Goal: Task Accomplishment & Management: Complete application form

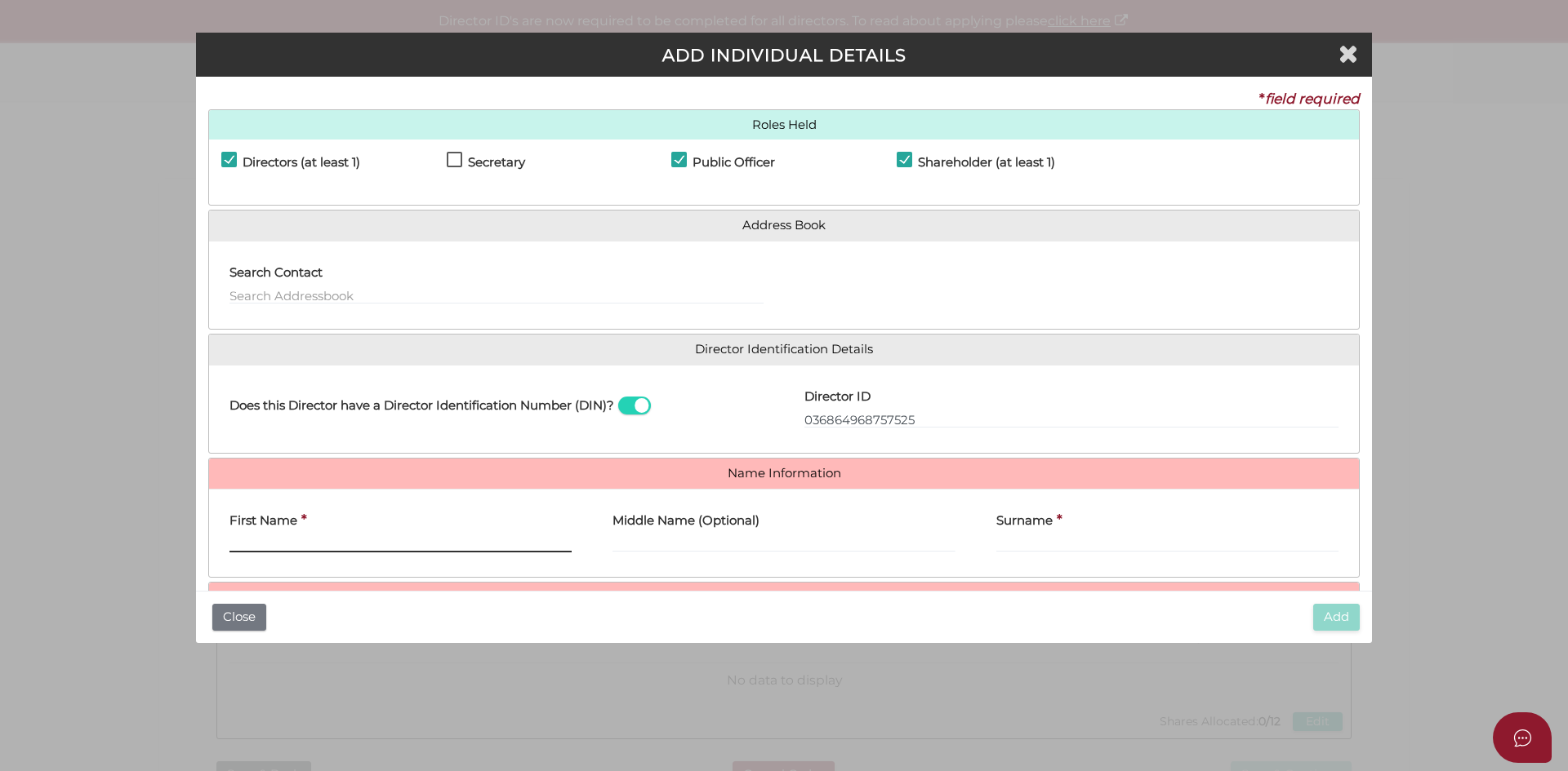
click at [252, 545] on input "First Name" at bounding box center [400, 543] width 343 height 18
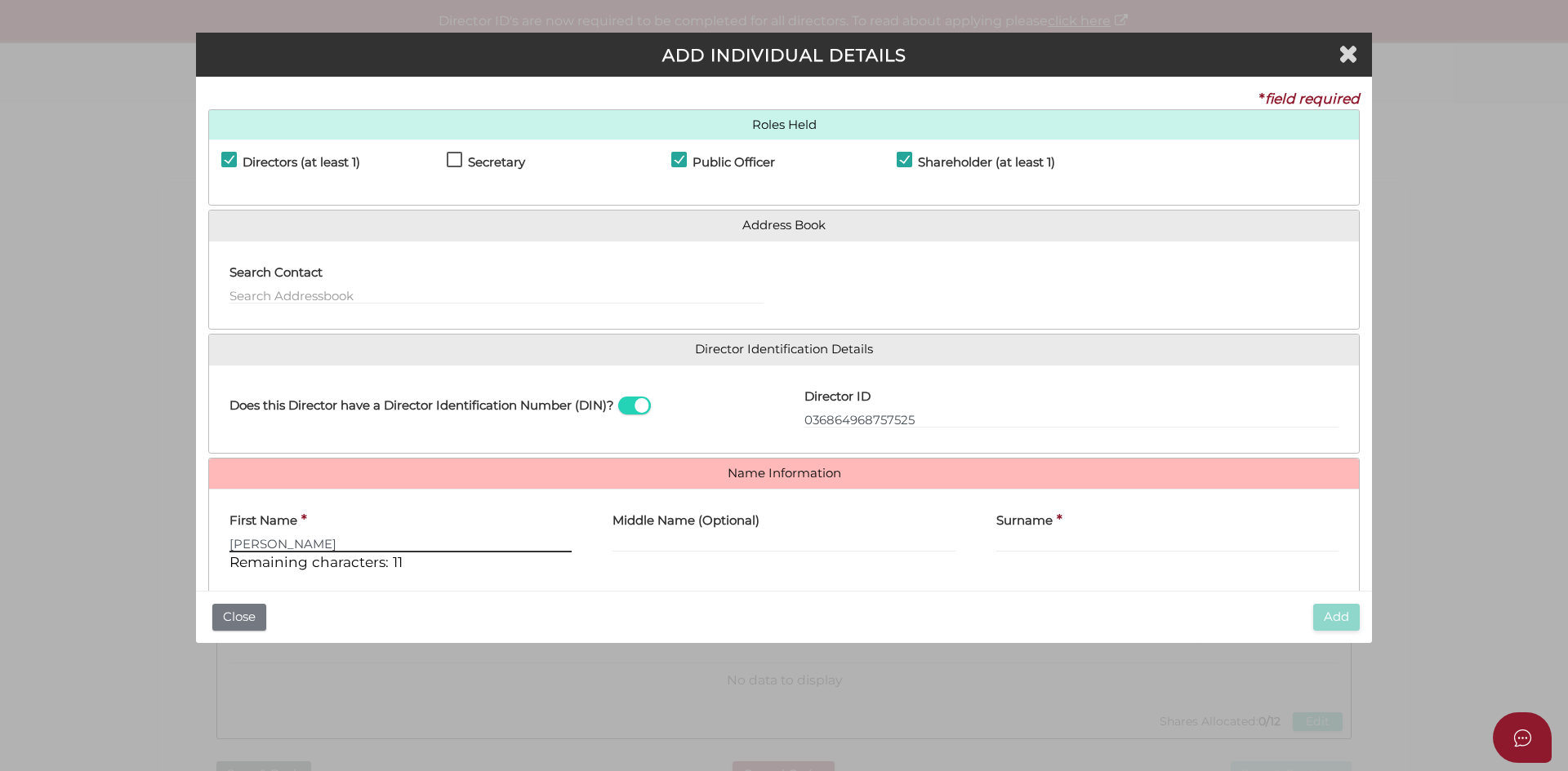
type input "Stephanie"
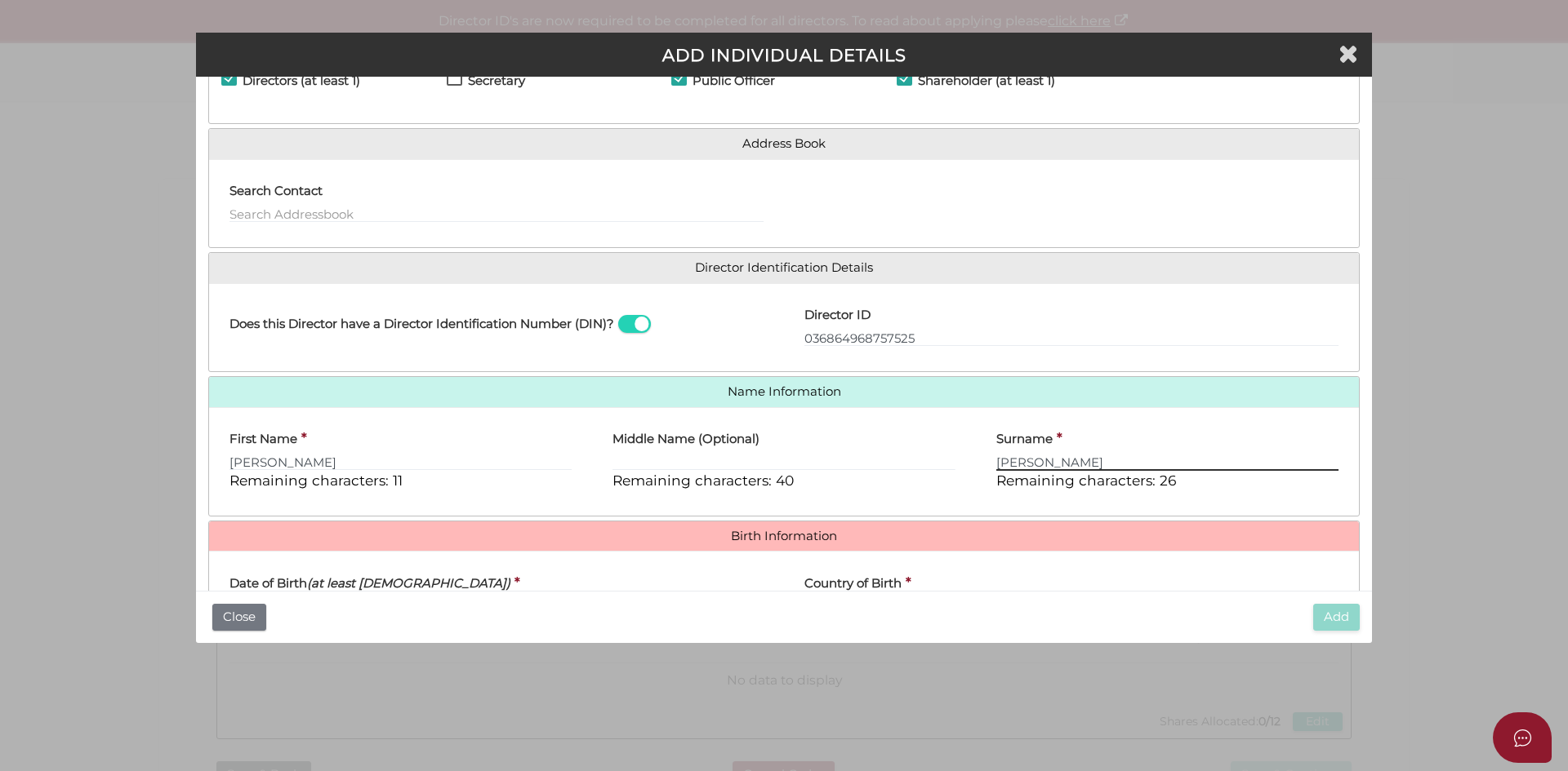
scroll to position [163, 0]
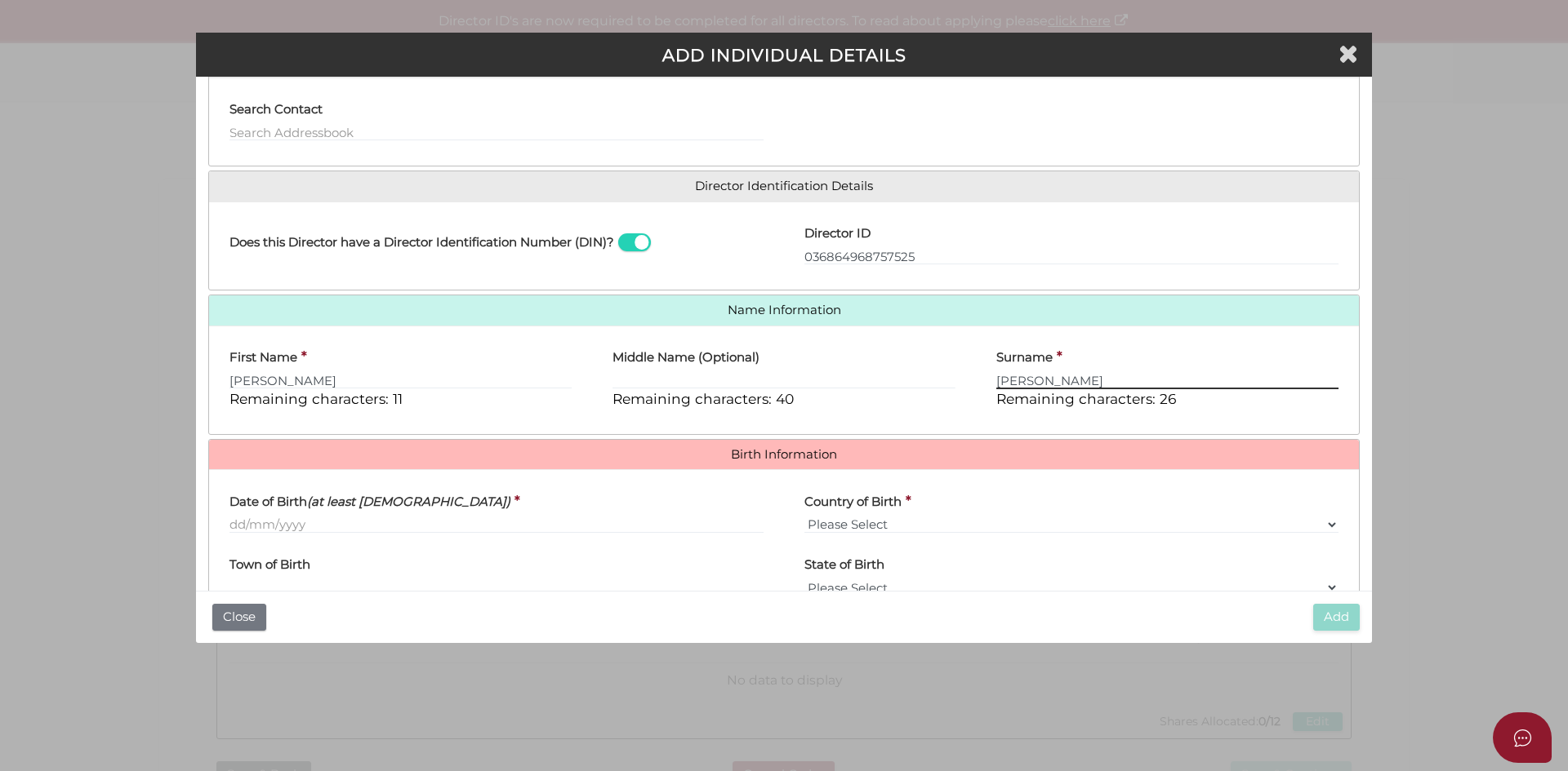
type input "Rowe"
click at [256, 525] on input "Date of Birth (at least 18 years old)" at bounding box center [496, 524] width 534 height 18
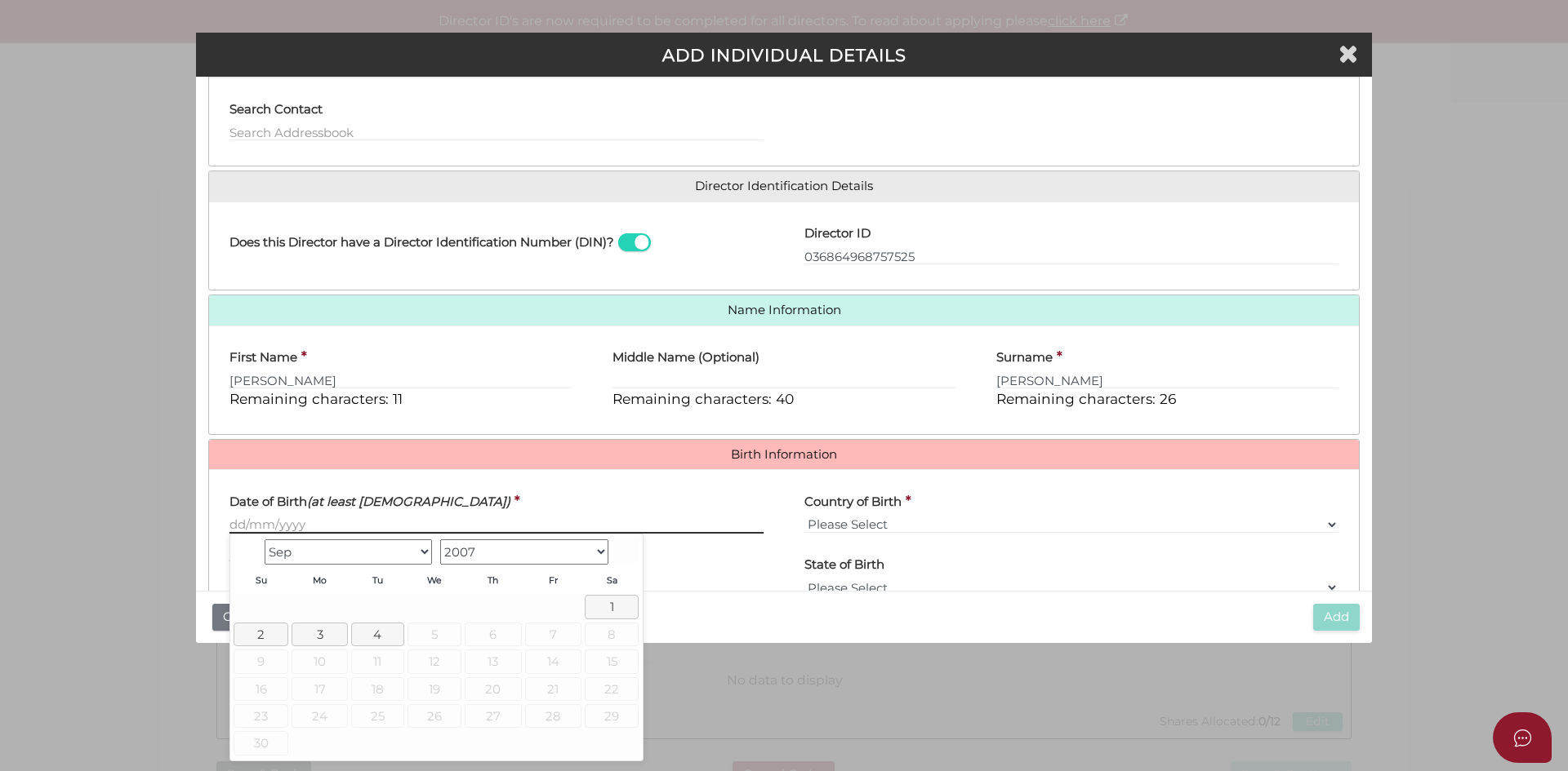
click at [244, 519] on input "Date of Birth (at least 18 years old)" at bounding box center [496, 524] width 534 height 18
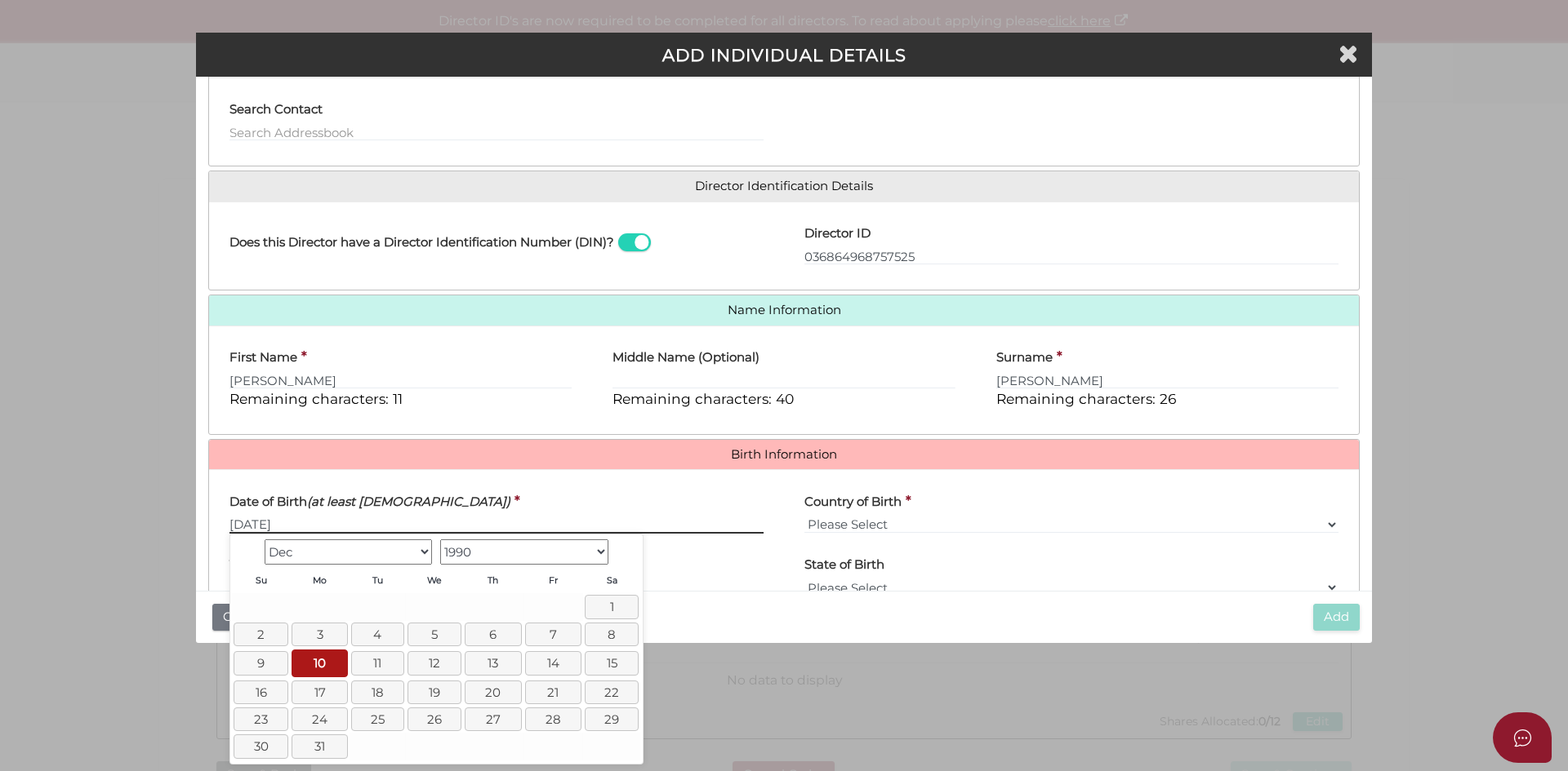
type input "[DATE]"
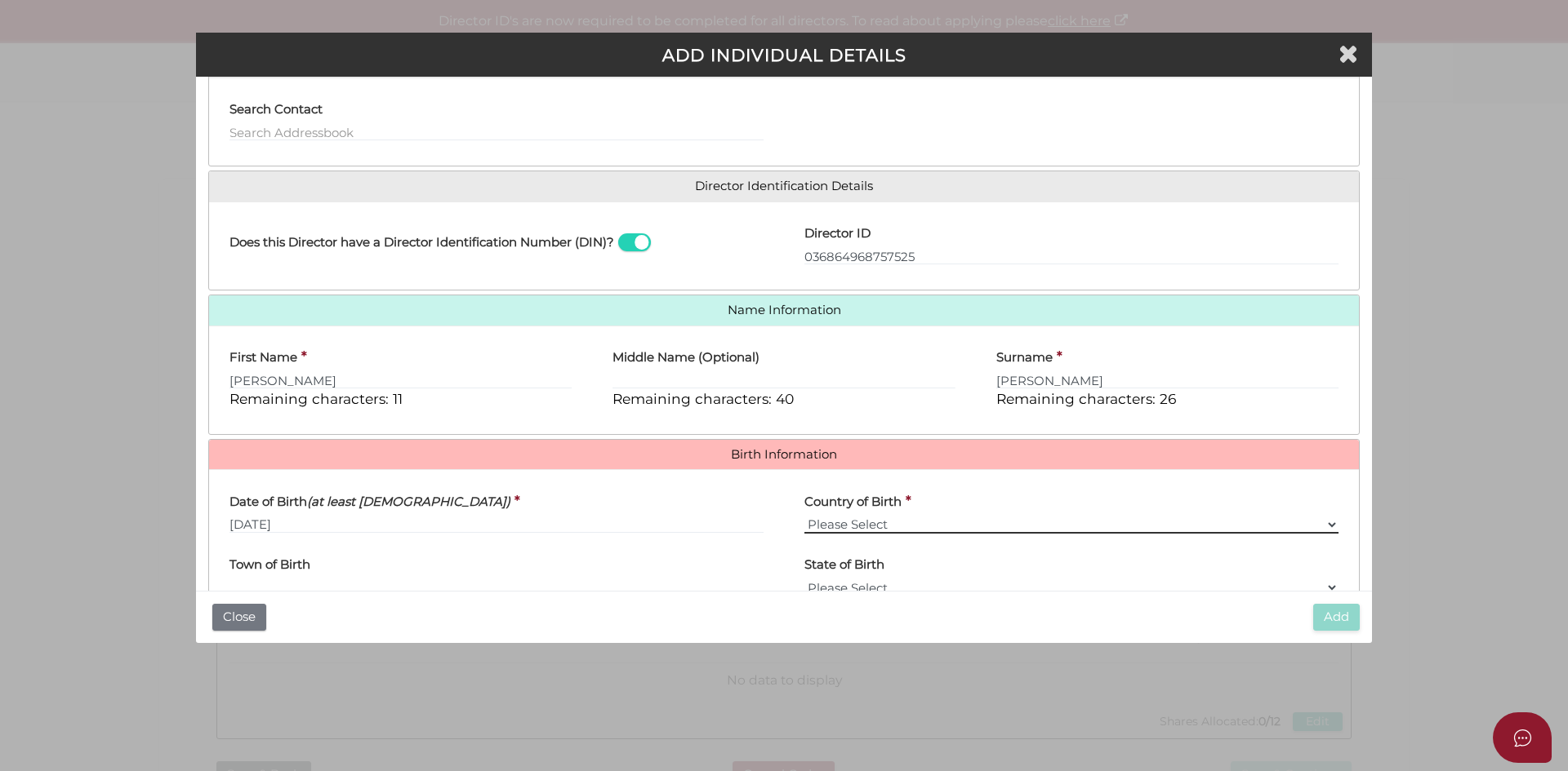
click at [885, 521] on select "Please Select v Australia Afghanistan Albania Algeria American Samoa Andorra An…" at bounding box center [1070, 524] width 534 height 18
select select "[GEOGRAPHIC_DATA]"
click at [804, 516] on select "Please Select v Australia Afghanistan Albania Algeria American Samoa Andorra An…" at bounding box center [1070, 524] width 534 height 18
click at [308, 585] on input "Town of Birth" at bounding box center [496, 587] width 534 height 18
click at [324, 582] on input "Town of Birth" at bounding box center [496, 587] width 534 height 18
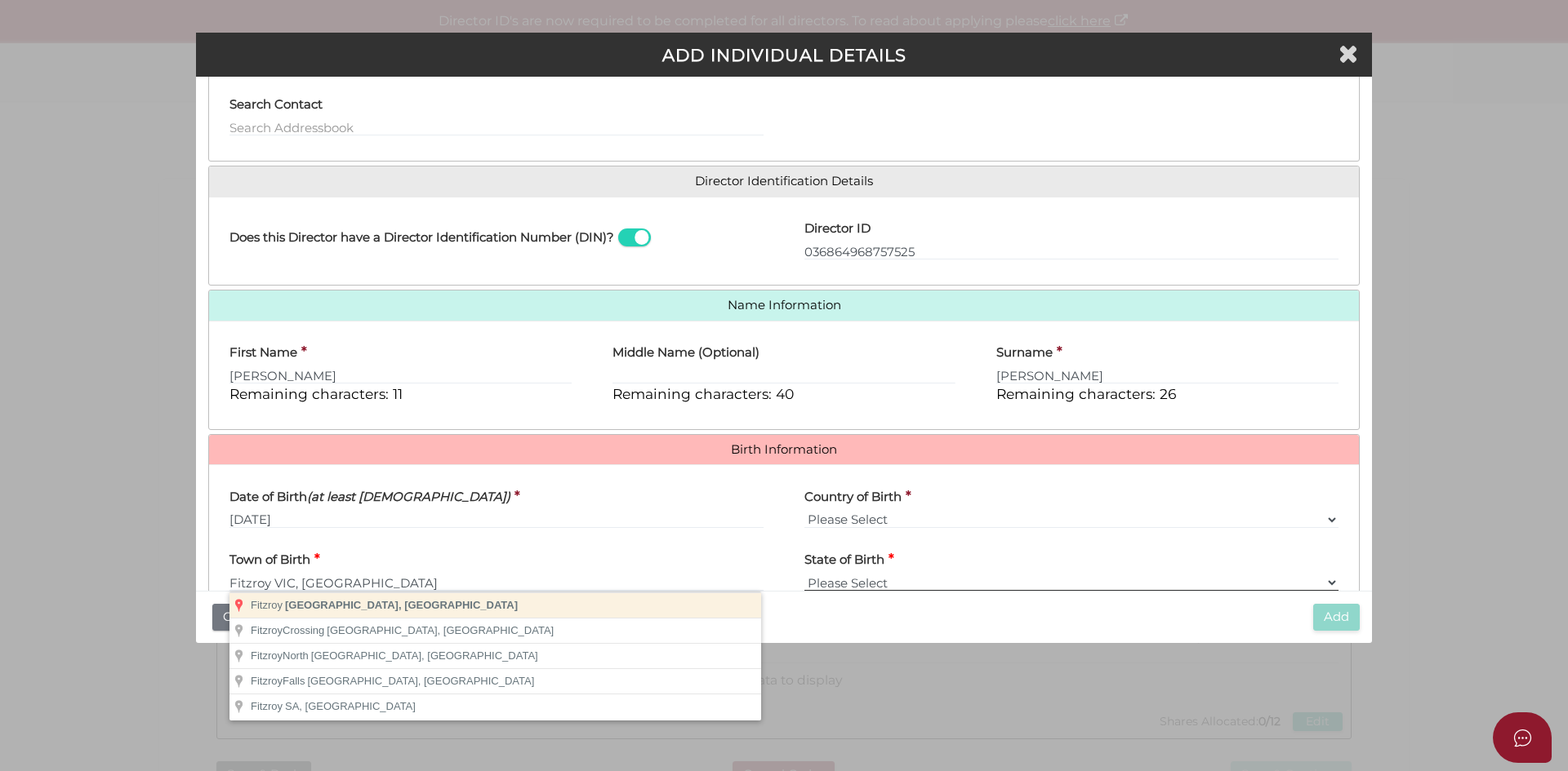
scroll to position [169, 0]
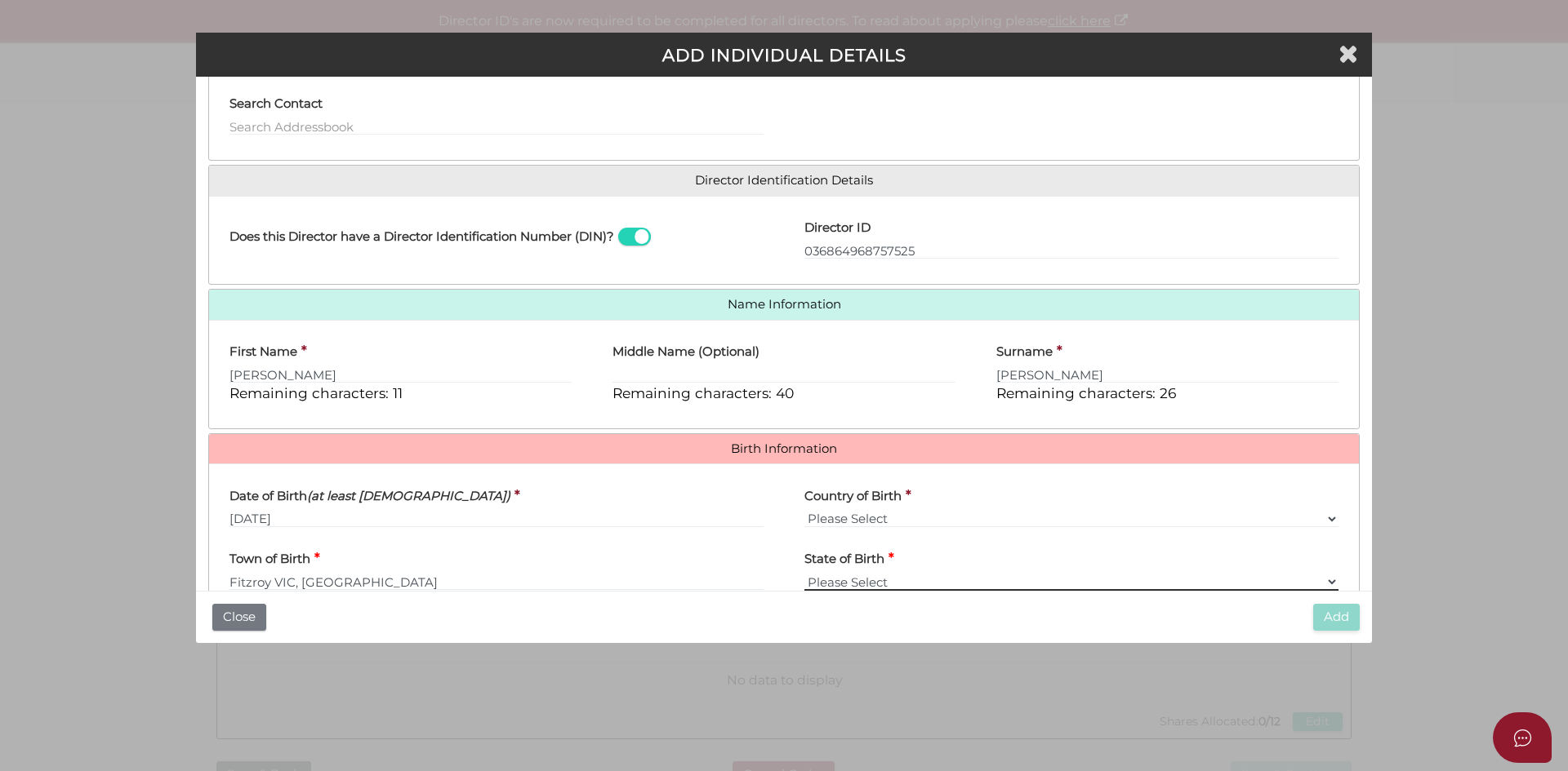
type input "Fitzroy"
select select "VIC"
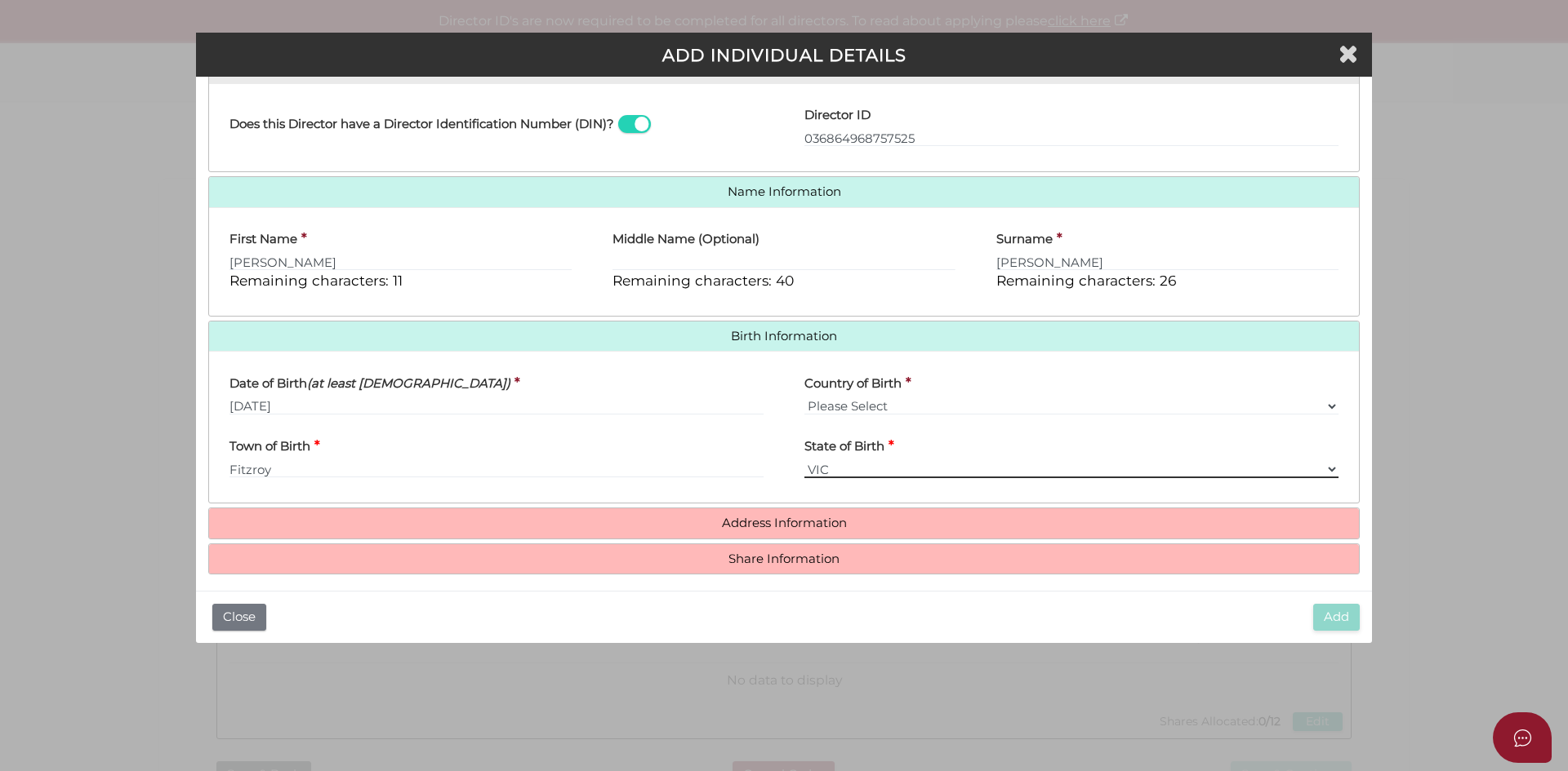
scroll to position [291, 0]
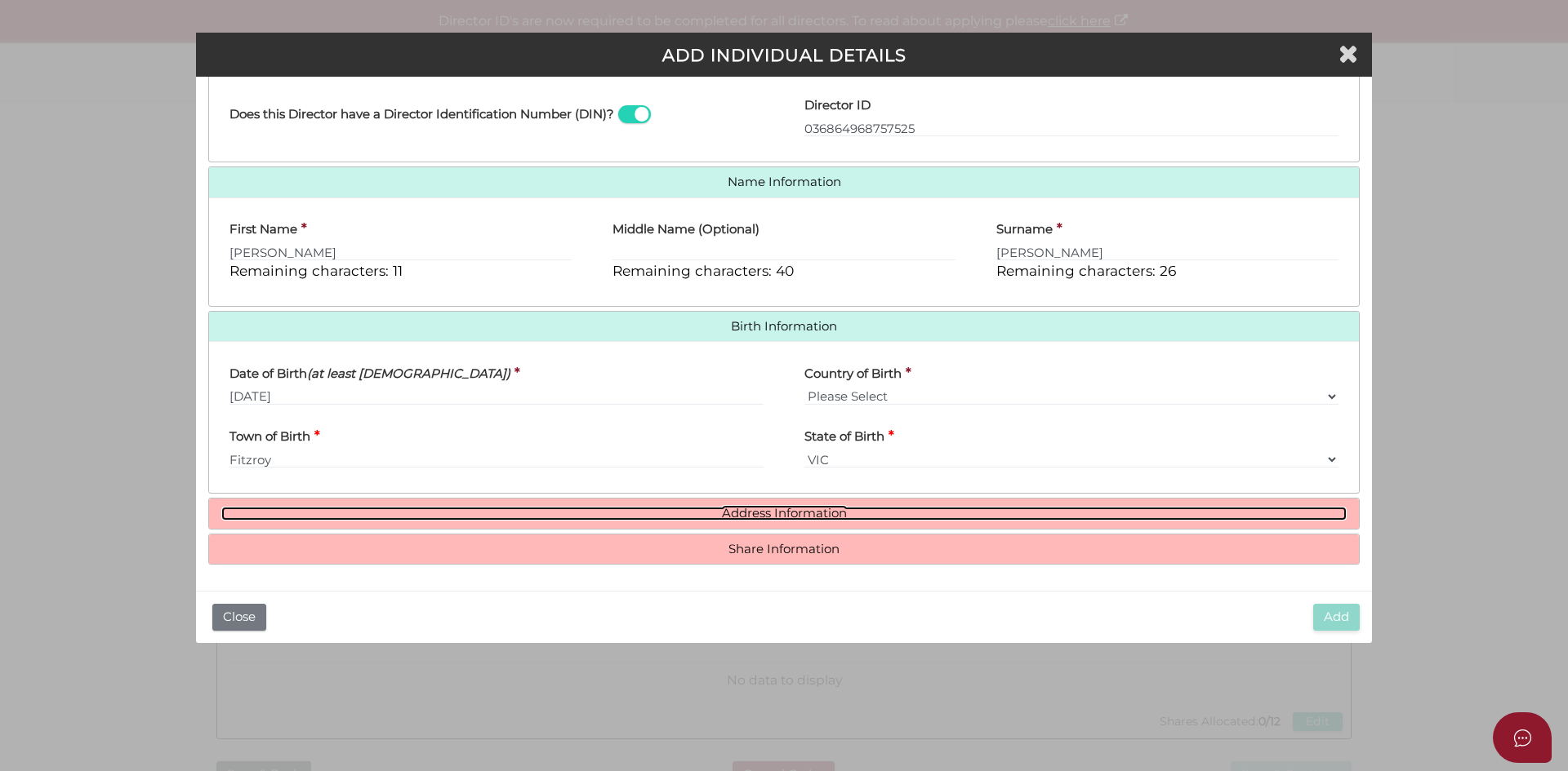
click at [810, 509] on link "Address Information" at bounding box center [784, 513] width 1125 height 14
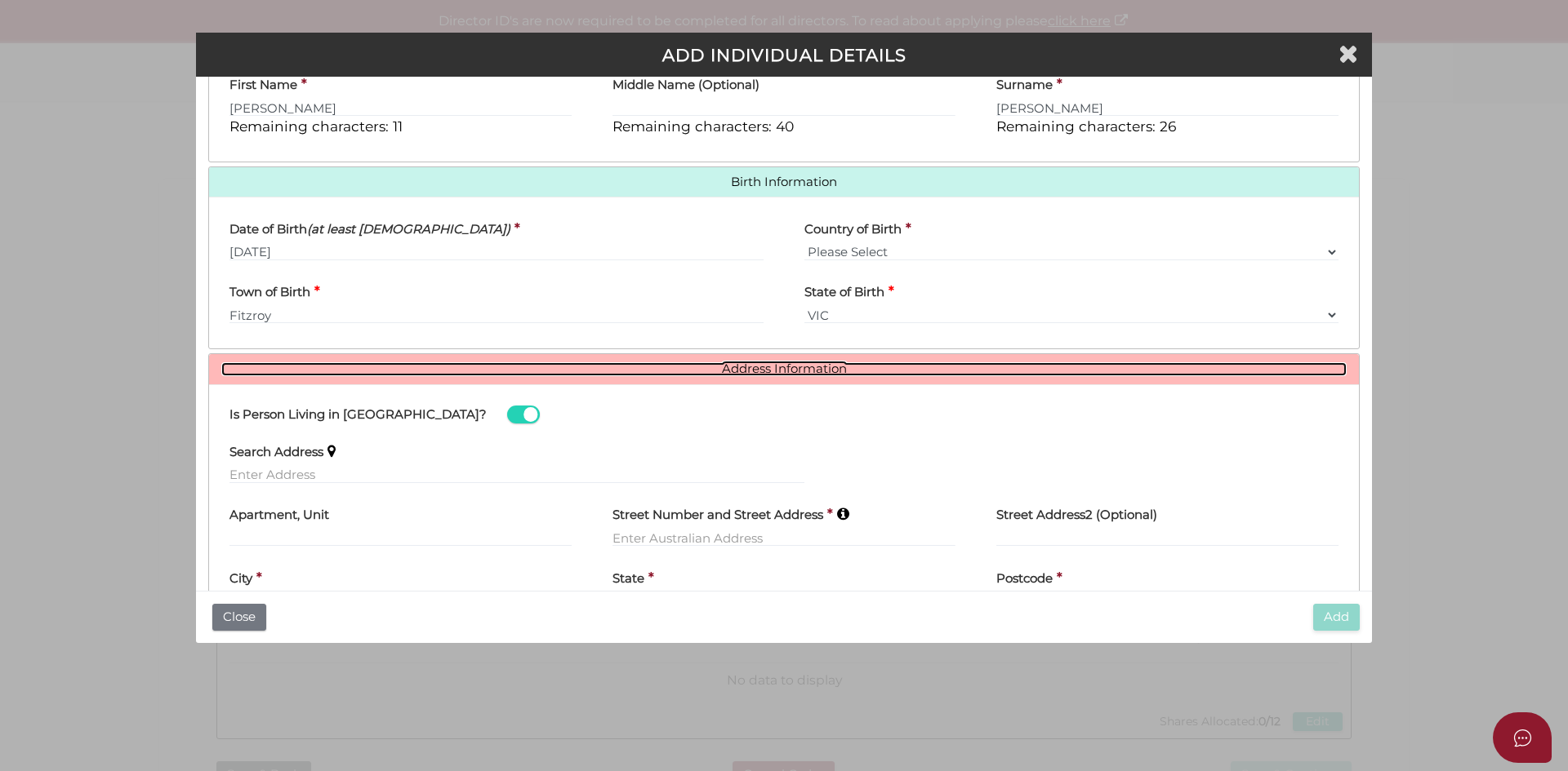
scroll to position [455, 0]
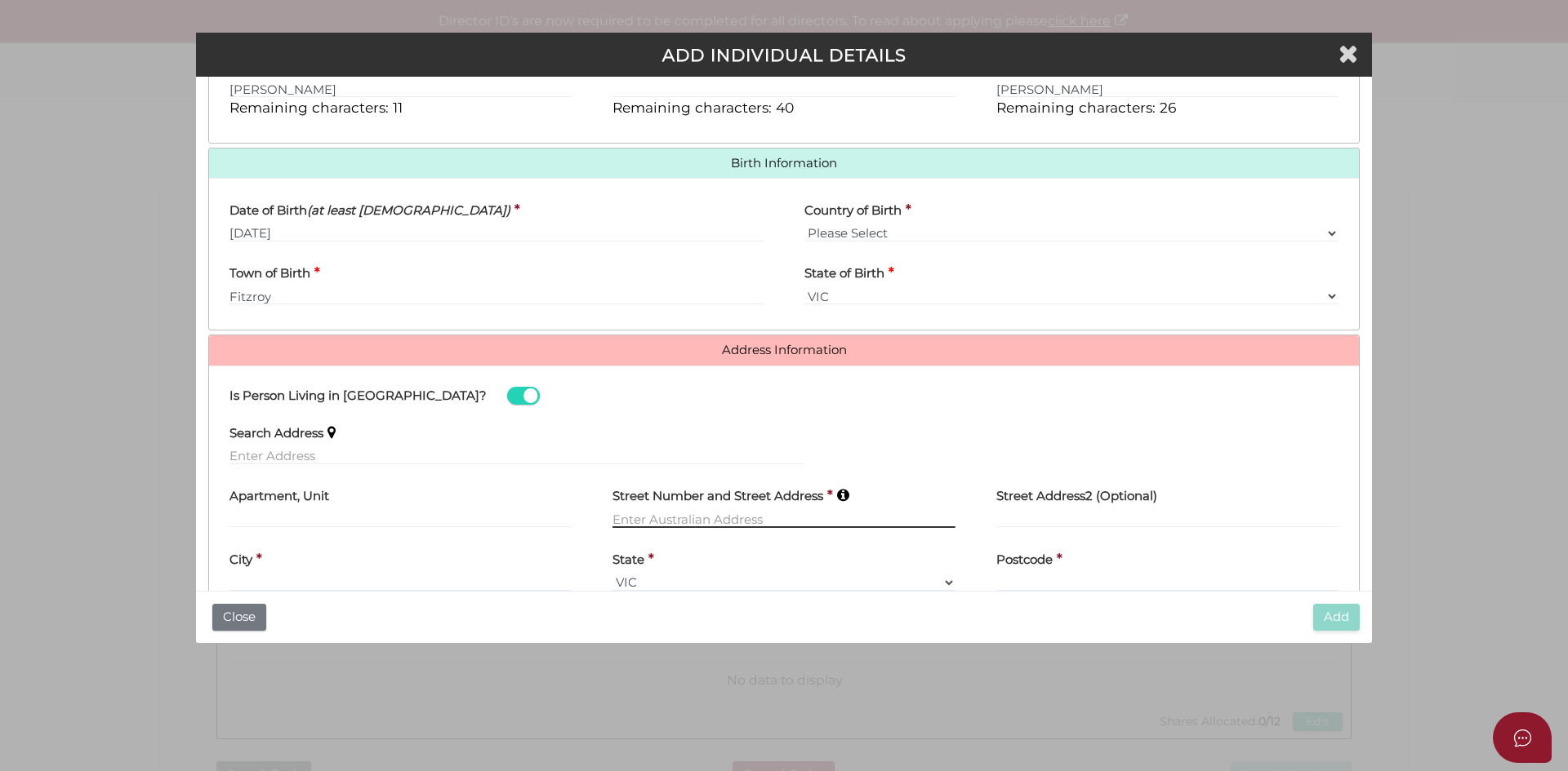
click at [644, 520] on input "text" at bounding box center [784, 519] width 343 height 18
click at [666, 519] on input "text" at bounding box center [784, 519] width 343 height 18
click at [322, 450] on input "text" at bounding box center [516, 456] width 575 height 18
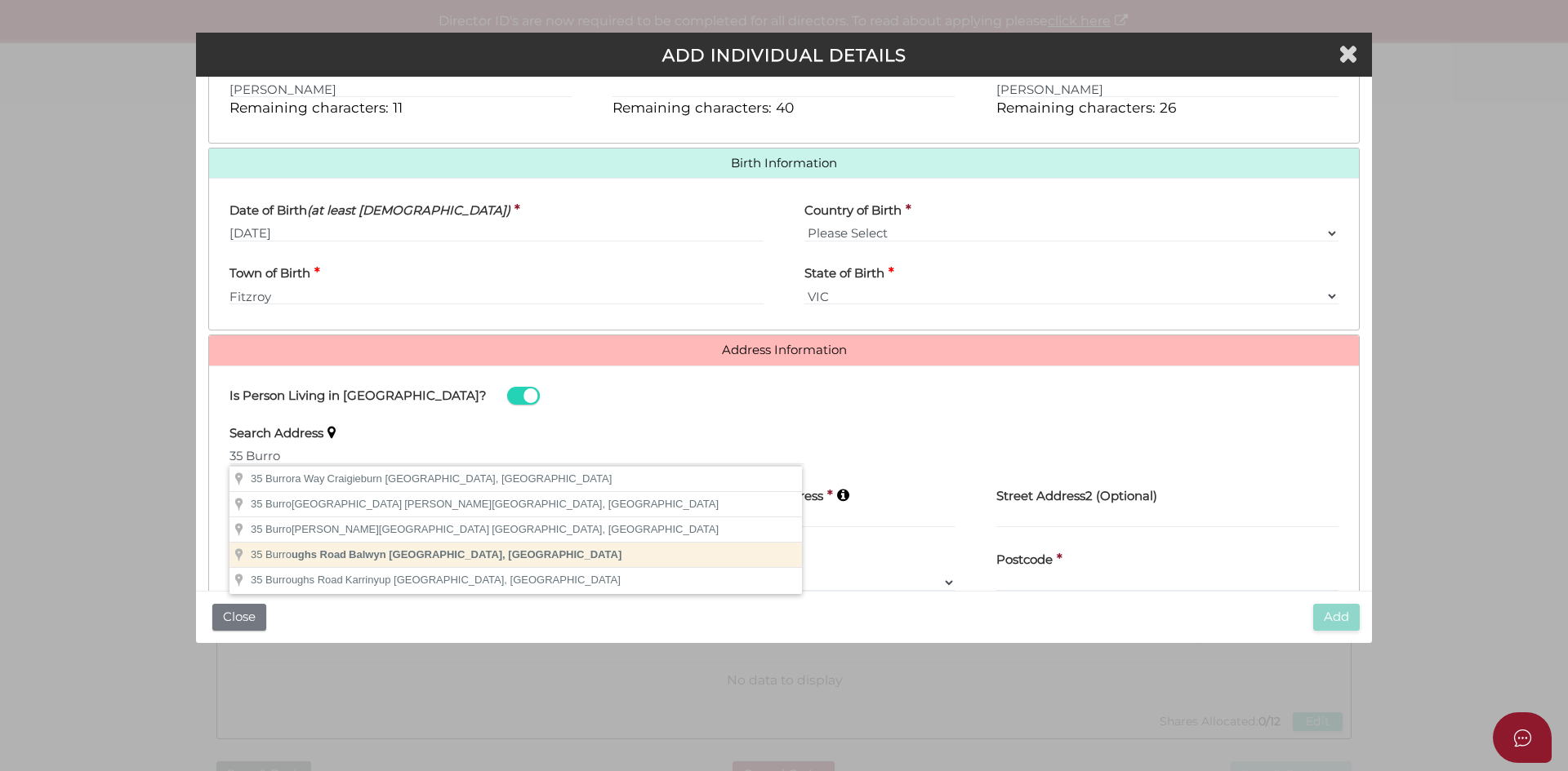
type input "35 Burroughs Road, Balwyn VIC, Australia"
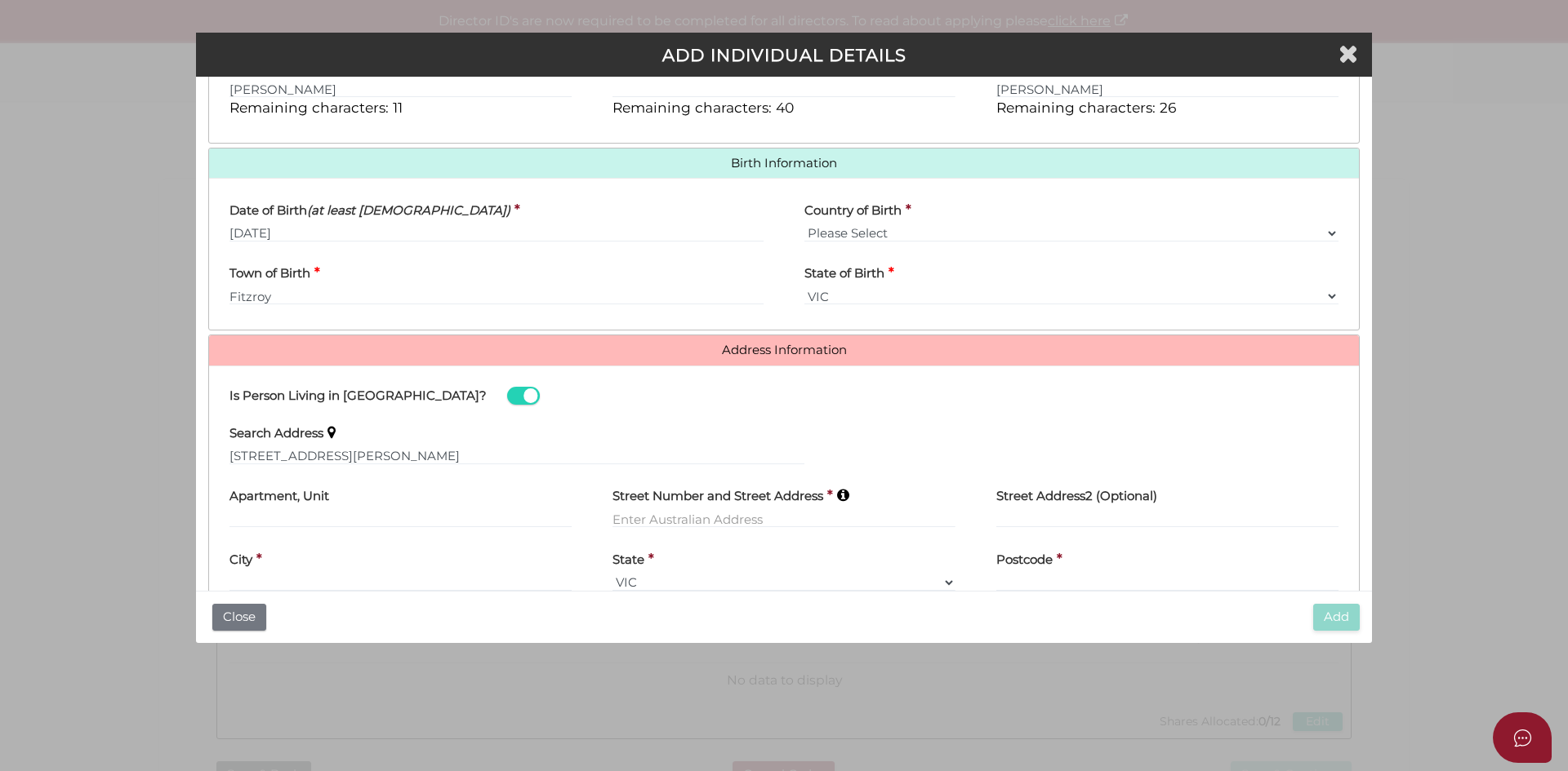
type input "35 Burroughs Road"
type input "Balwyn"
select select "VIC"
type input "3103"
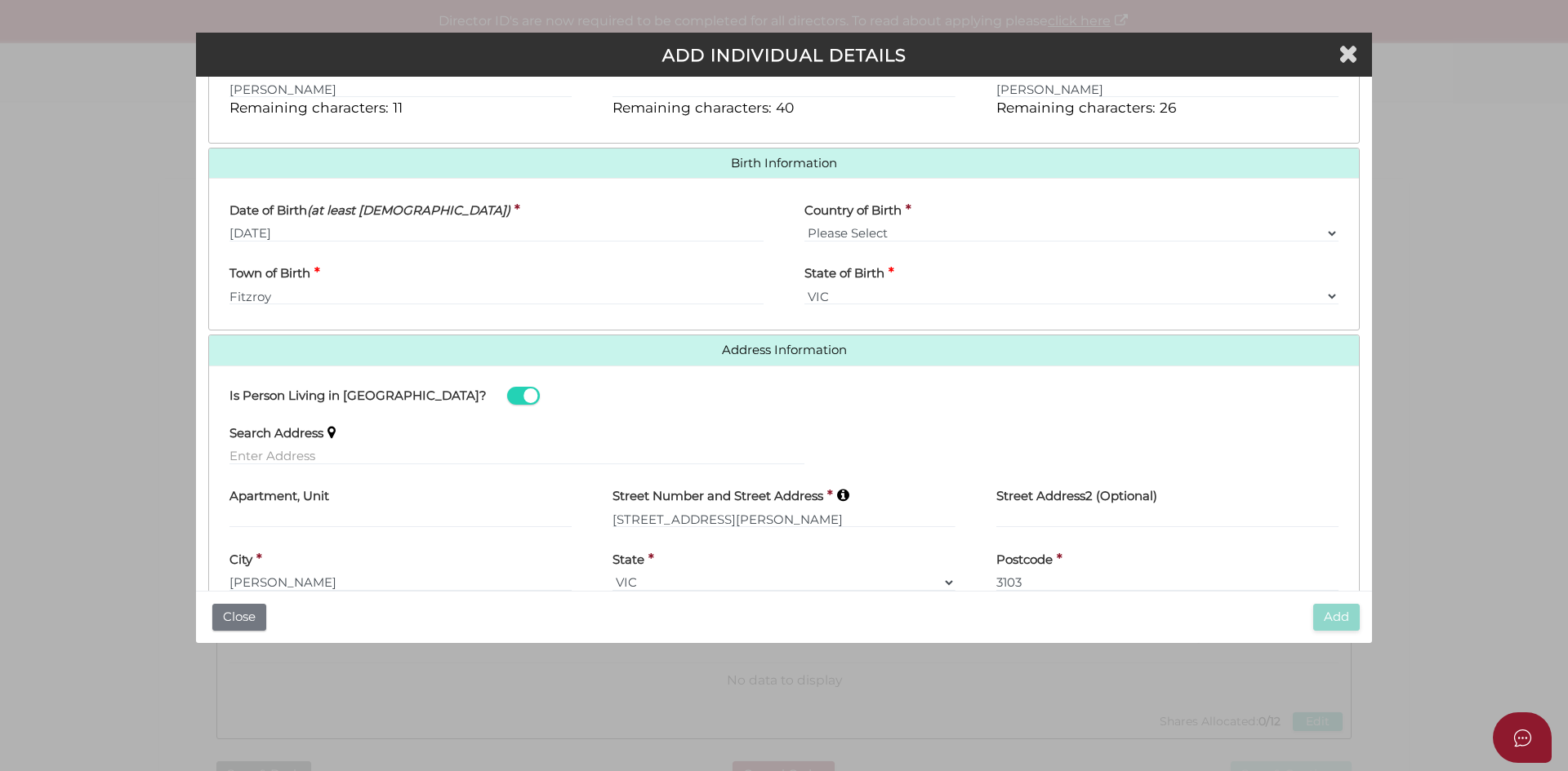
scroll to position [536, 0]
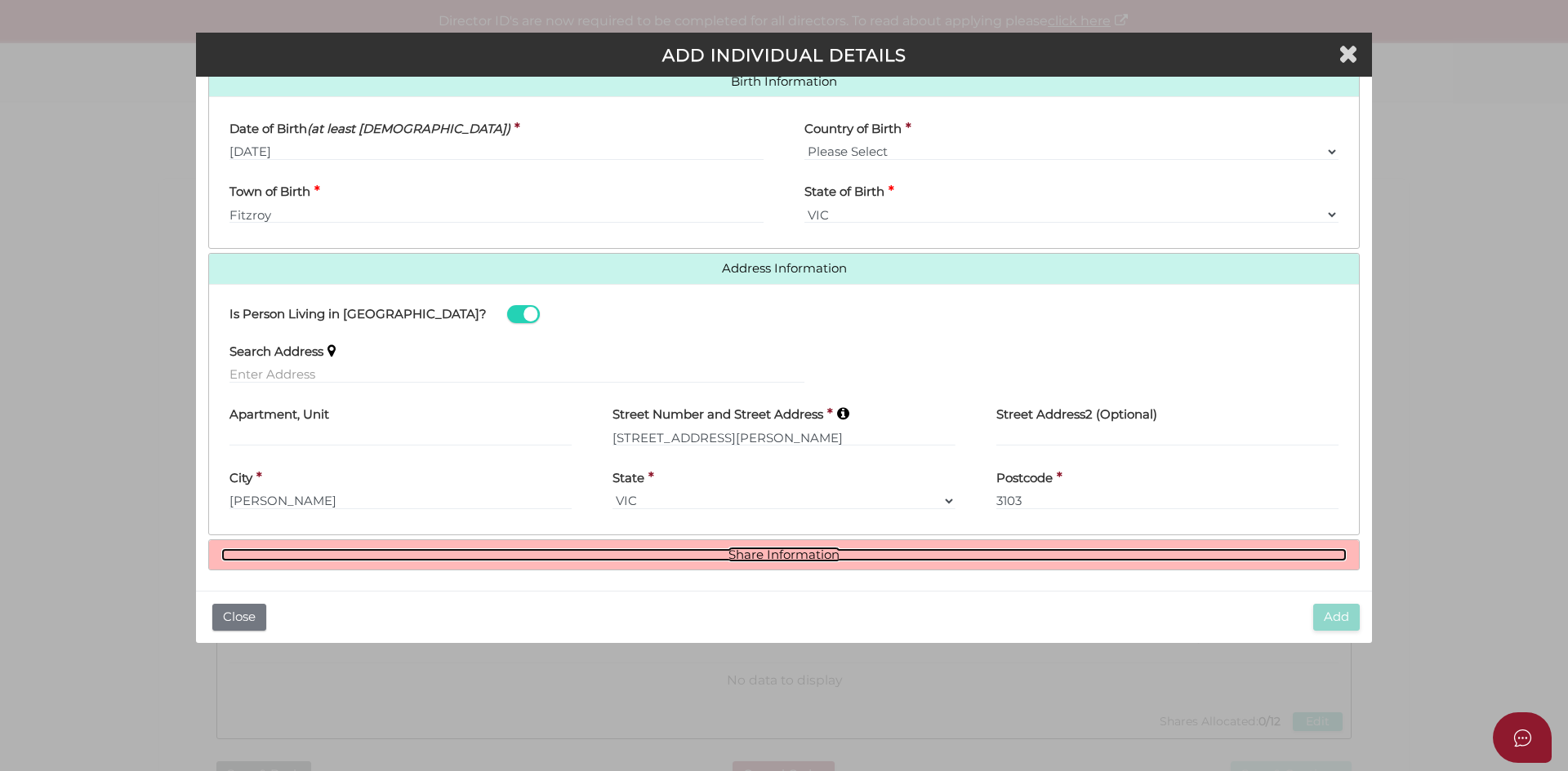
click at [750, 553] on link "Share Information" at bounding box center [784, 555] width 1125 height 14
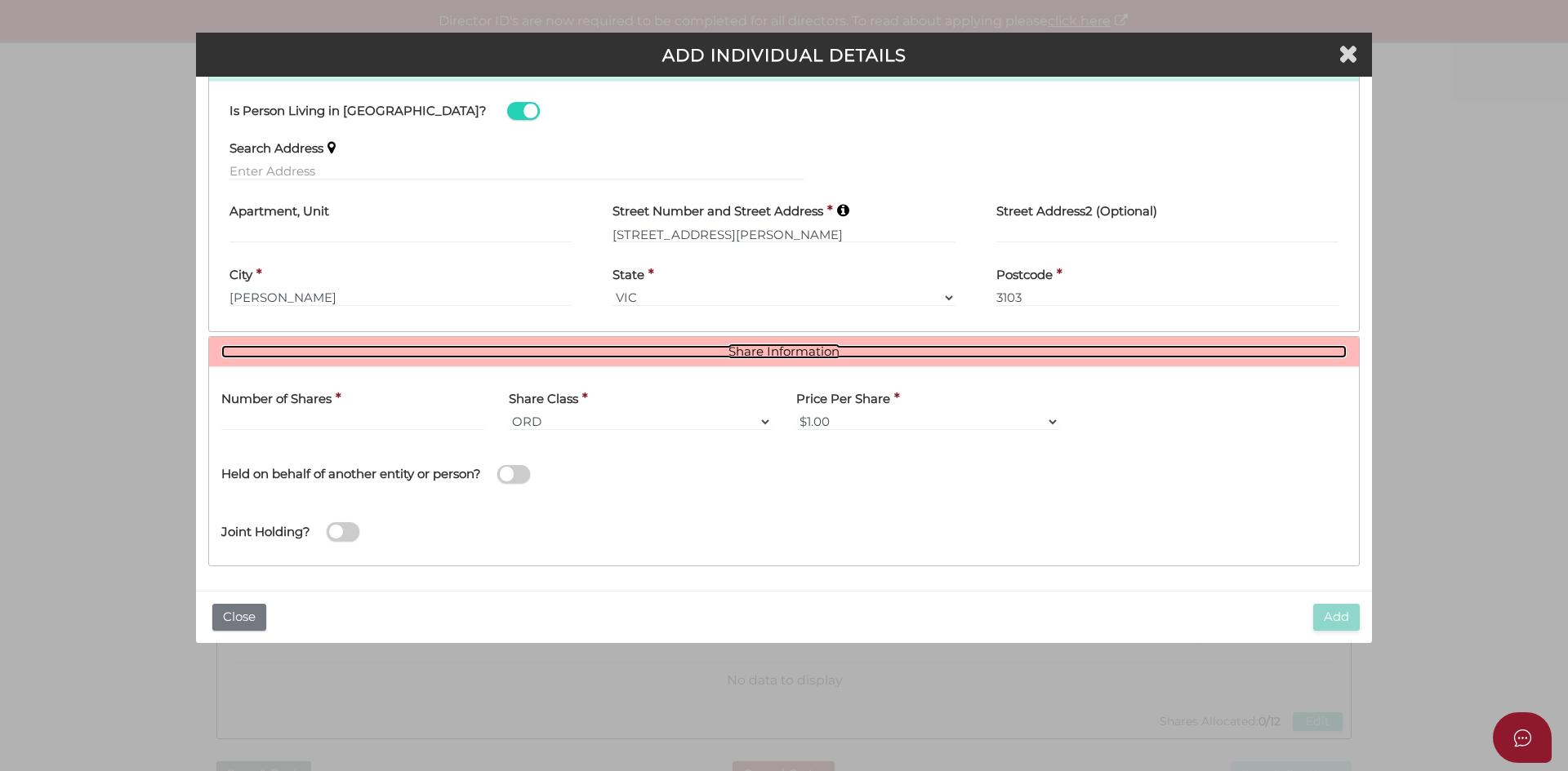
scroll to position [741, 0]
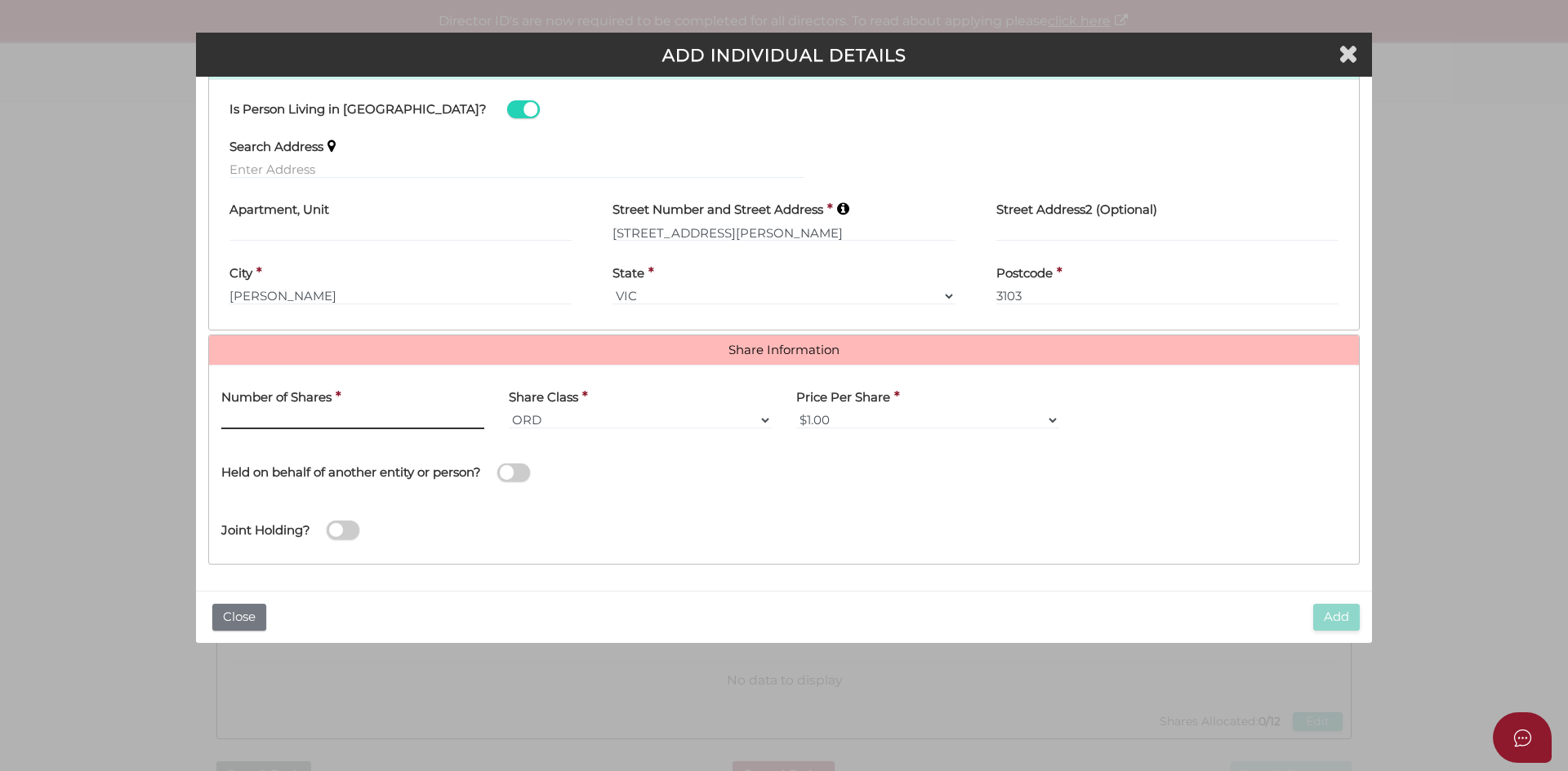
click at [291, 420] on input "text" at bounding box center [352, 419] width 263 height 18
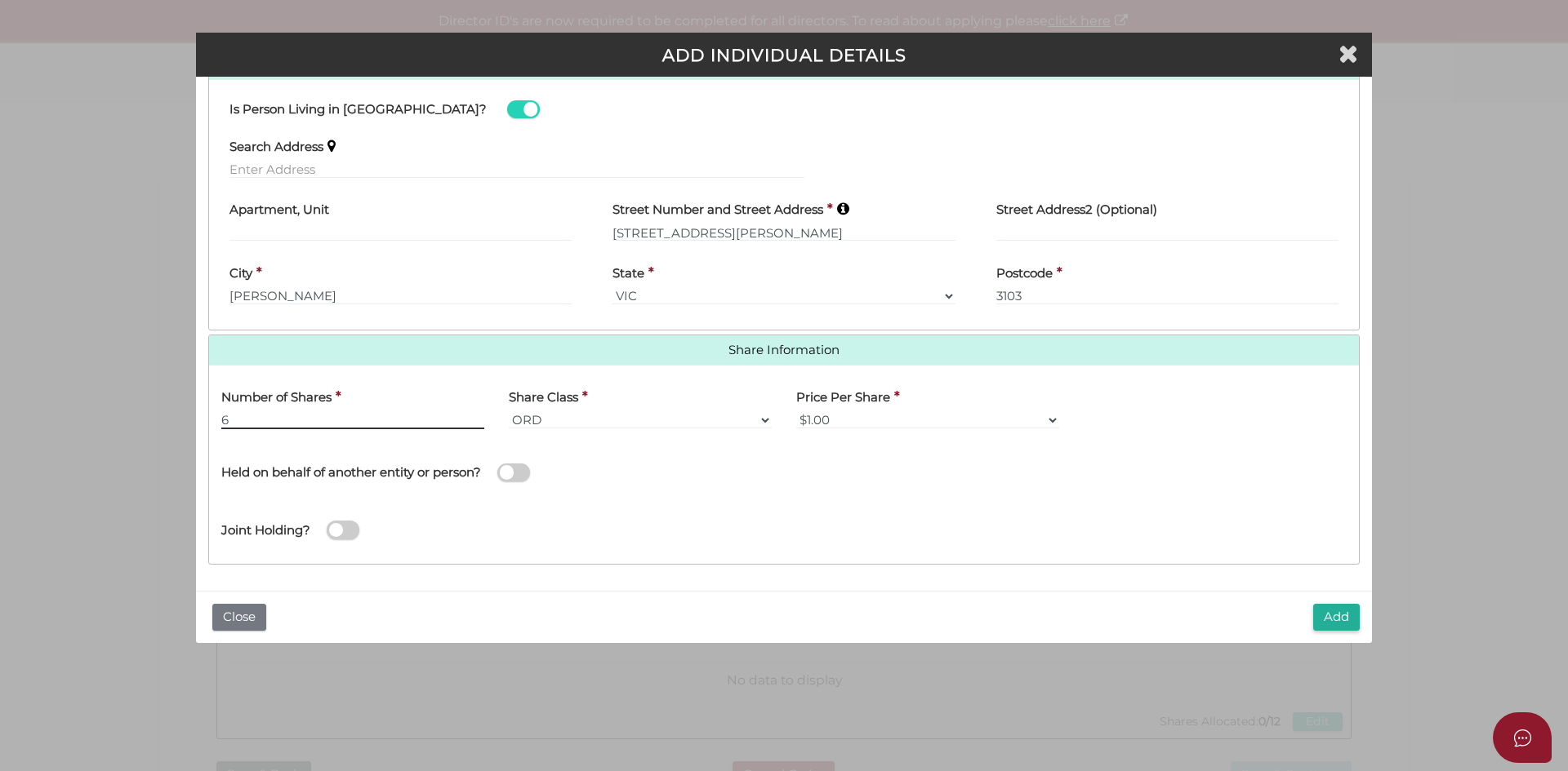
type input "6"
click at [1334, 620] on button "Add" at bounding box center [1336, 617] width 46 height 27
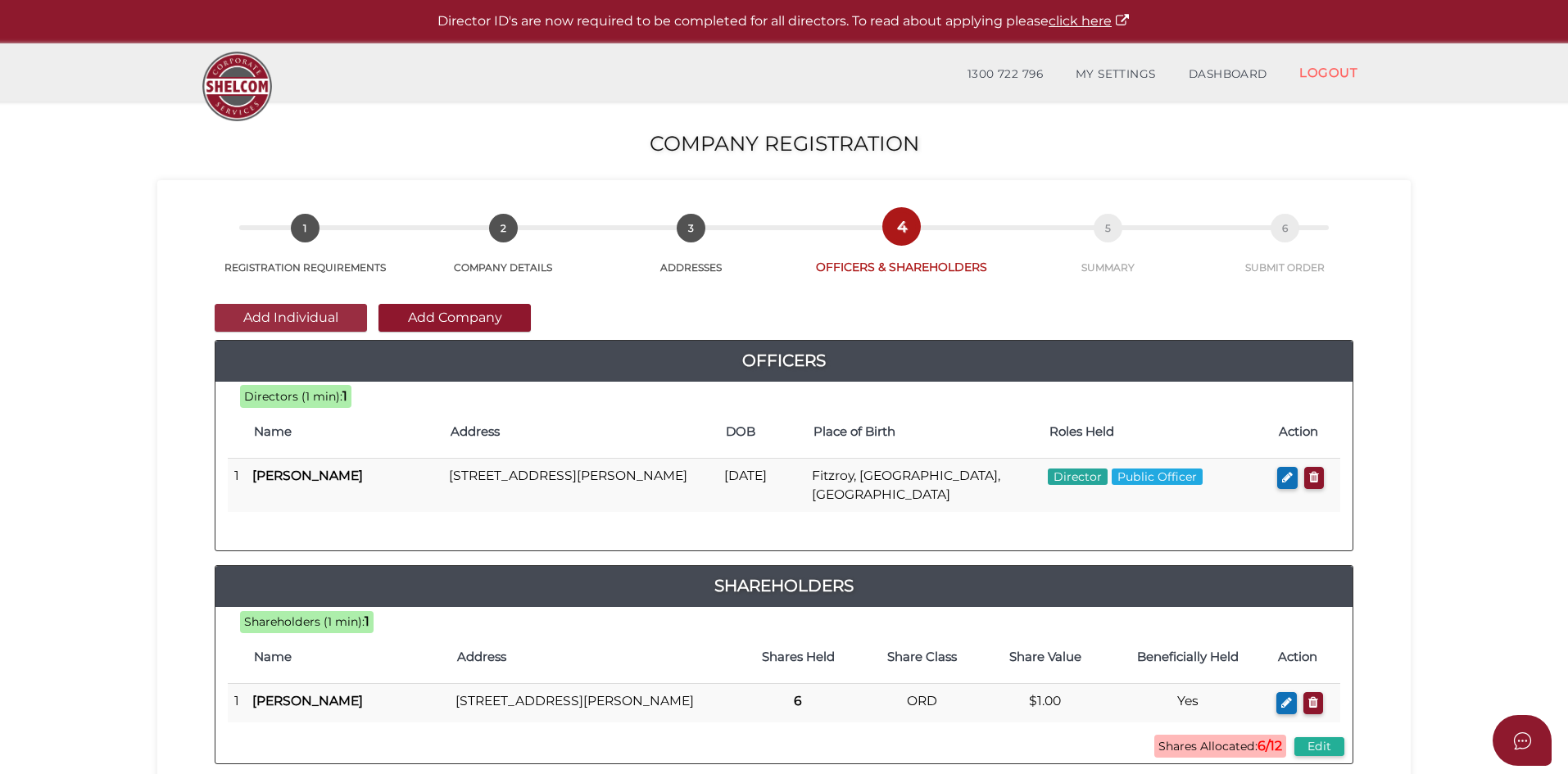
click at [280, 319] on button "Add Individual" at bounding box center [291, 318] width 153 height 28
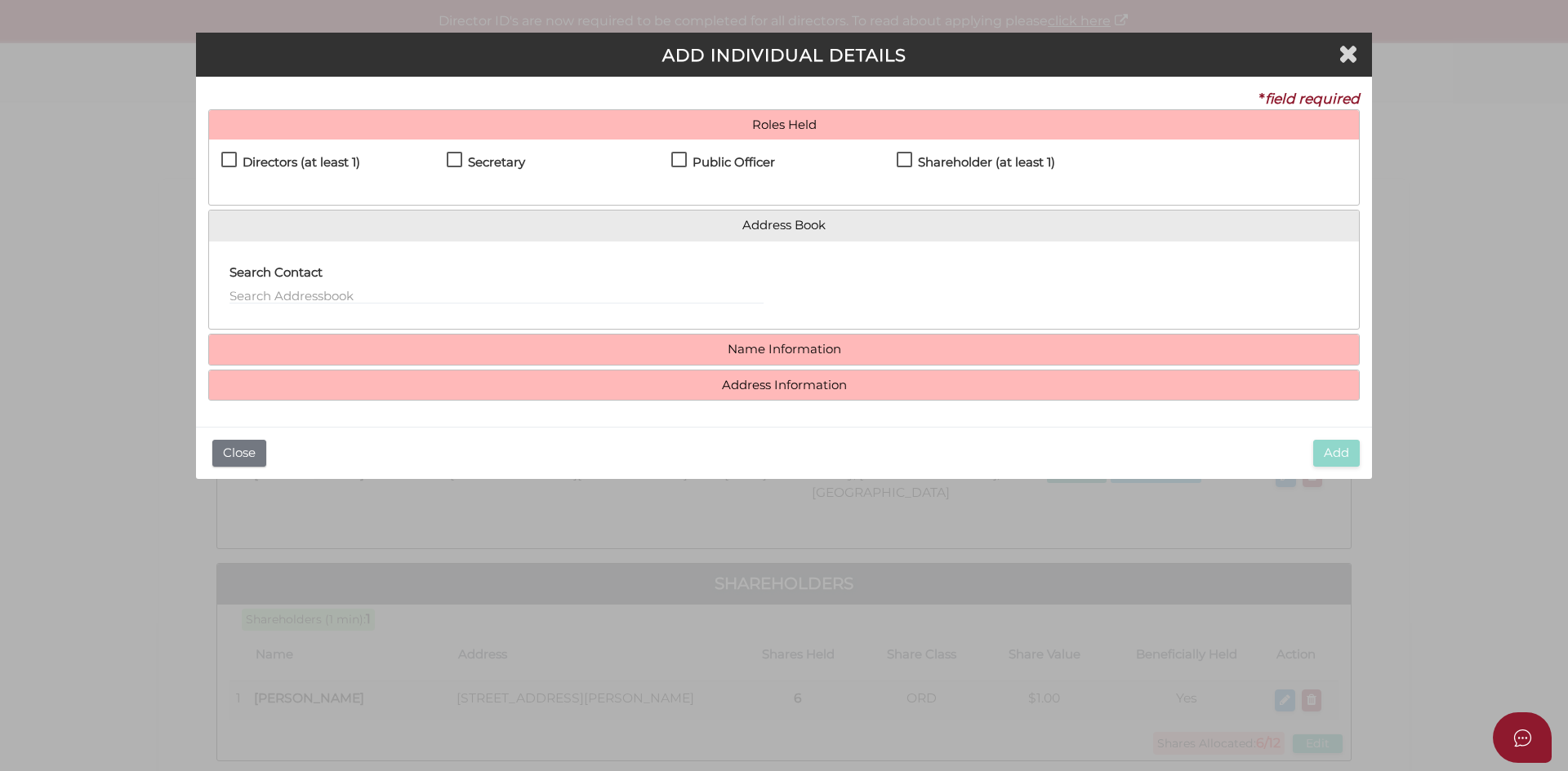
click at [239, 161] on label "Directors (at least 1)" at bounding box center [291, 166] width 139 height 20
checkbox input "true"
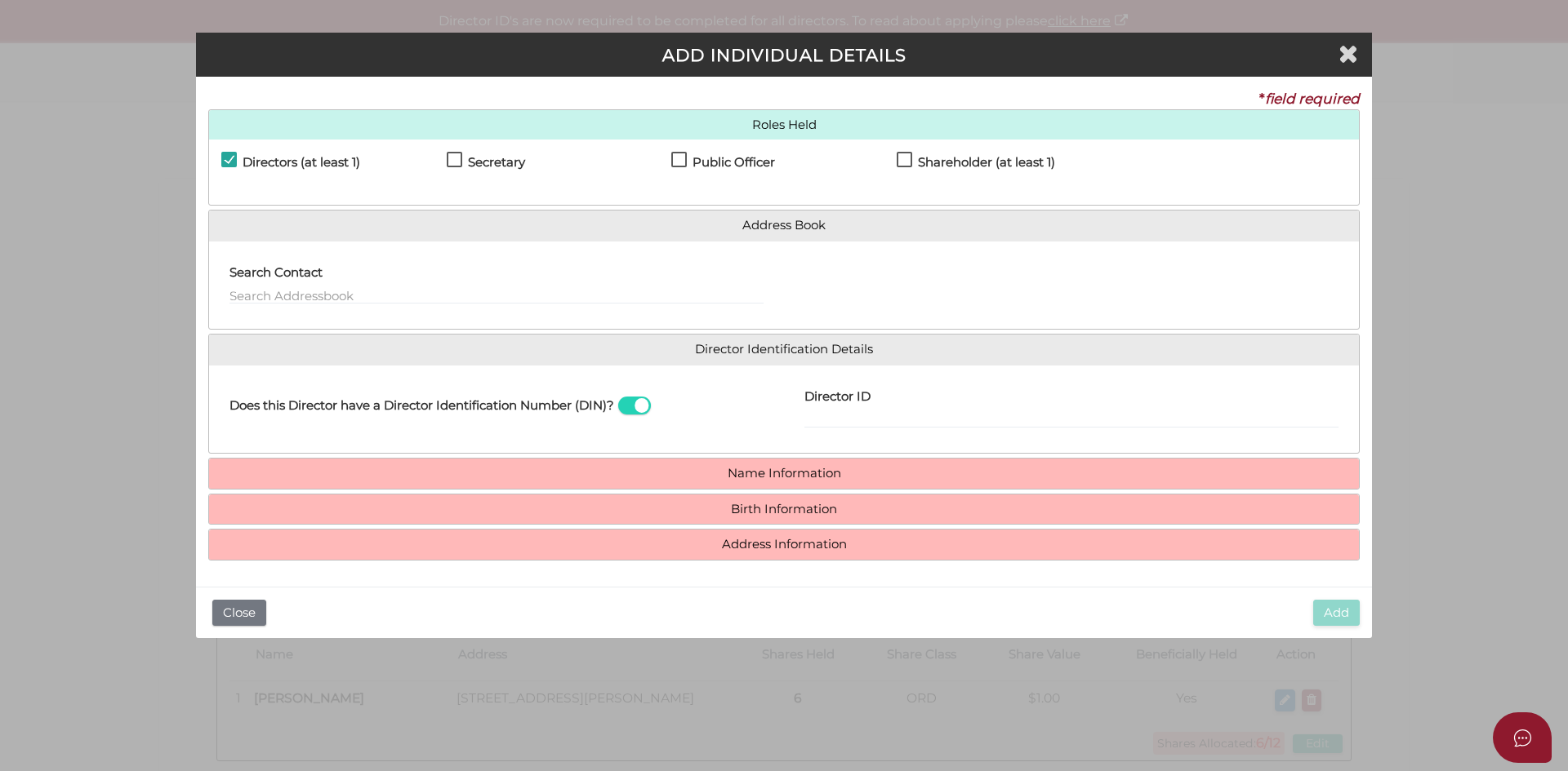
click at [912, 162] on label "Shareholder (at least 1)" at bounding box center [976, 166] width 159 height 20
checkbox input "true"
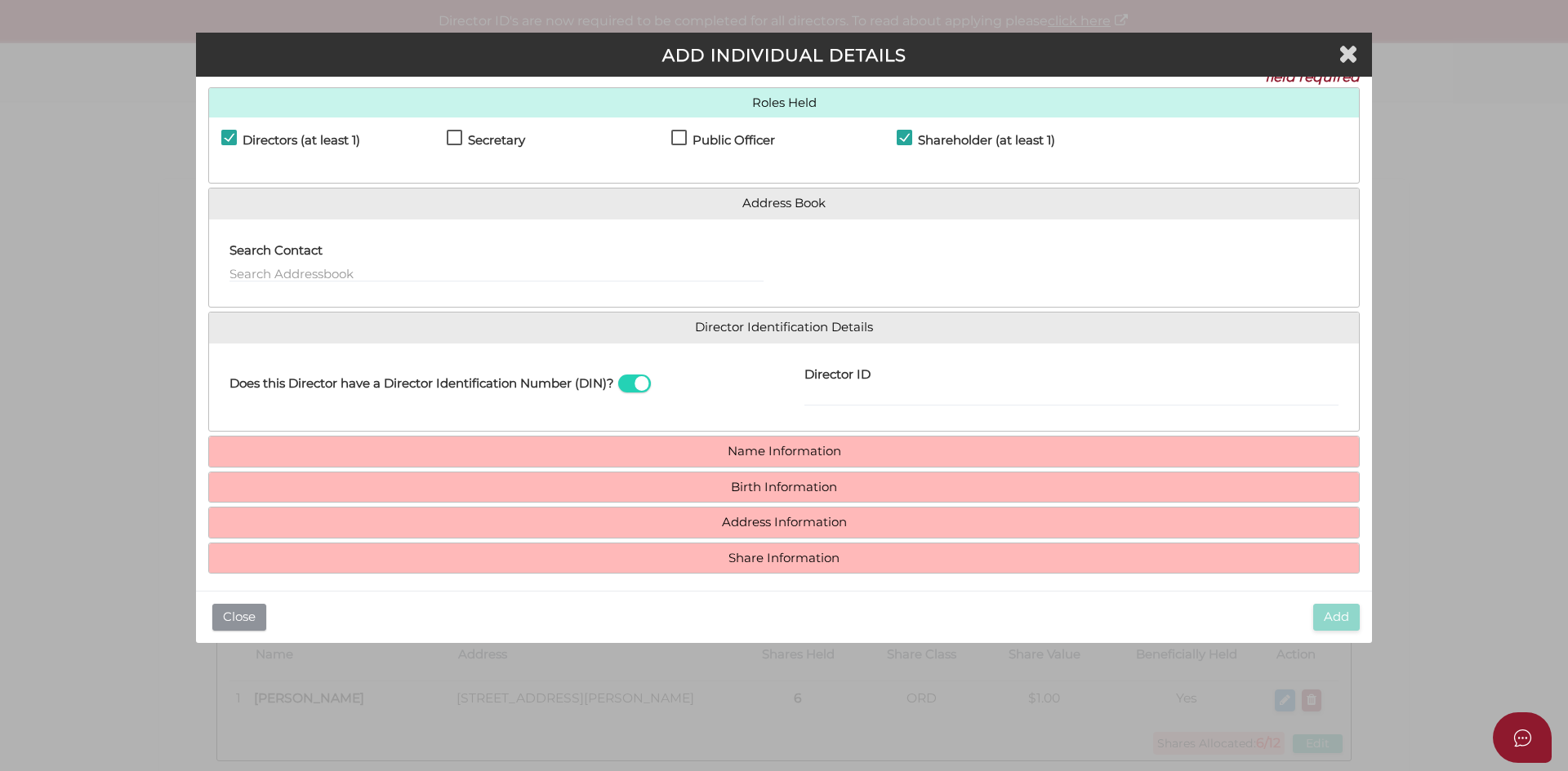
scroll to position [31, 0]
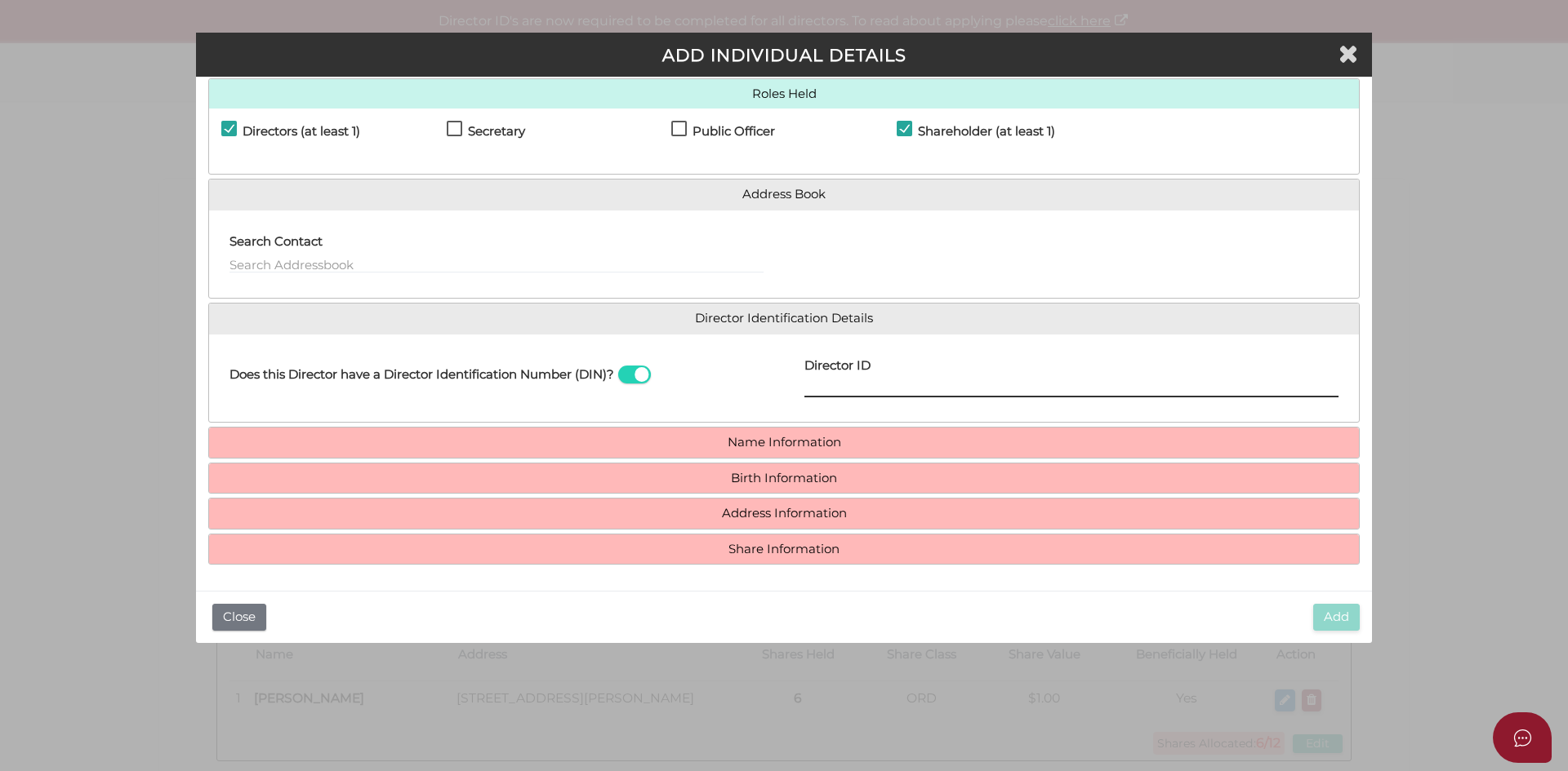
click at [863, 384] on input "Director ID" at bounding box center [1070, 388] width 534 height 18
click at [831, 388] on input "Director ID" at bounding box center [1070, 388] width 534 height 18
drag, startPoint x: 821, startPoint y: 396, endPoint x: 933, endPoint y: 383, distance: 112.8
click at [821, 396] on input "036738379863451" at bounding box center [1070, 388] width 534 height 18
type input "036738379863451"
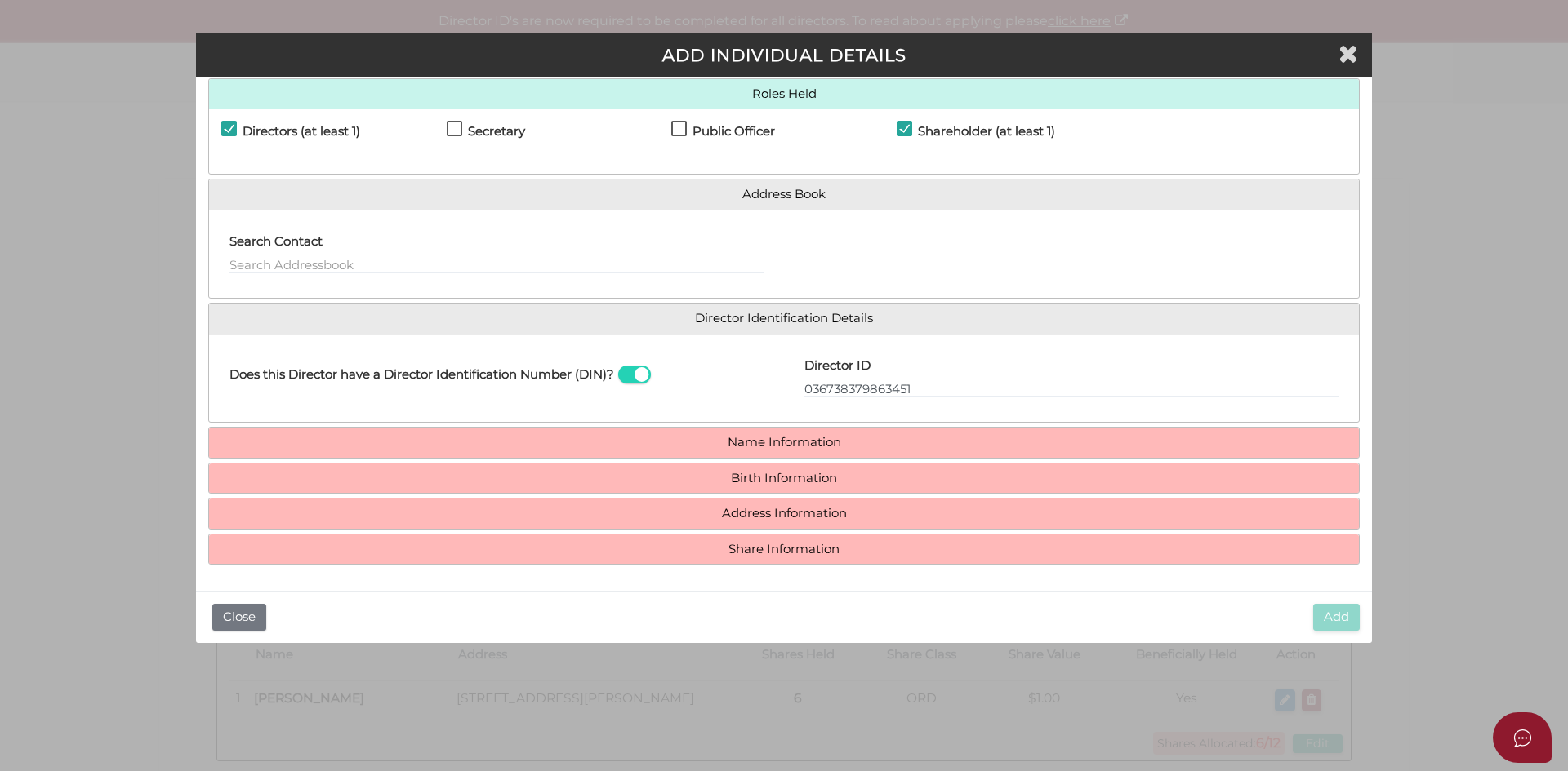
click at [776, 433] on h4 "Name Information" at bounding box center [784, 443] width 1149 height 31
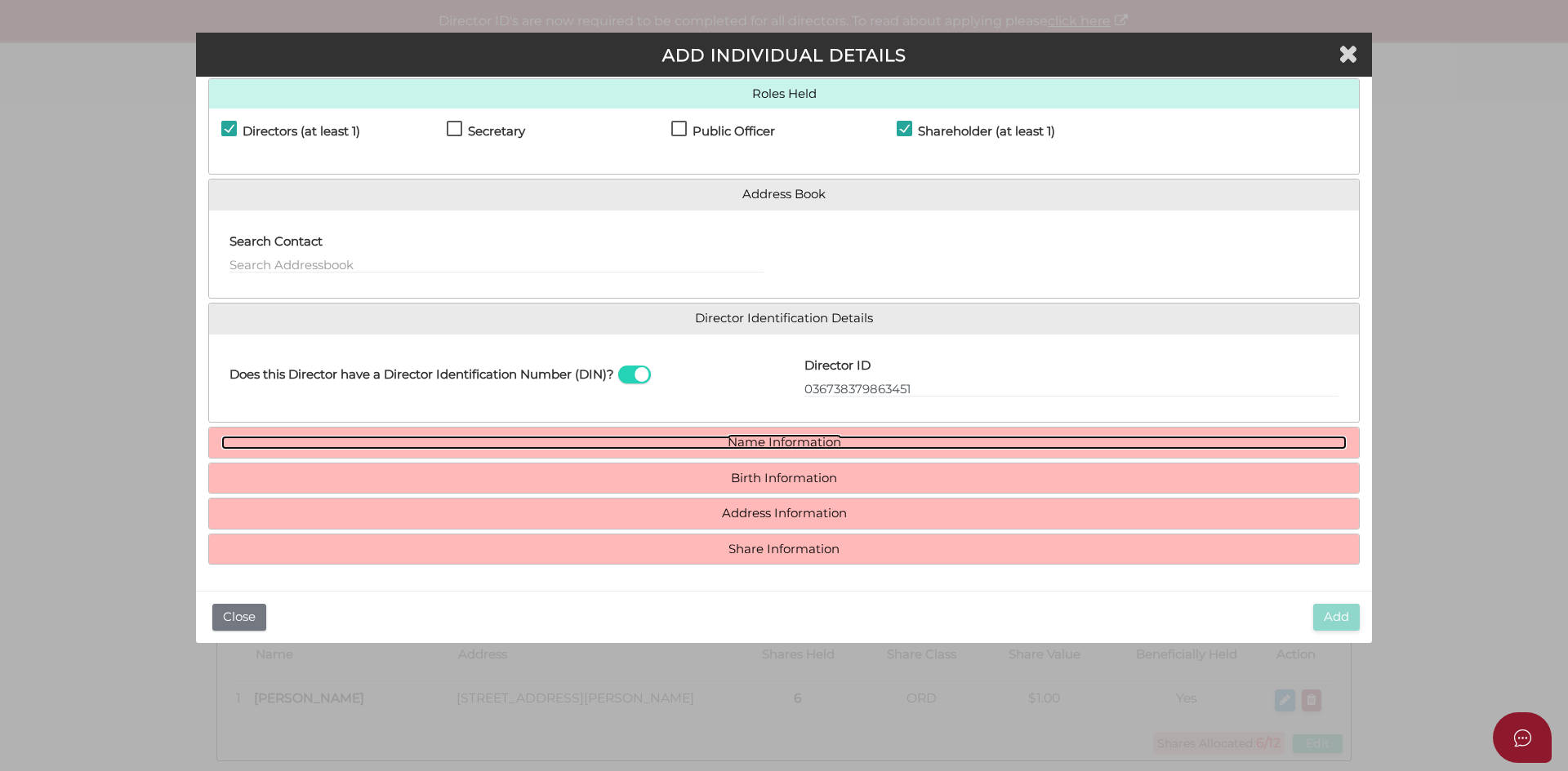
click at [774, 447] on link "Name Information" at bounding box center [784, 443] width 1125 height 14
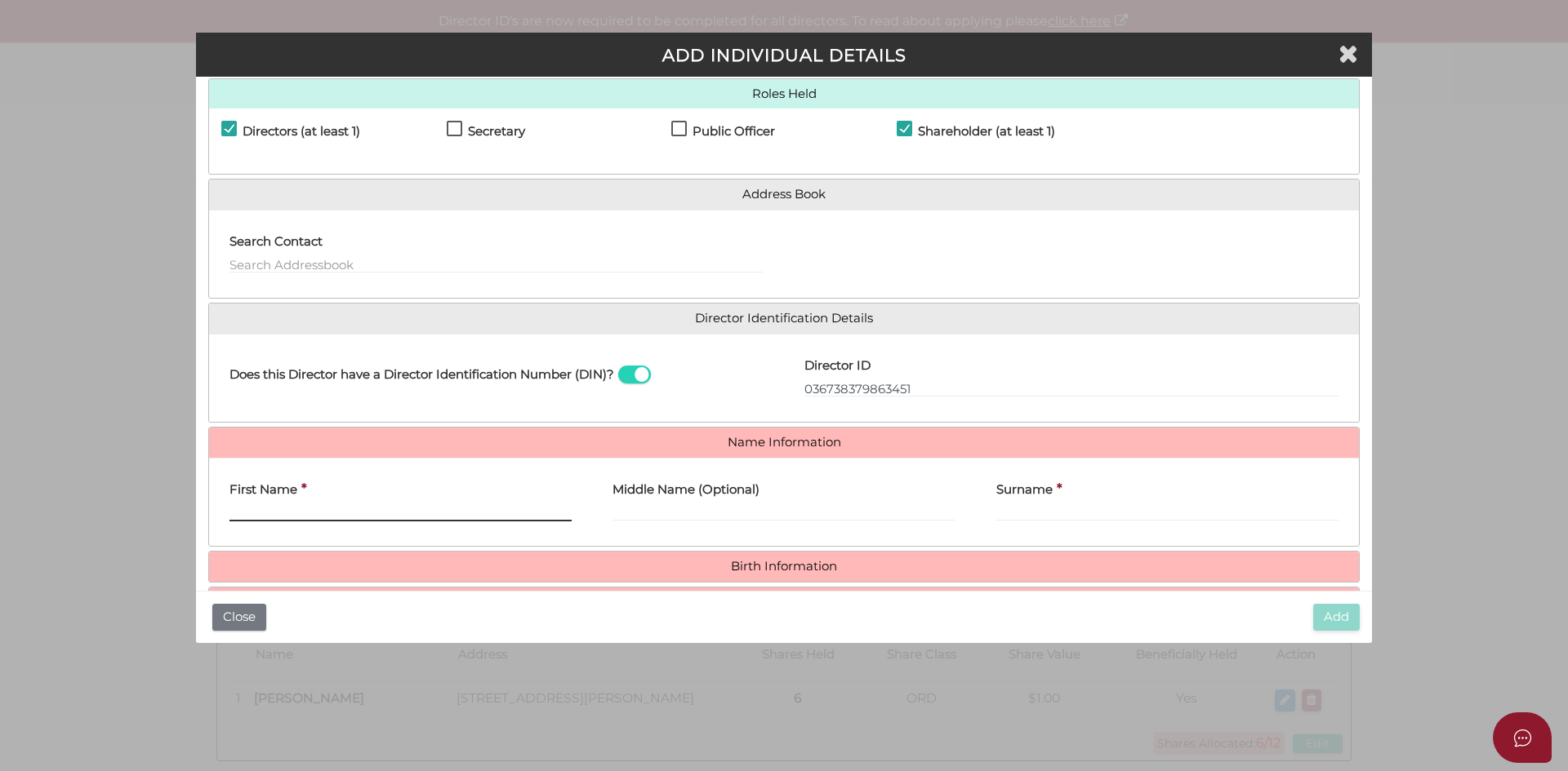
click at [314, 506] on input "First Name" at bounding box center [400, 512] width 343 height 18
click at [269, 513] on input "First Name" at bounding box center [400, 512] width 343 height 18
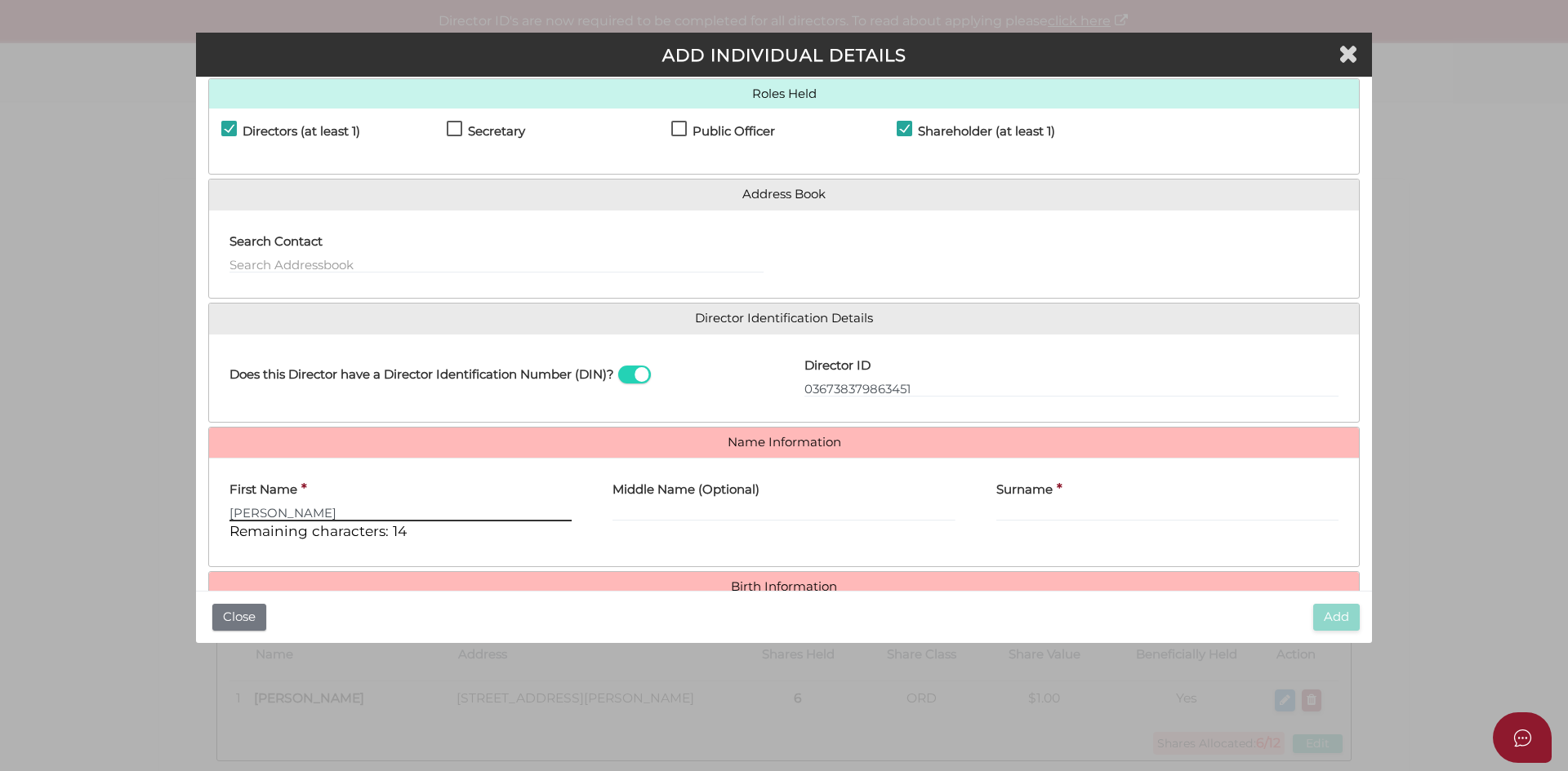
type input "Steven"
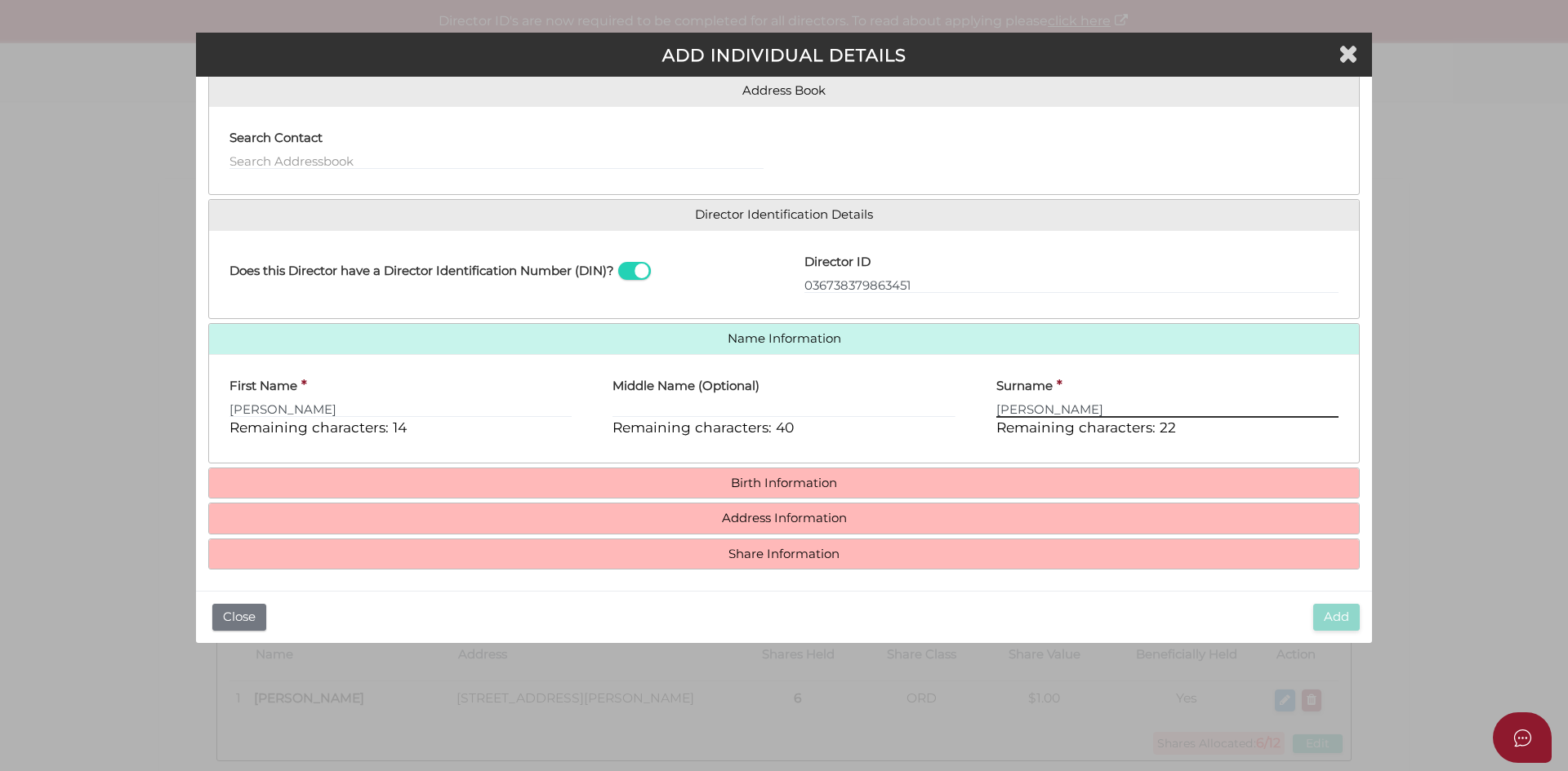
scroll to position [139, 0]
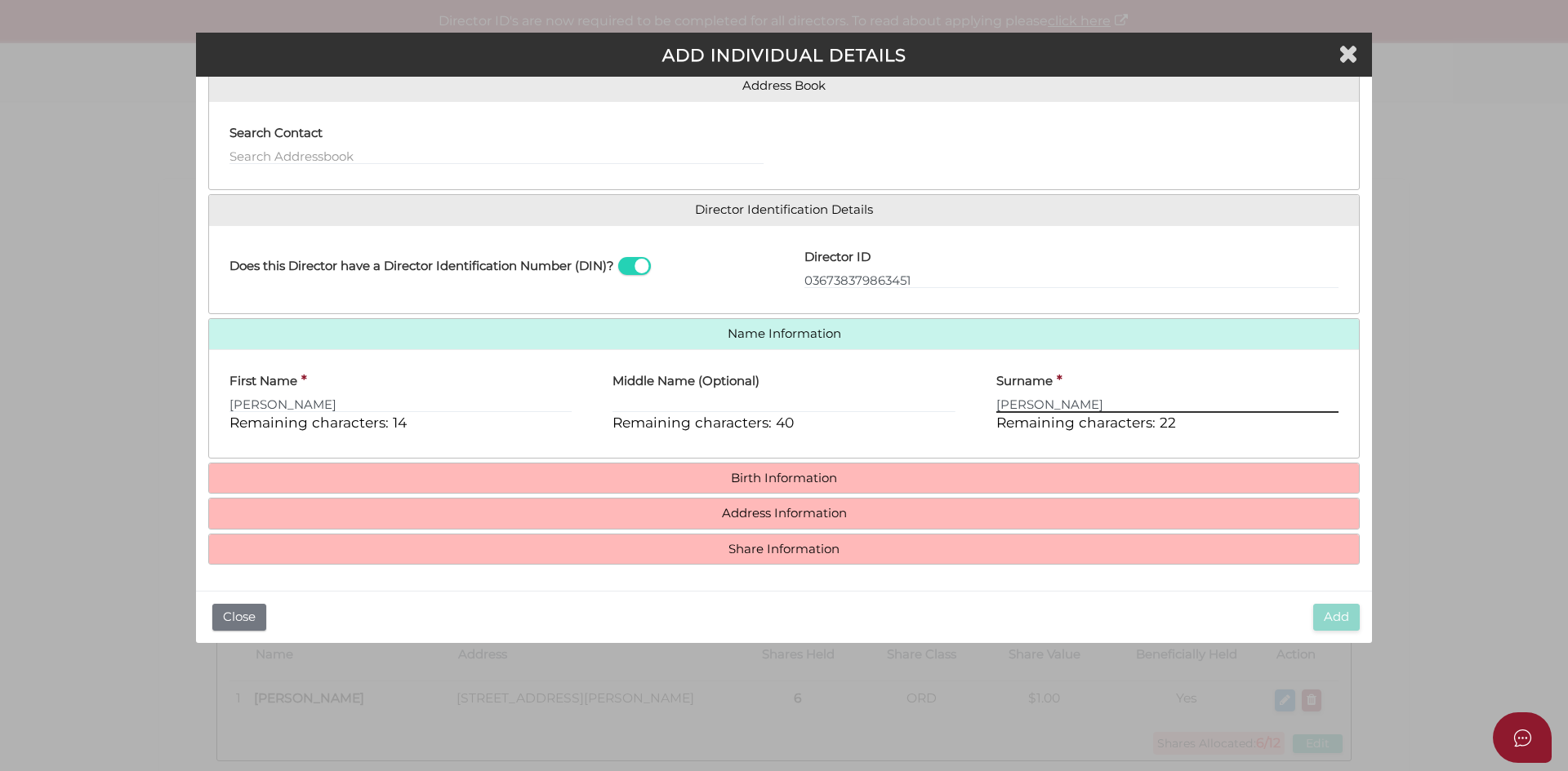
type input "Giddings"
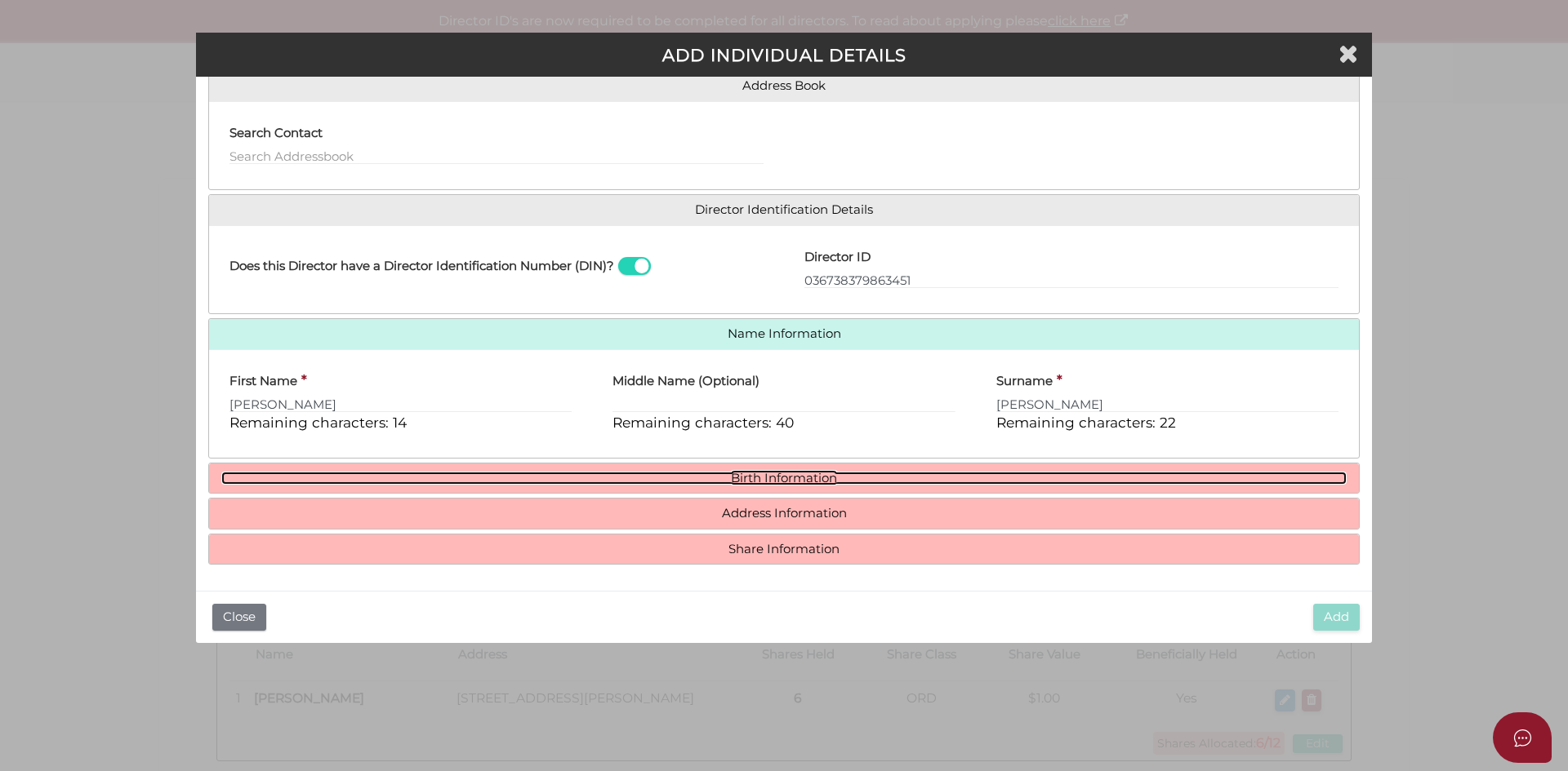
click at [761, 480] on link "Birth Information" at bounding box center [784, 478] width 1125 height 14
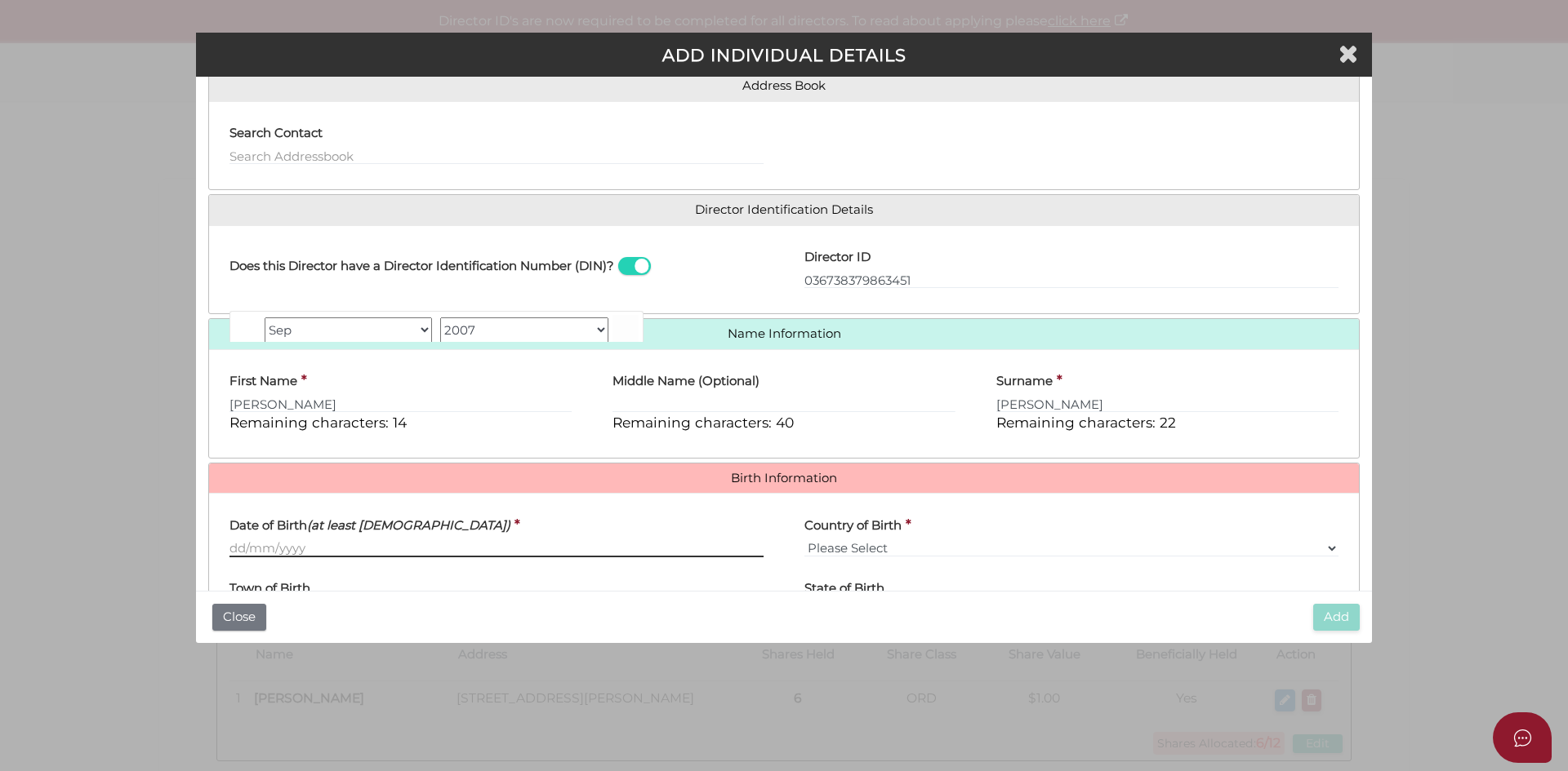
click at [275, 546] on input "Date of Birth (at least 18 years old)" at bounding box center [496, 547] width 534 height 18
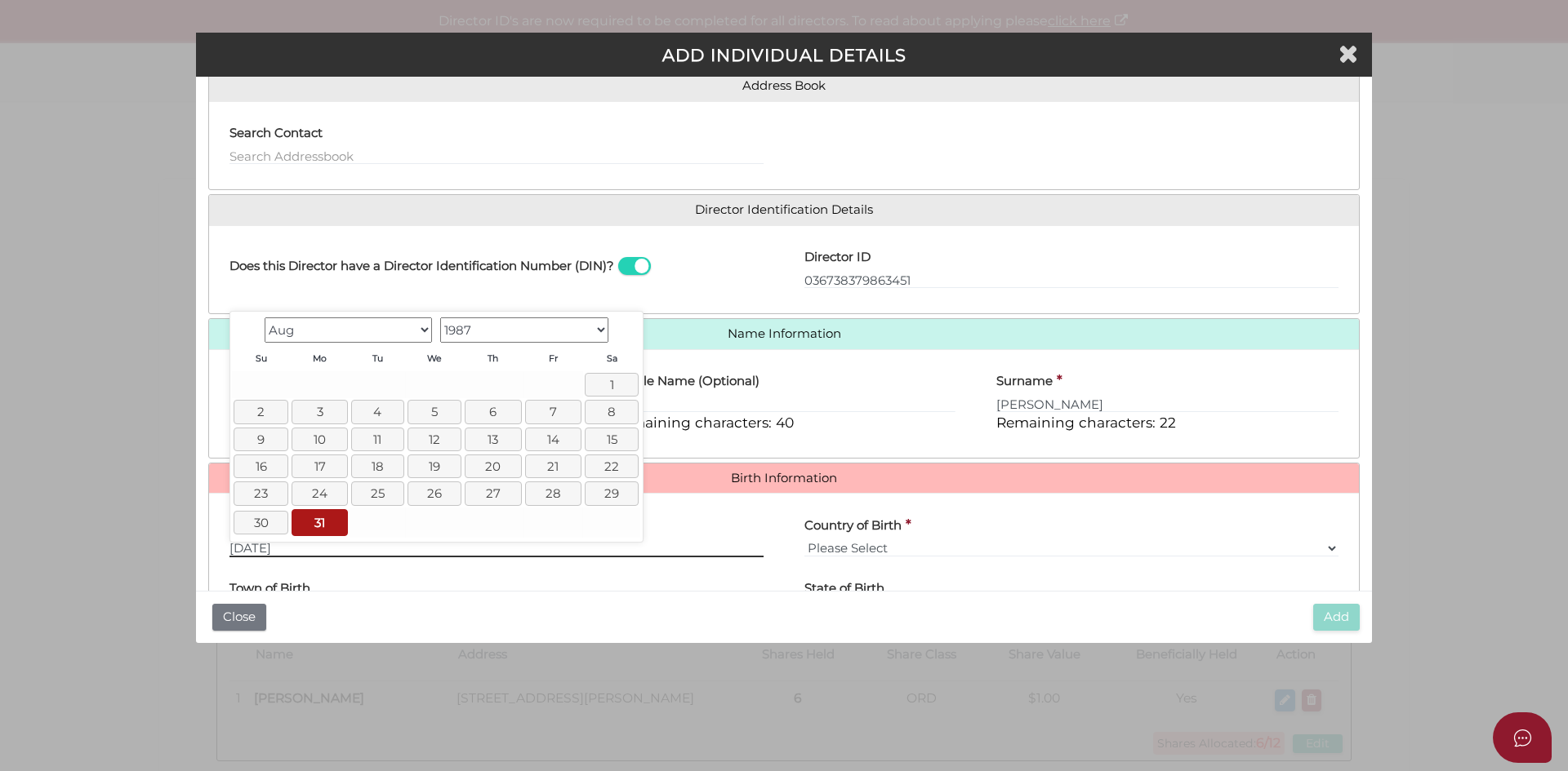
type input "[DATE]"
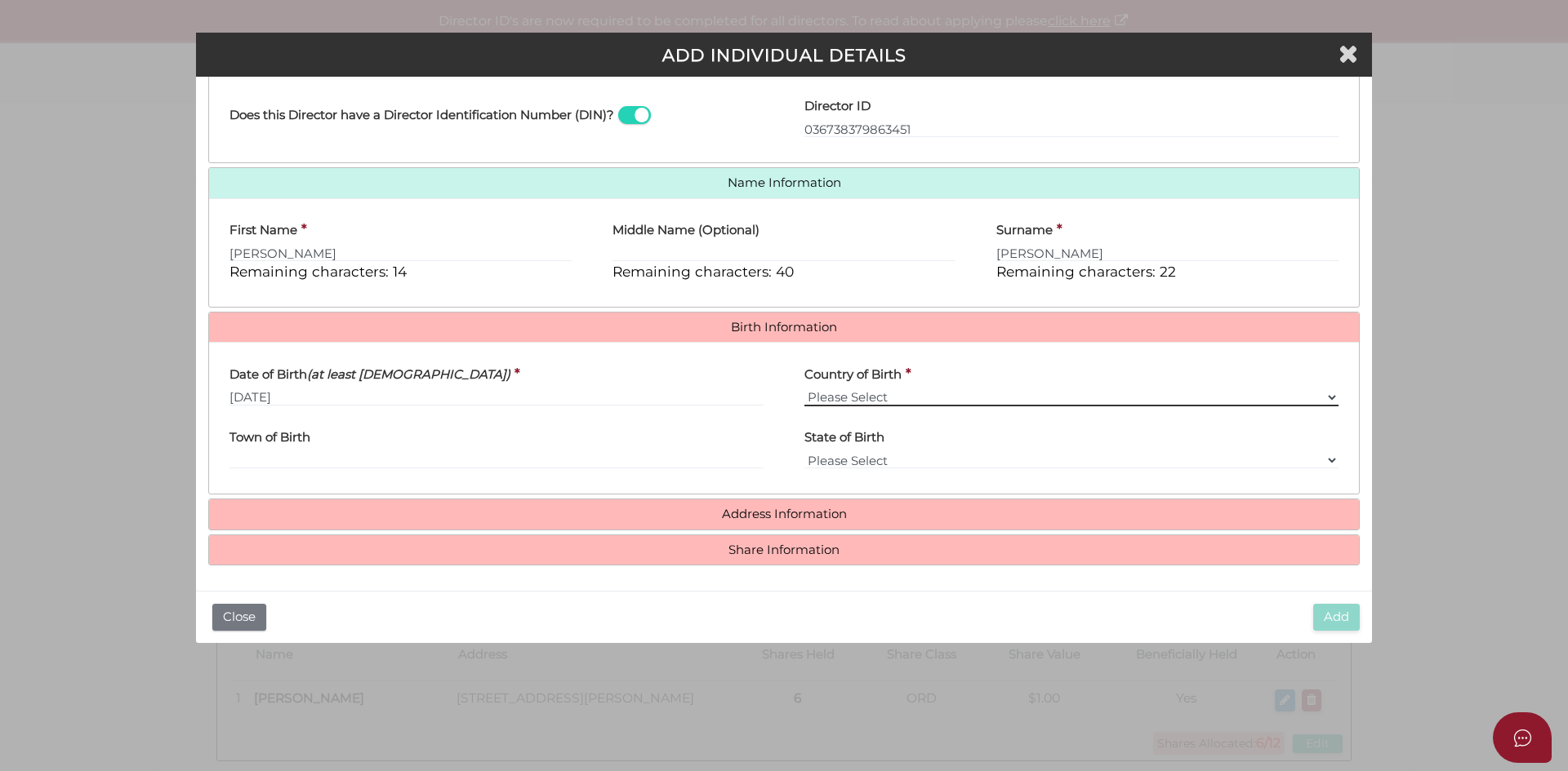
scroll to position [291, 0]
click at [295, 457] on input "Town of Birth" at bounding box center [496, 459] width 534 height 18
click at [249, 461] on input "Town of Birth" at bounding box center [496, 459] width 534 height 18
type input "V"
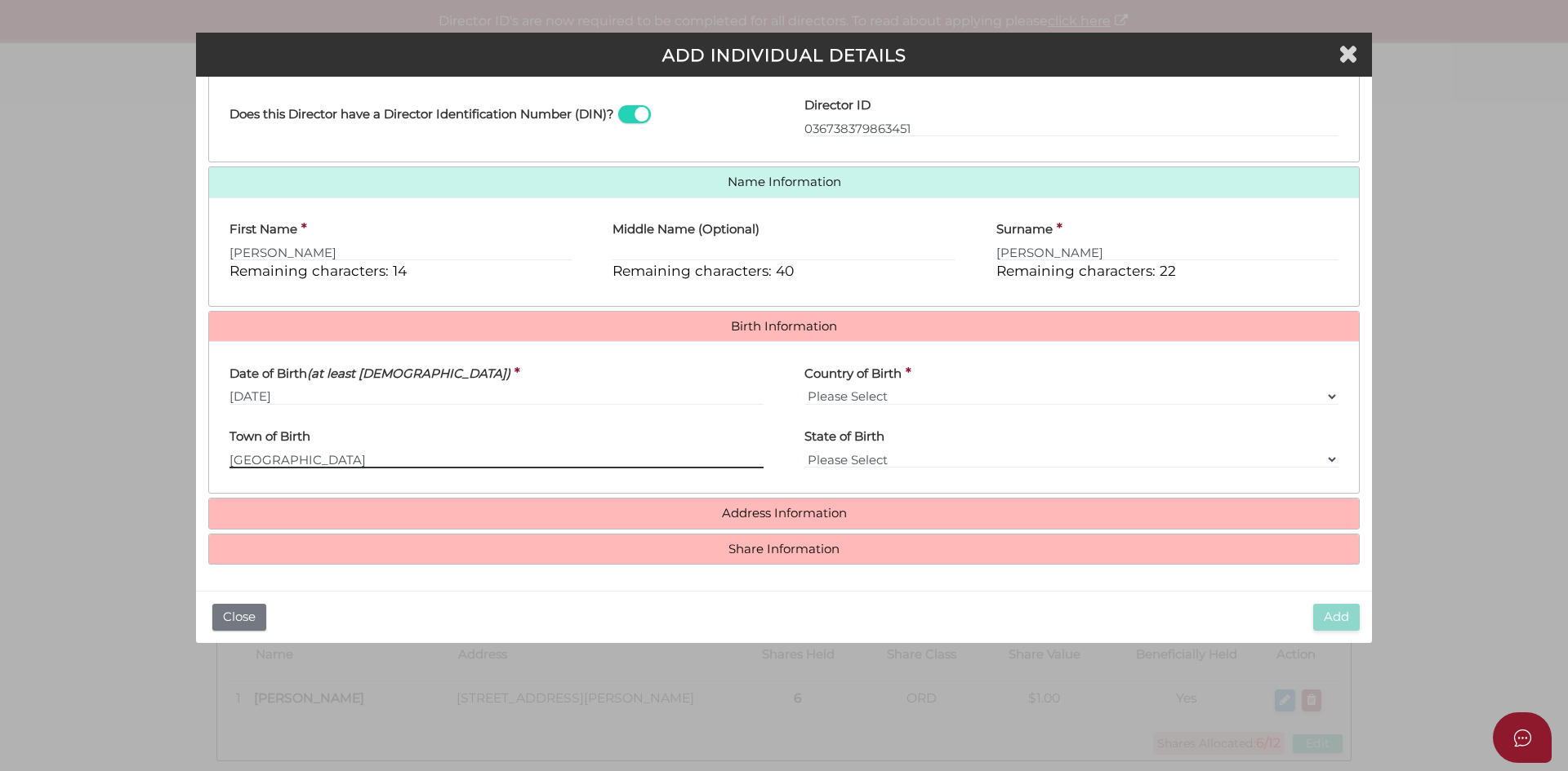
type input "Box Hill"
click at [840, 401] on select "Please Select v Australia Afghanistan Albania Algeria American Samoa Andorra An…" at bounding box center [1070, 396] width 534 height 18
select select "[GEOGRAPHIC_DATA]"
click at [804, 388] on select "Please Select v Australia Afghanistan Albania Algeria American Samoa Andorra An…" at bounding box center [1070, 396] width 534 height 18
click at [262, 470] on div "Town of Birth *" at bounding box center [496, 449] width 575 height 64
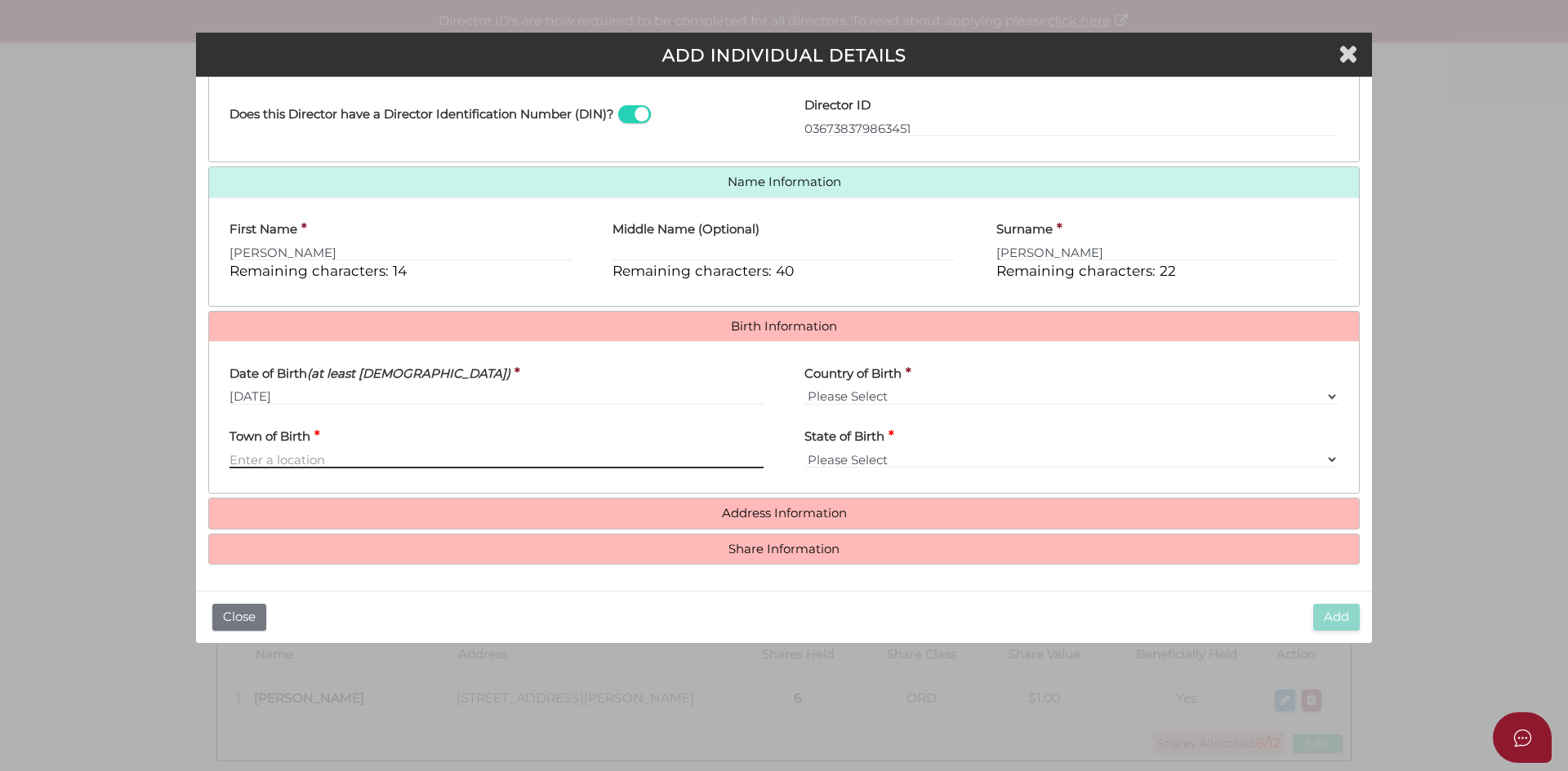
click at [262, 454] on input "Town of Birth" at bounding box center [496, 459] width 534 height 18
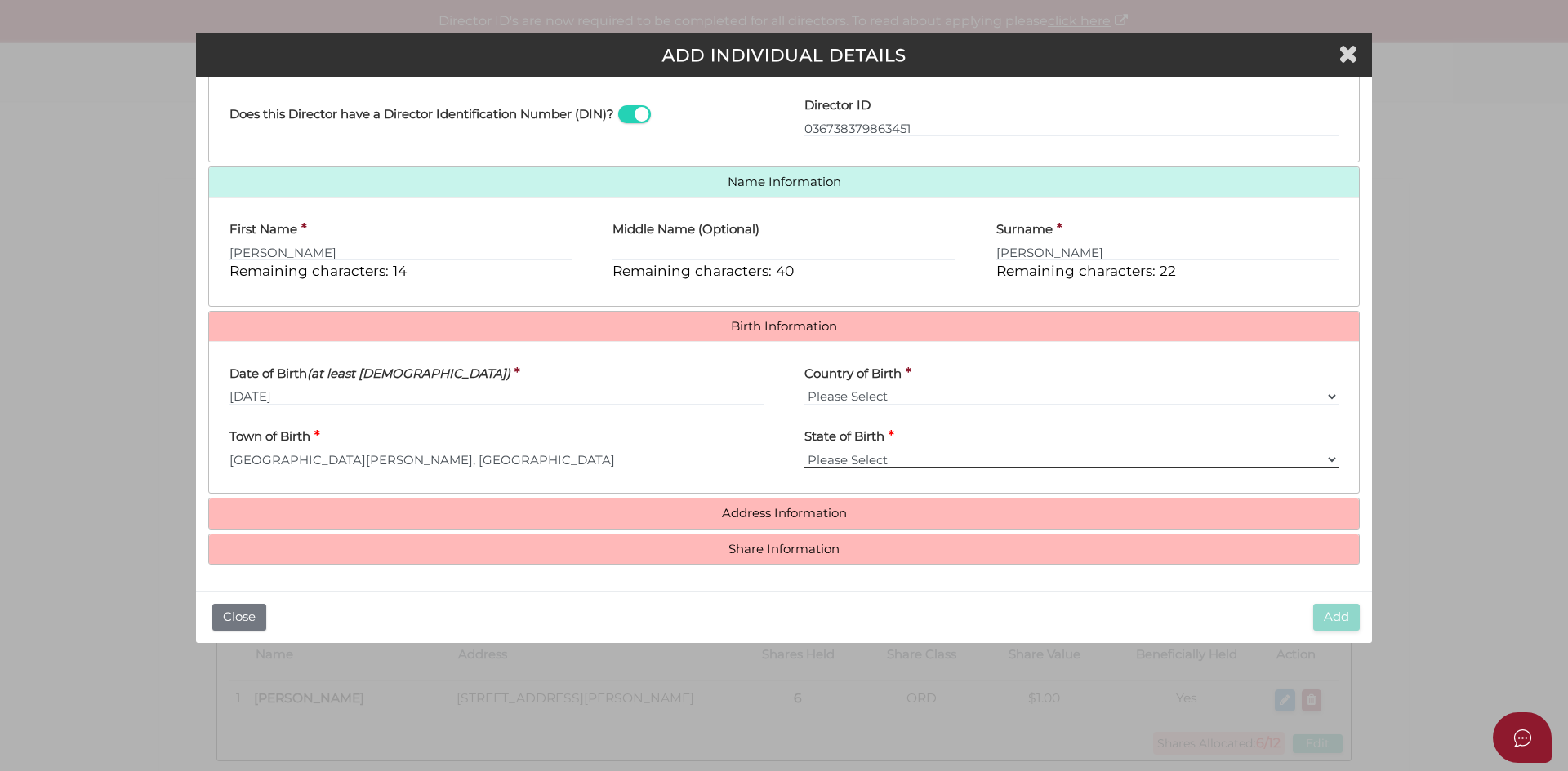
type input "Box Hill"
select select "VIC"
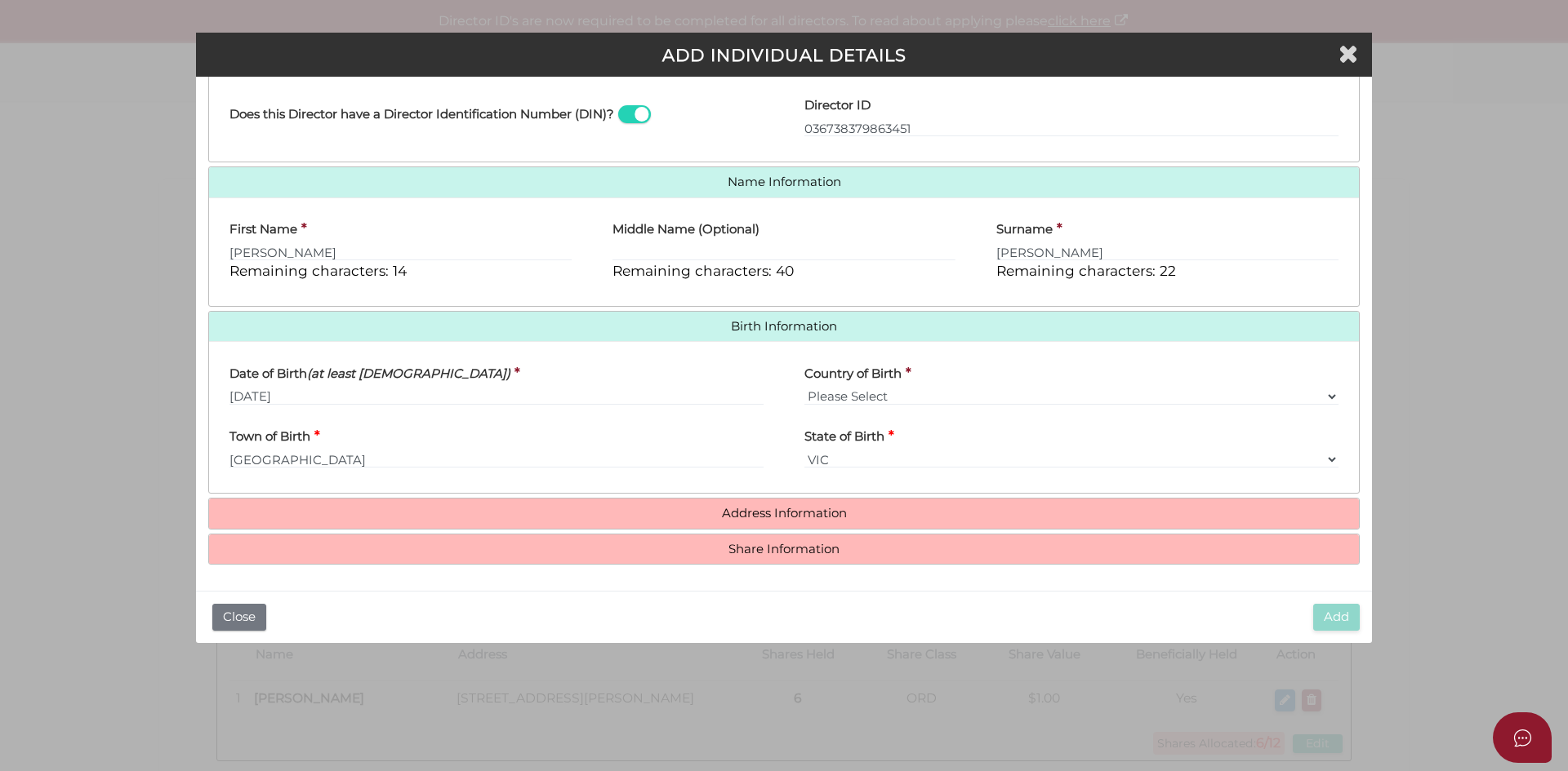
click at [750, 500] on h4 "Address Information" at bounding box center [784, 513] width 1149 height 31
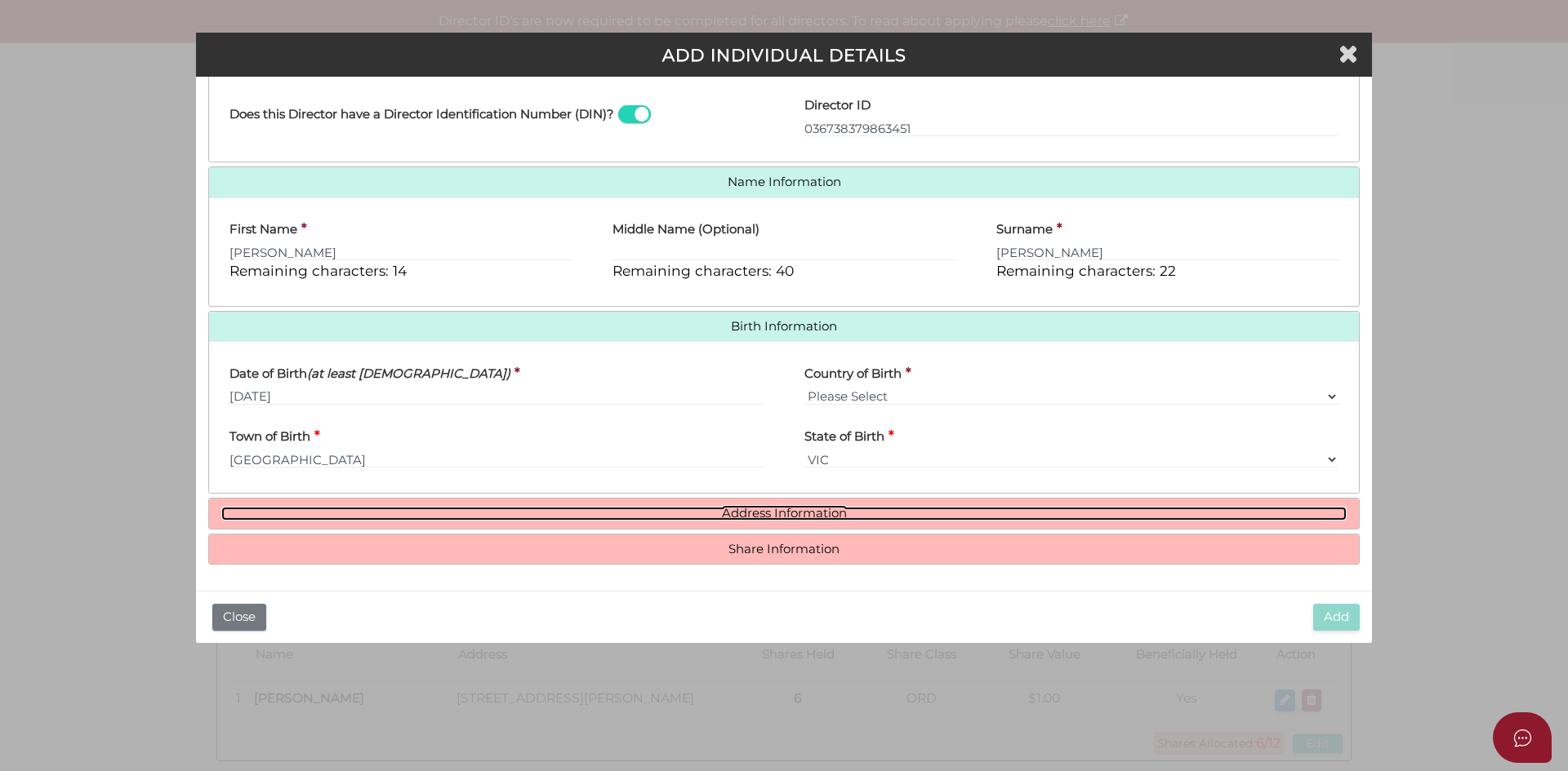
click at [756, 515] on link "Address Information" at bounding box center [784, 513] width 1125 height 14
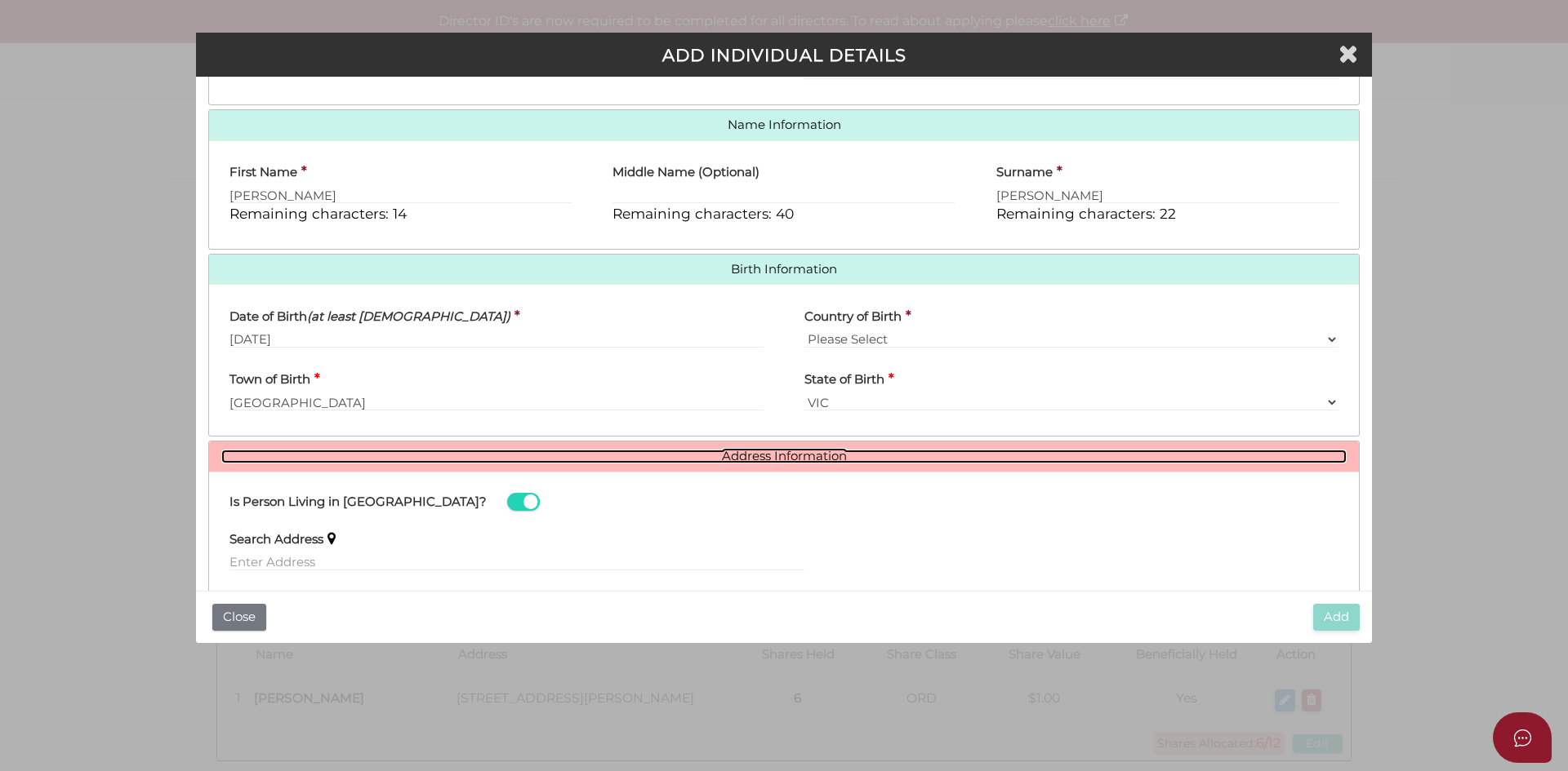
scroll to position [455, 0]
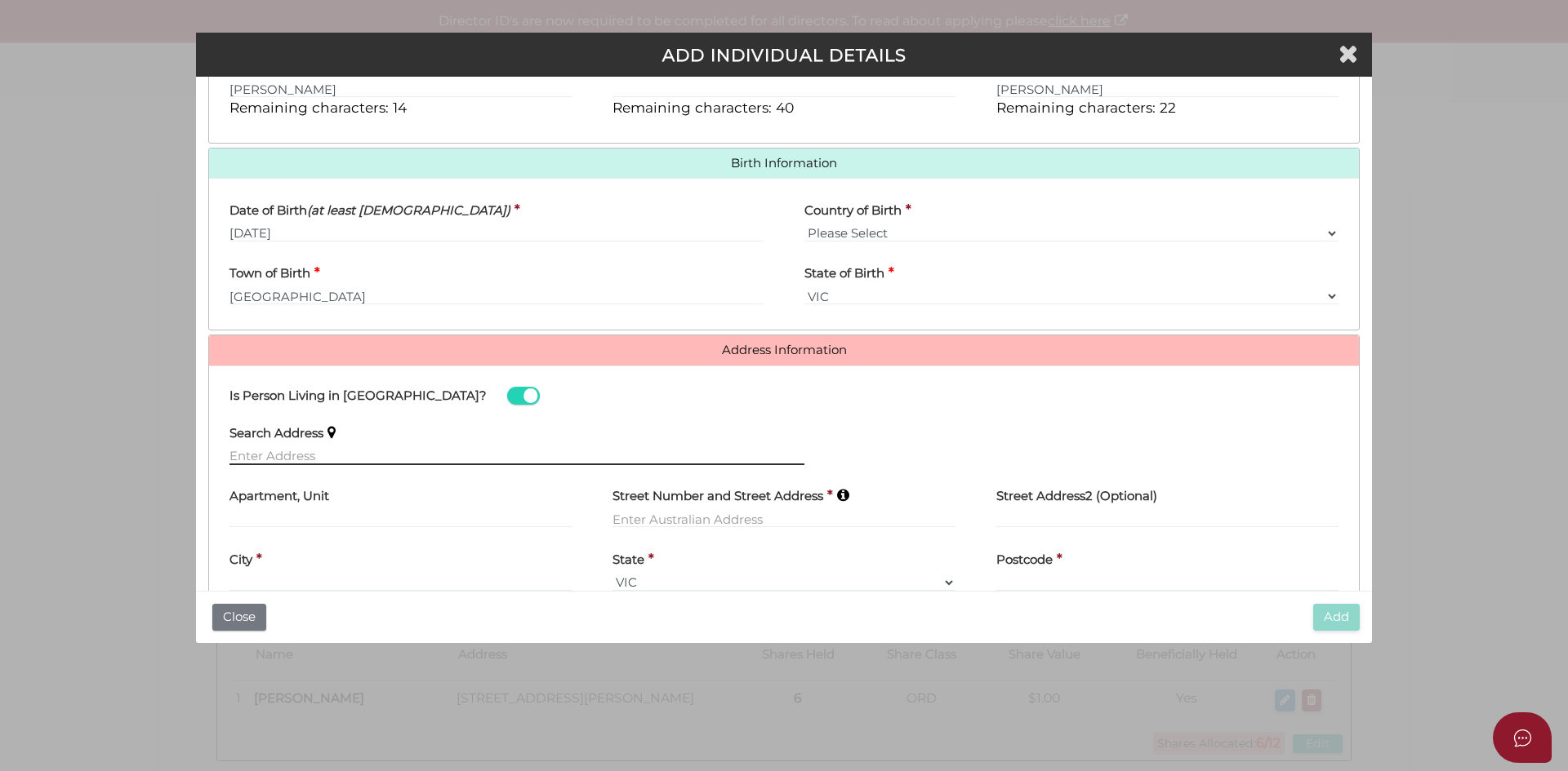
click at [273, 461] on input "text" at bounding box center [516, 456] width 575 height 18
click at [316, 455] on input "35" at bounding box center [516, 456] width 575 height 18
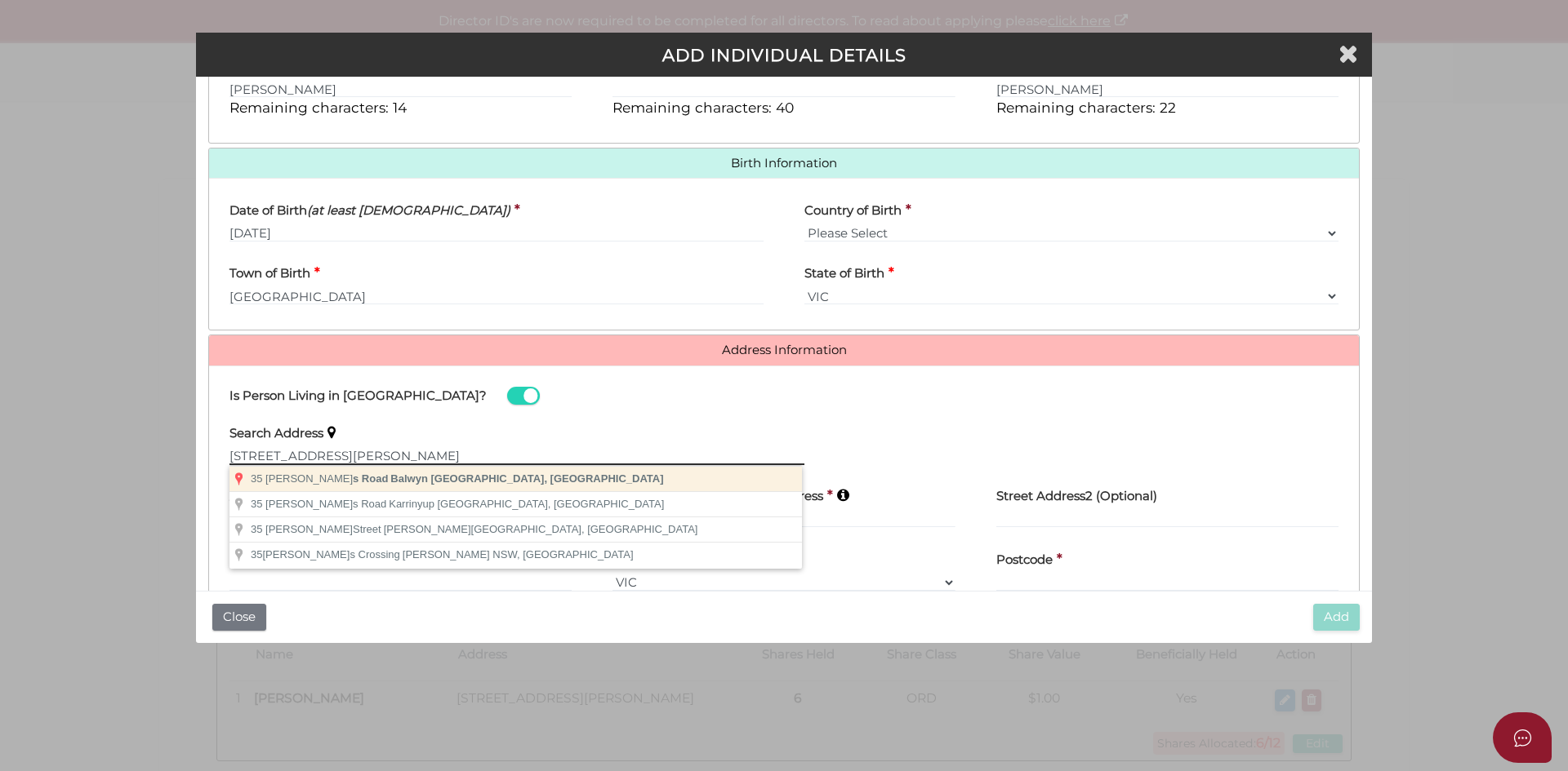
type input "35 Burroughs Road, Balwyn VIC, Australia"
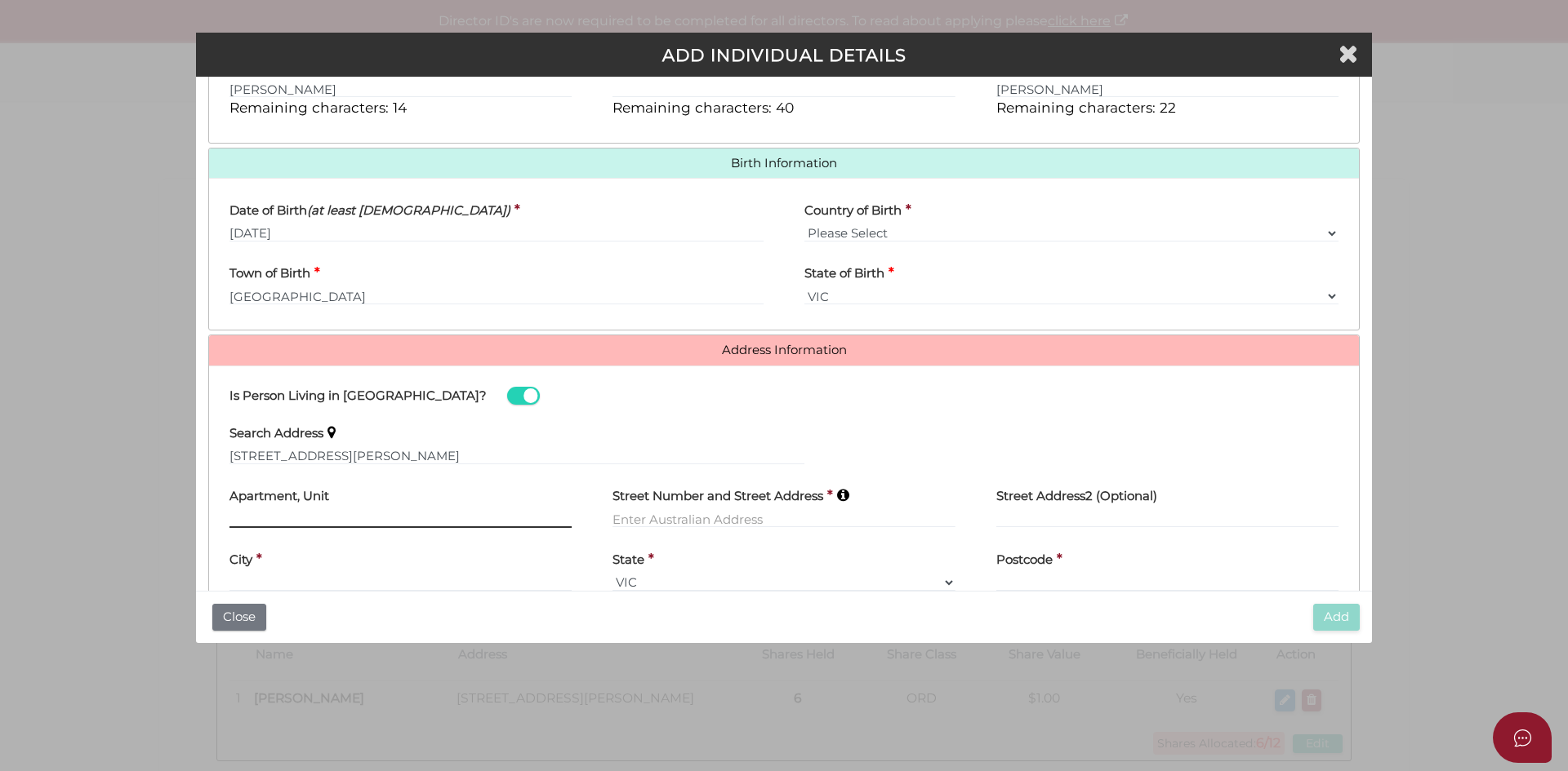
type input "35 Burroughs Road"
type input "Balwyn"
select select "VIC"
type input "3103"
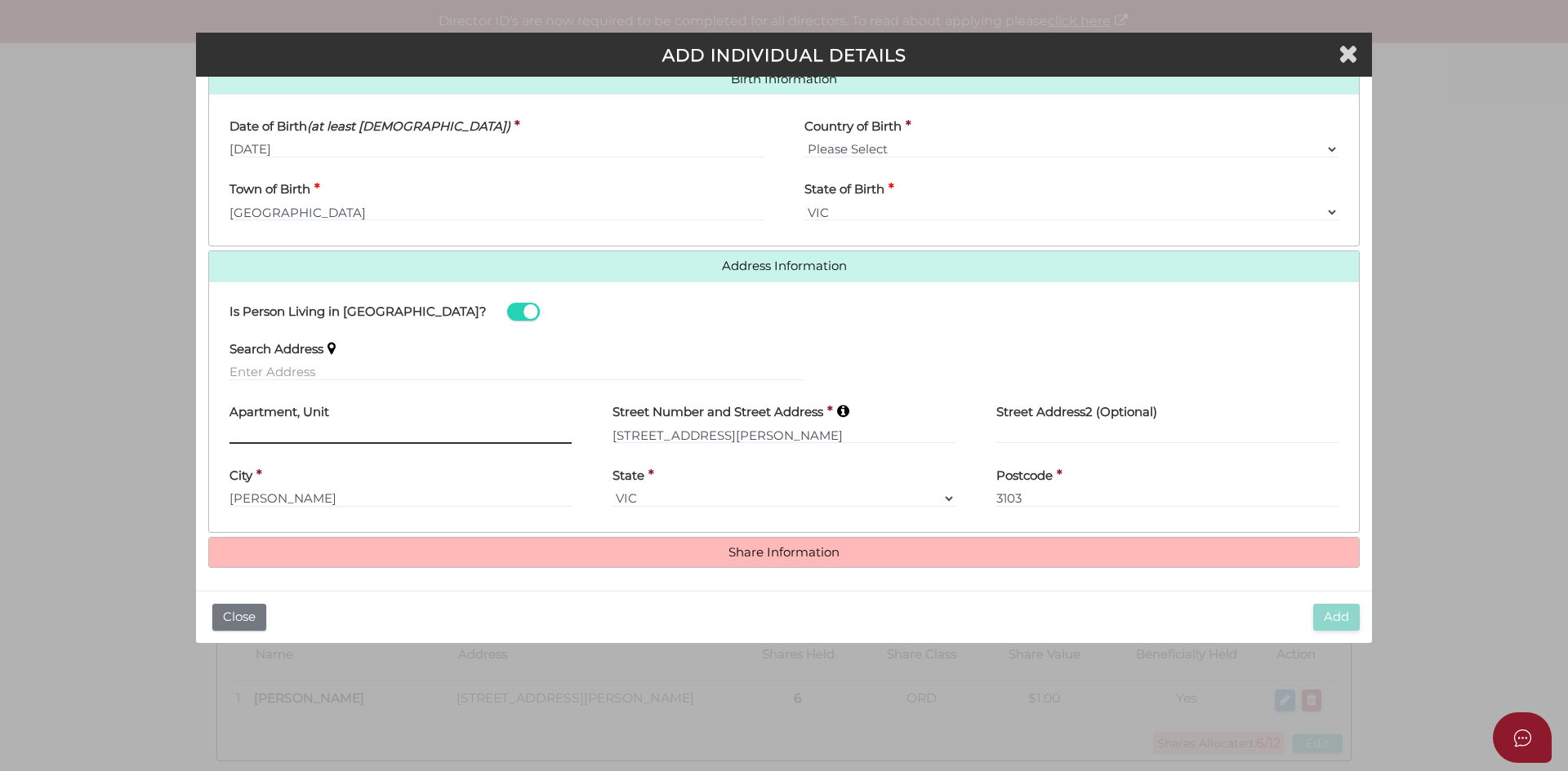
scroll to position [542, 0]
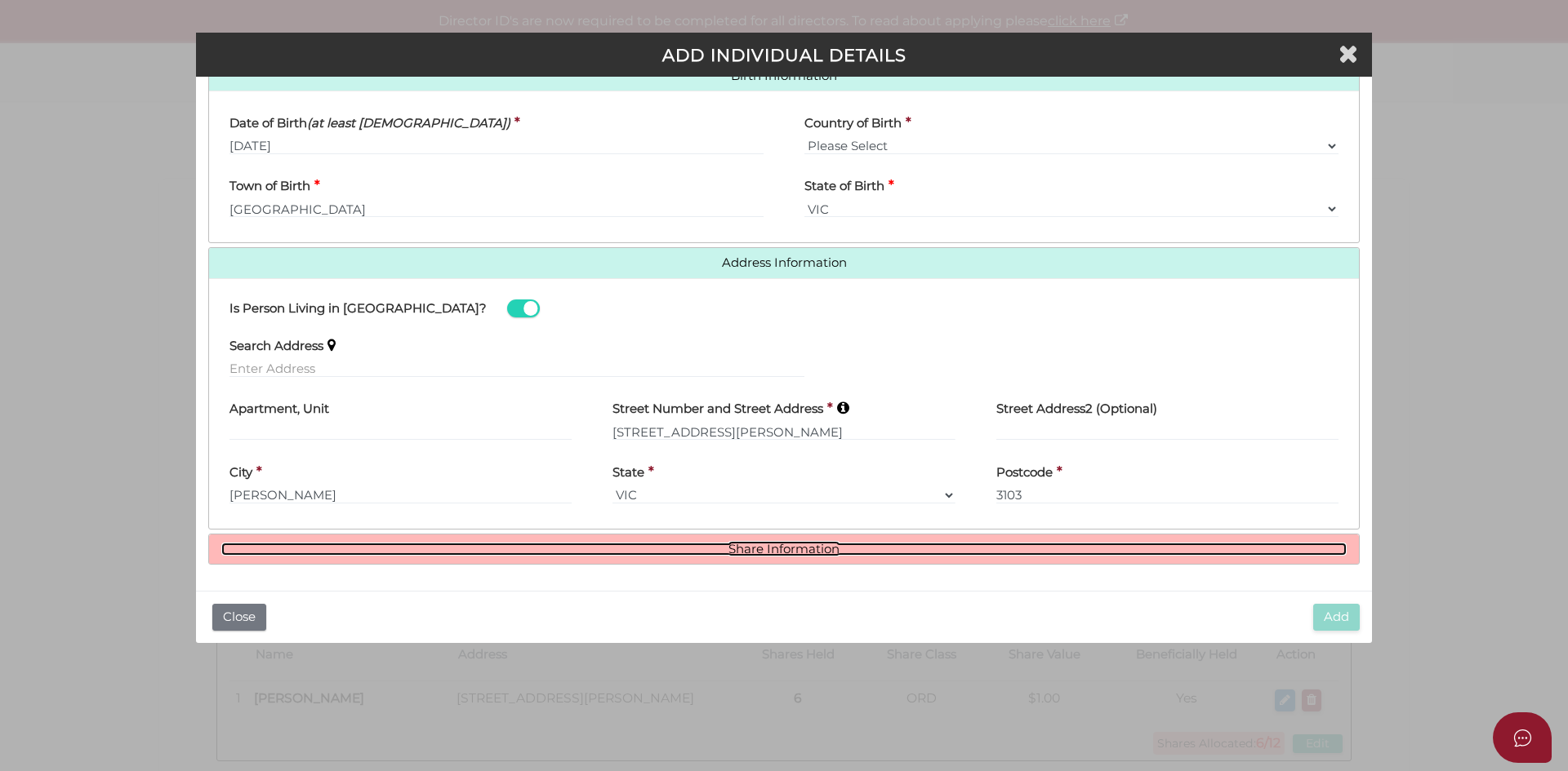
click at [731, 546] on link "Share Information" at bounding box center [784, 549] width 1125 height 14
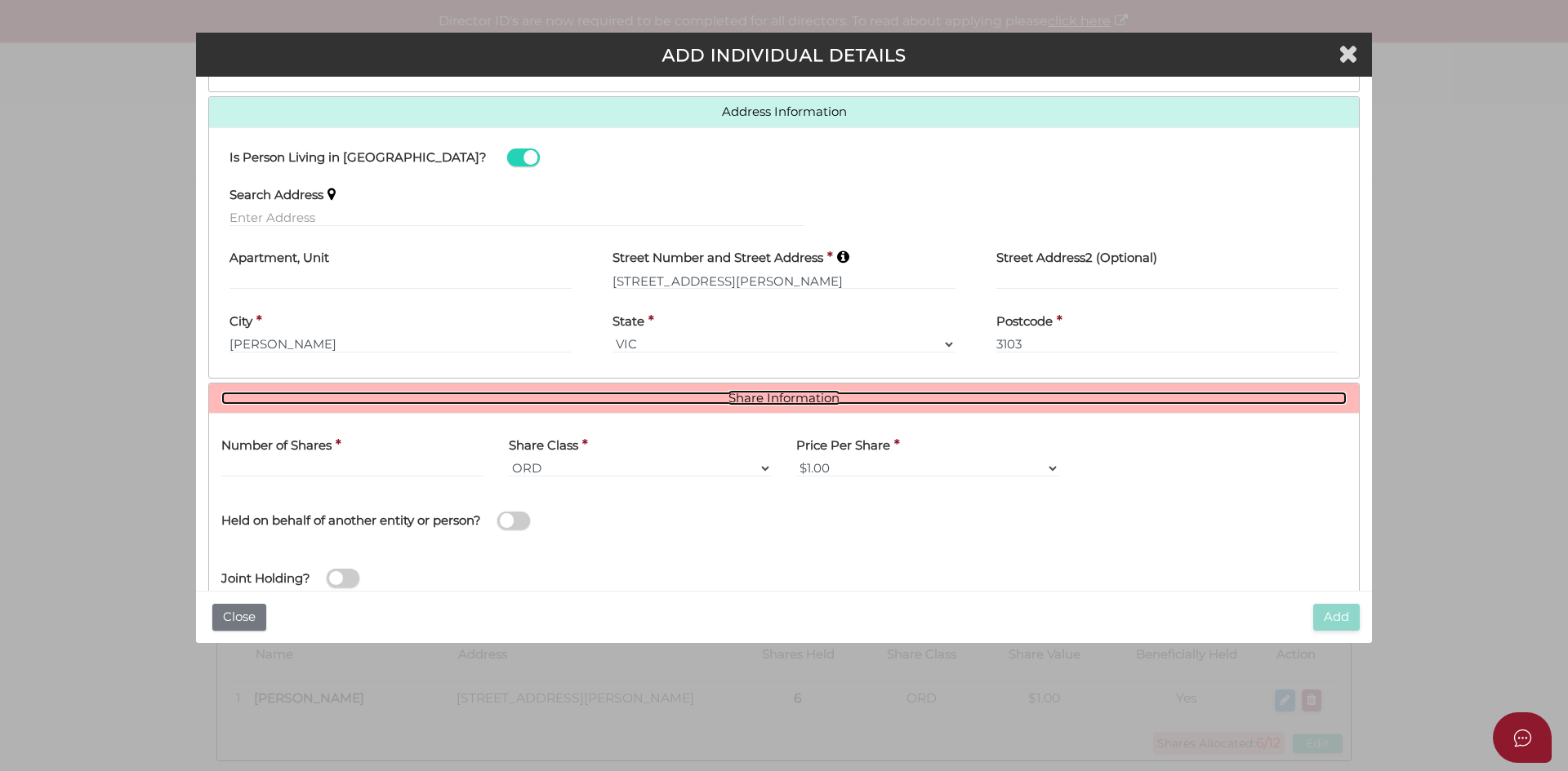
scroll to position [705, 0]
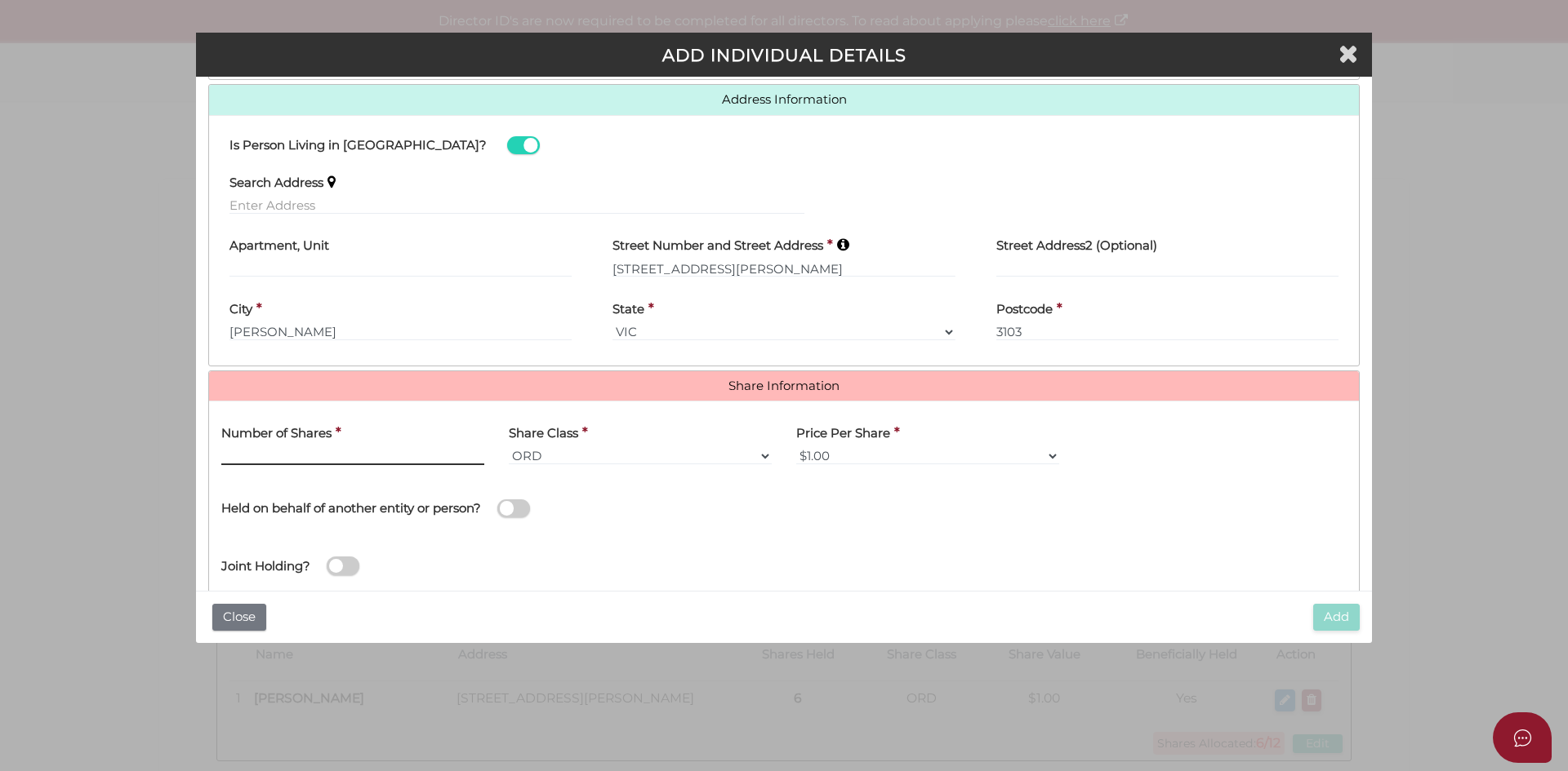
click at [300, 452] on input "text" at bounding box center [352, 456] width 263 height 18
type input "6"
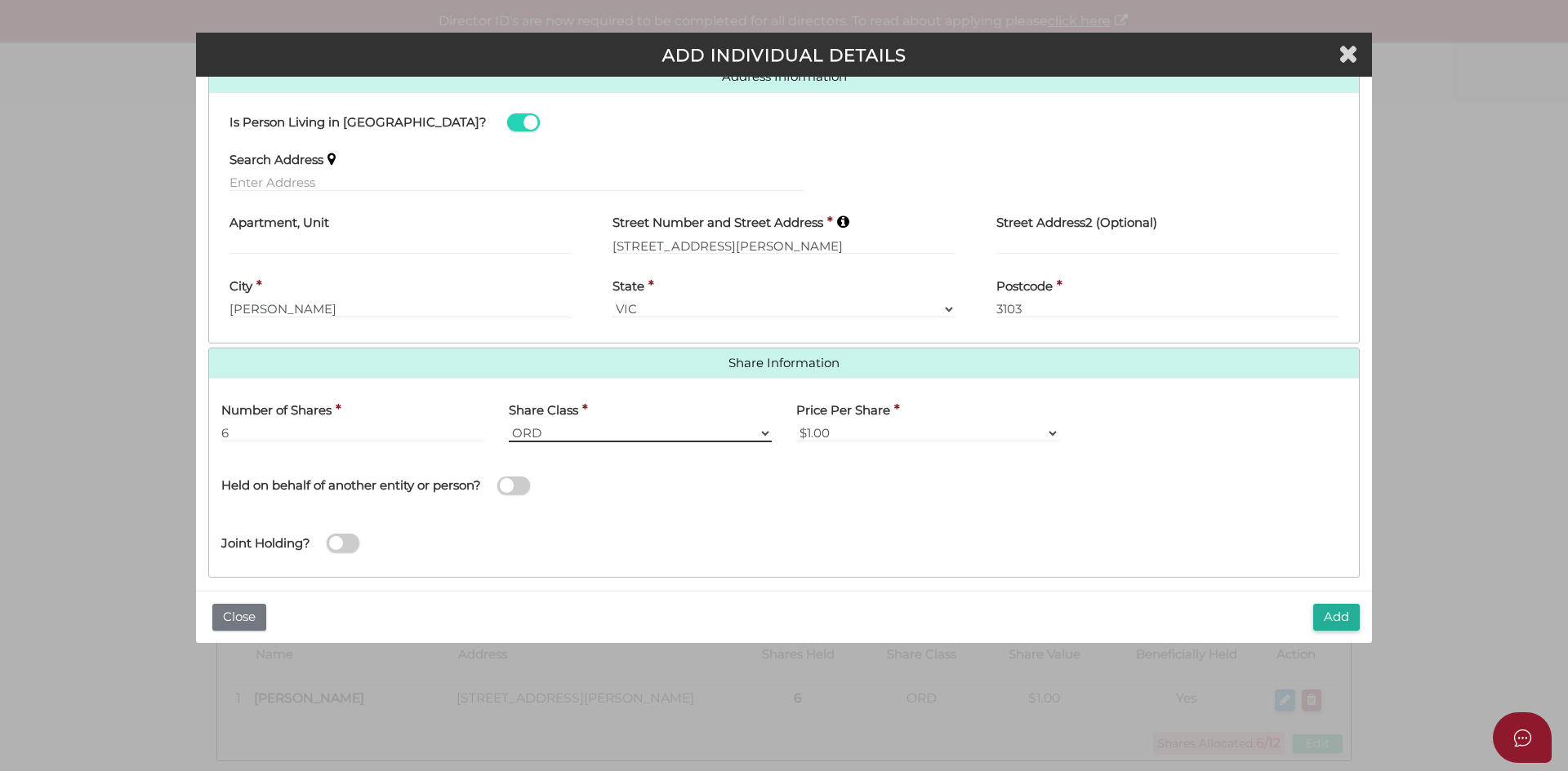
scroll to position [741, 0]
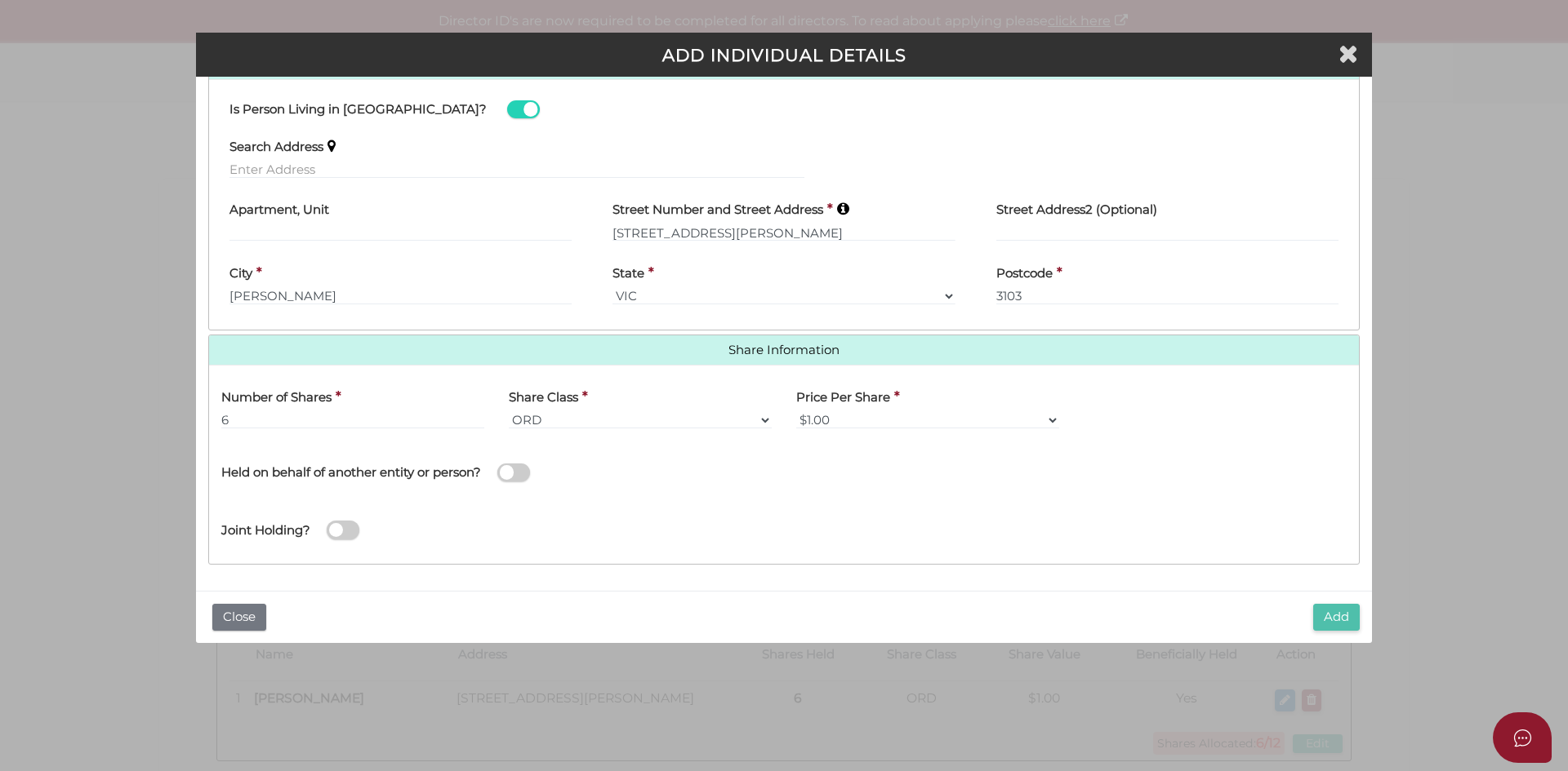
click at [1334, 616] on button "Add" at bounding box center [1336, 617] width 46 height 27
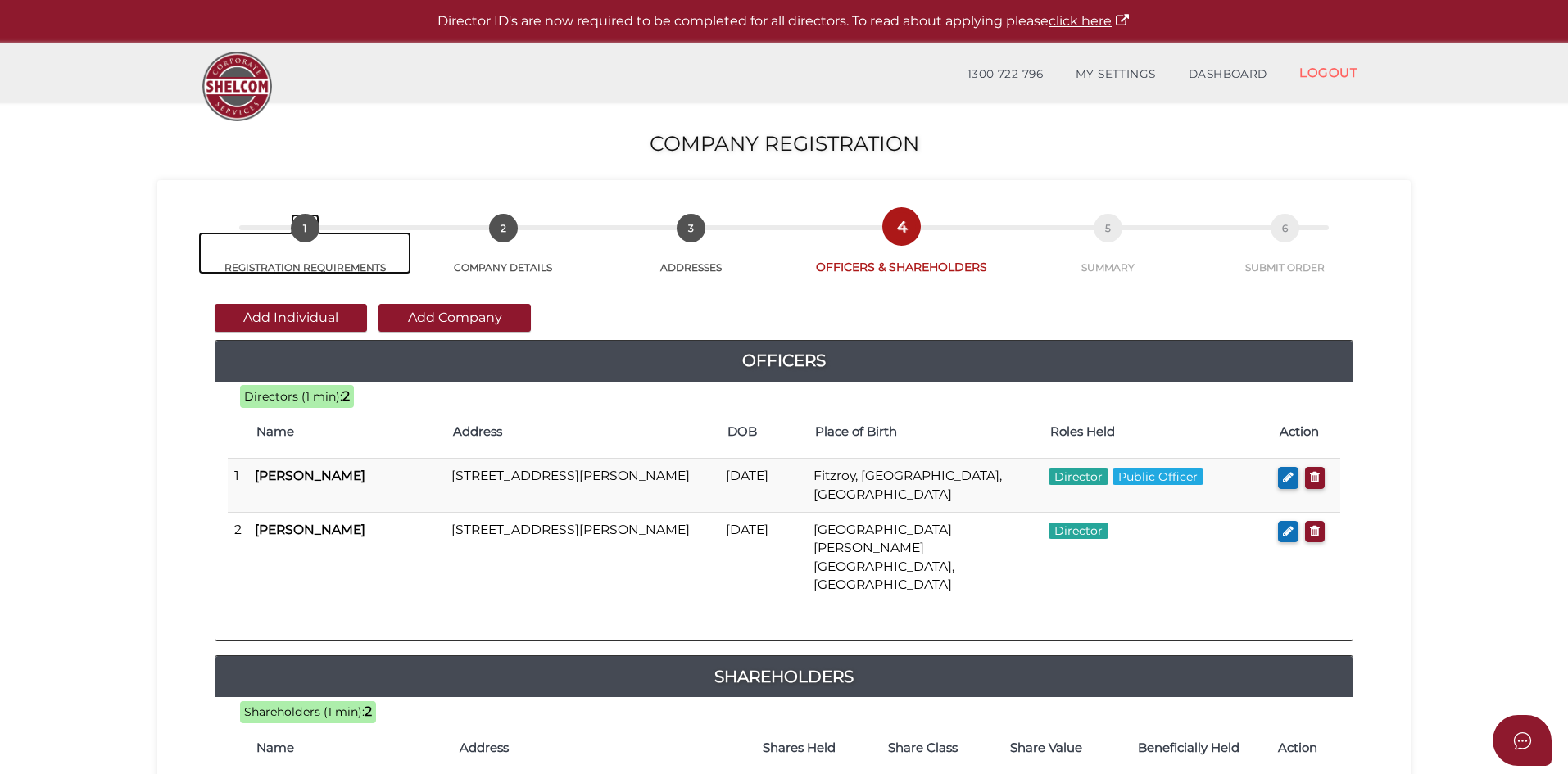
click at [310, 269] on link "1 REGISTRATION REQUIREMENTS" at bounding box center [305, 253] width 213 height 43
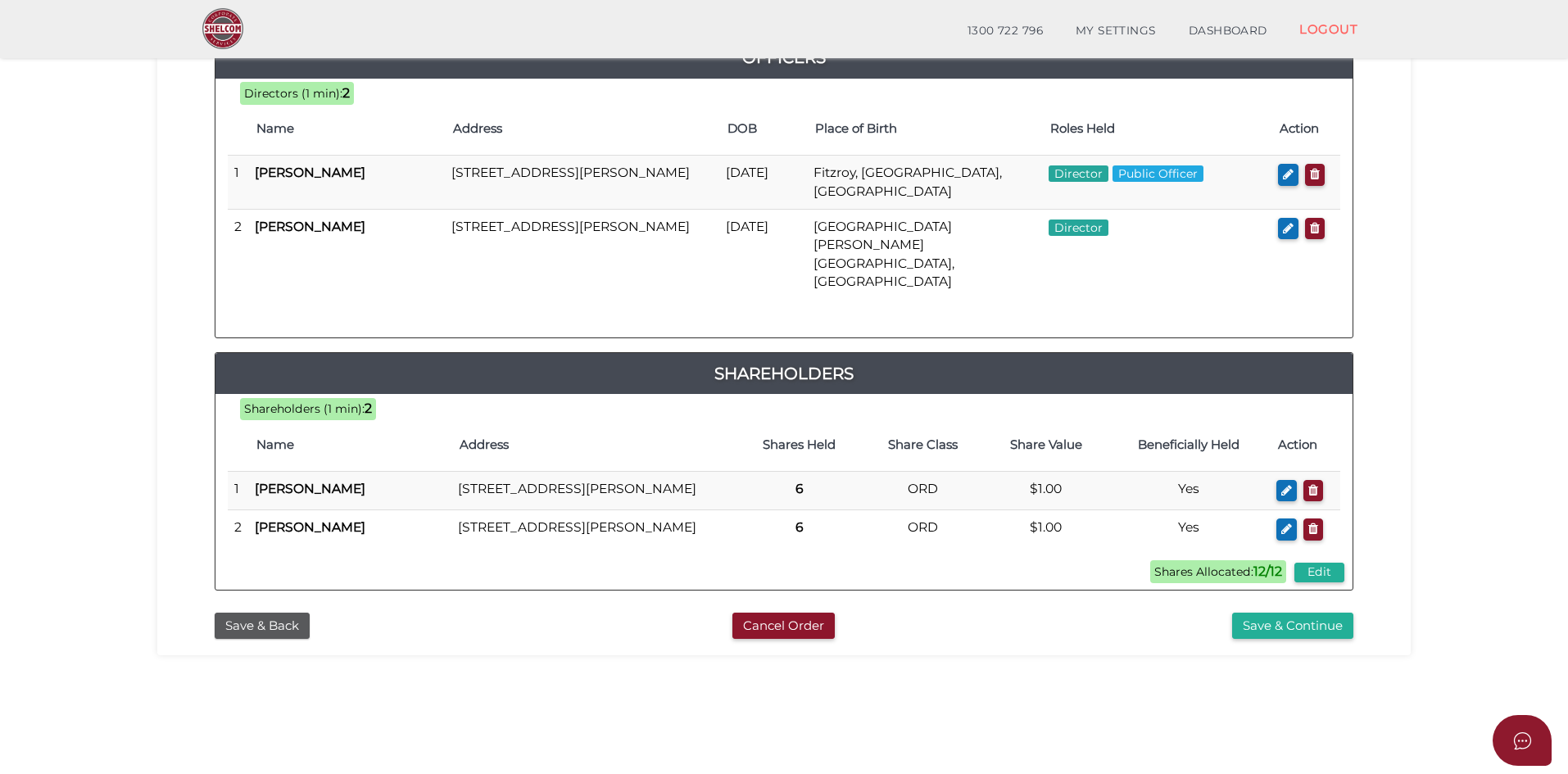
scroll to position [246, 0]
click at [1283, 619] on button "Save & Continue" at bounding box center [1293, 625] width 121 height 27
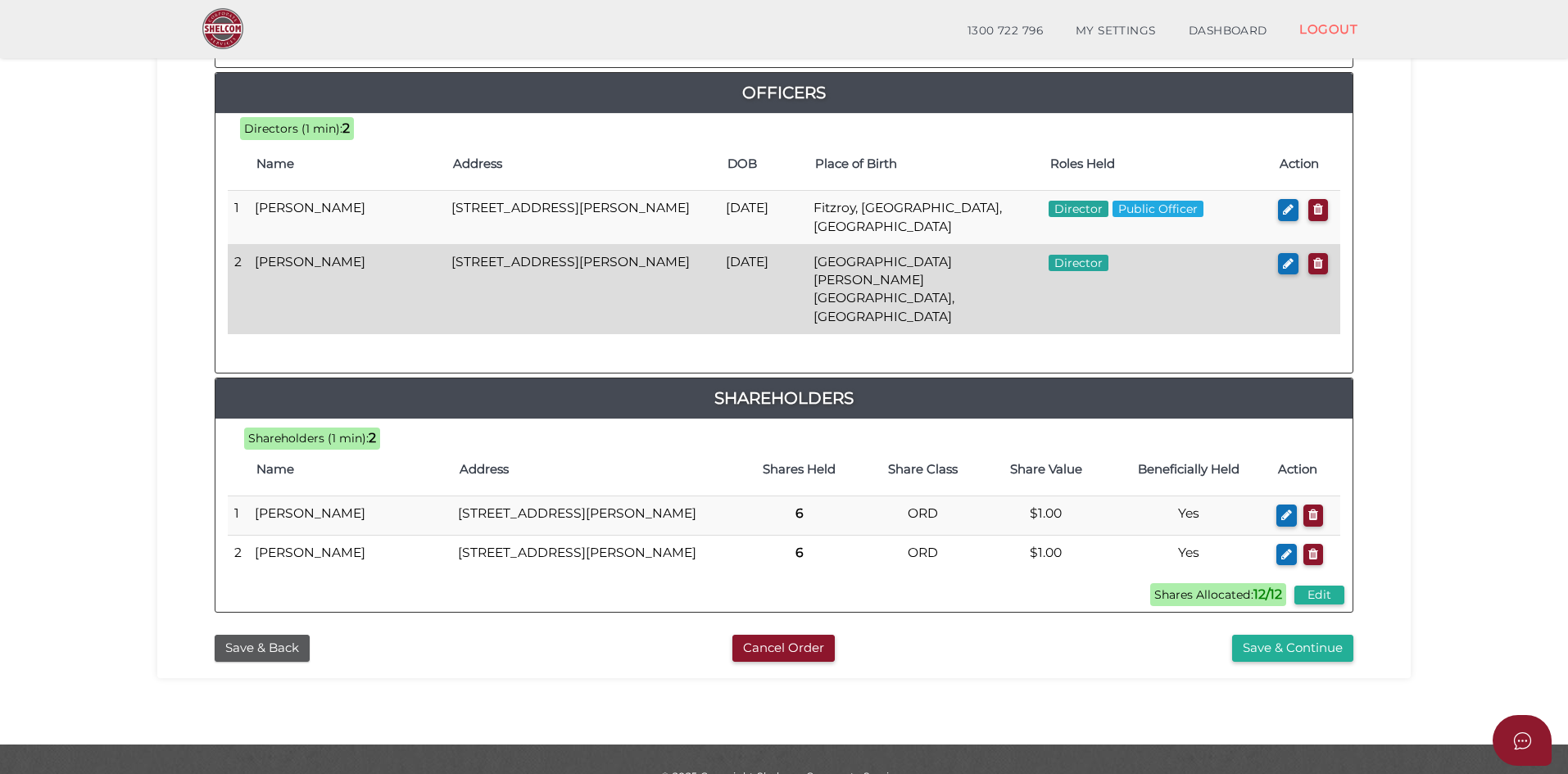
scroll to position [783, 0]
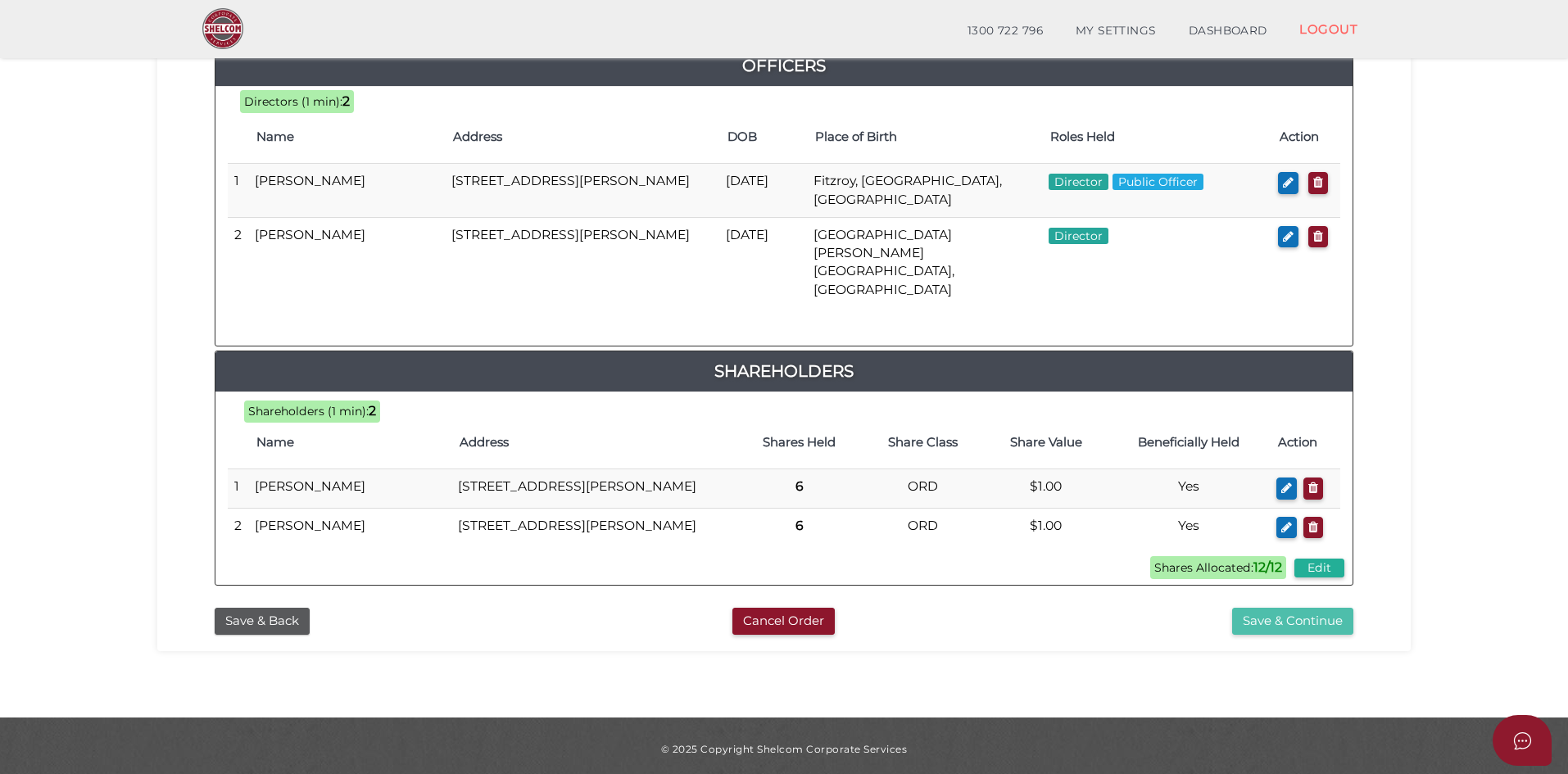
click at [1285, 614] on button "Save & Continue" at bounding box center [1293, 621] width 121 height 27
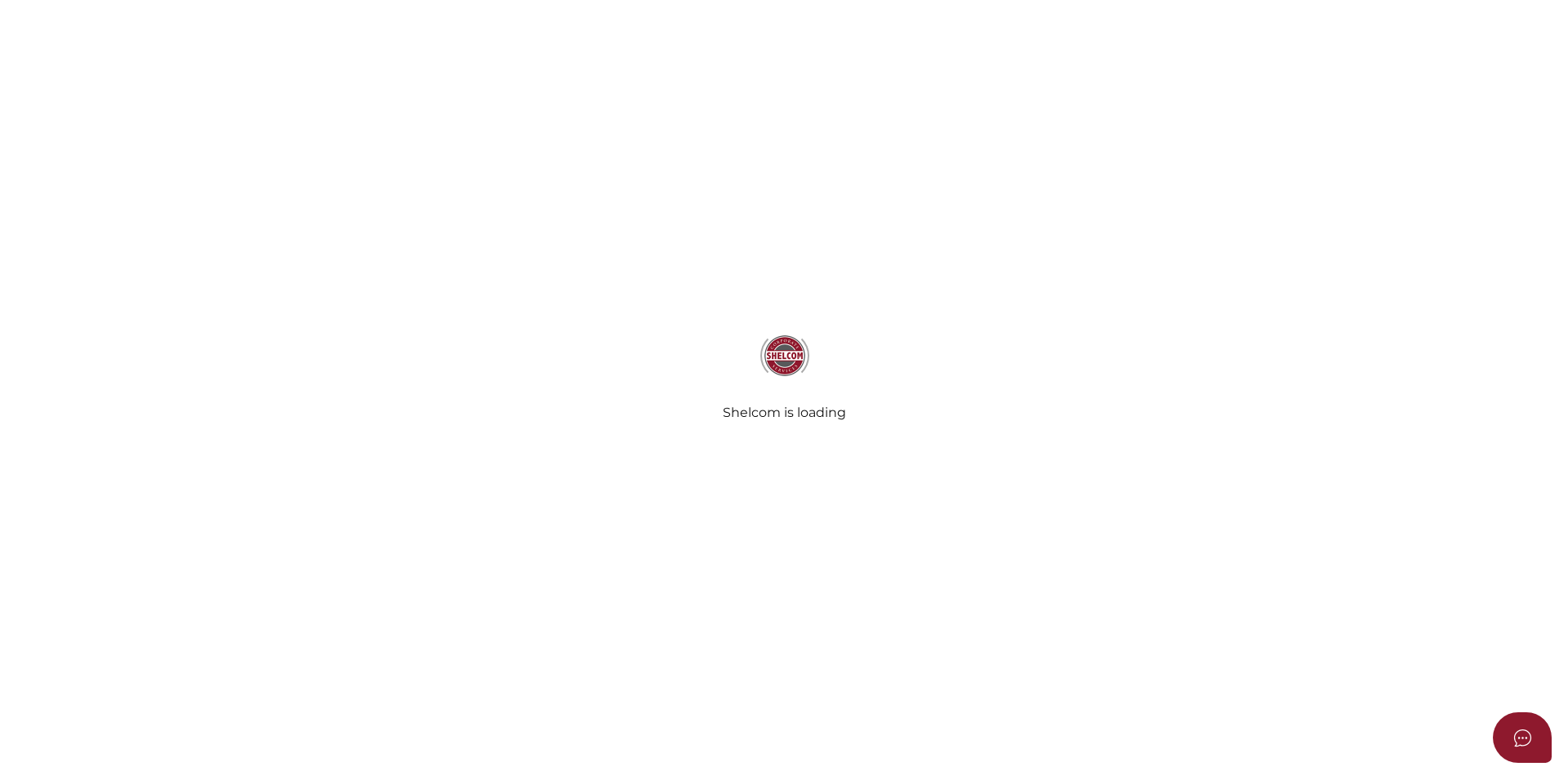
select select "Comb Binding"
select select "No"
radio input "true"
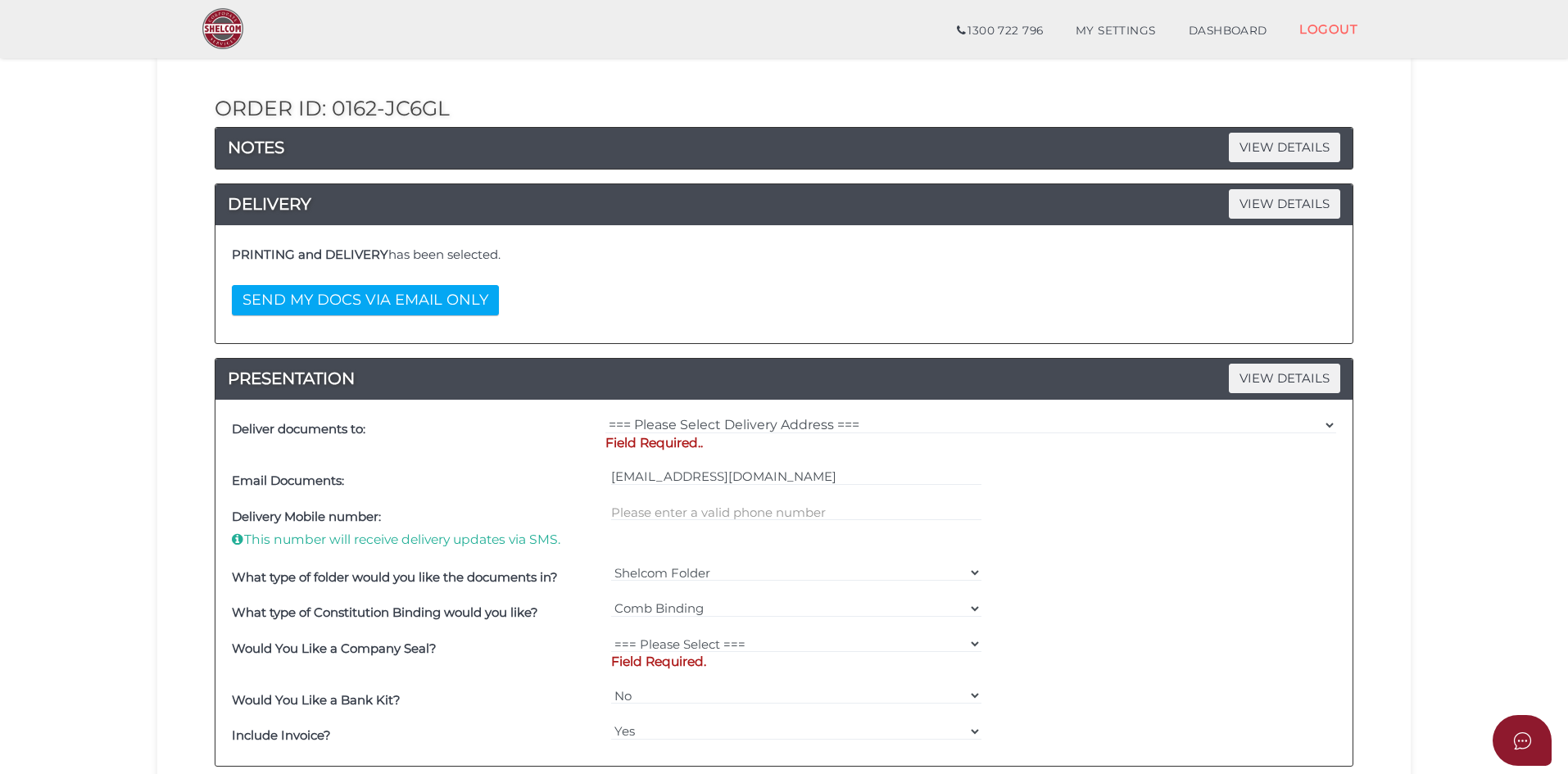
scroll to position [164, 0]
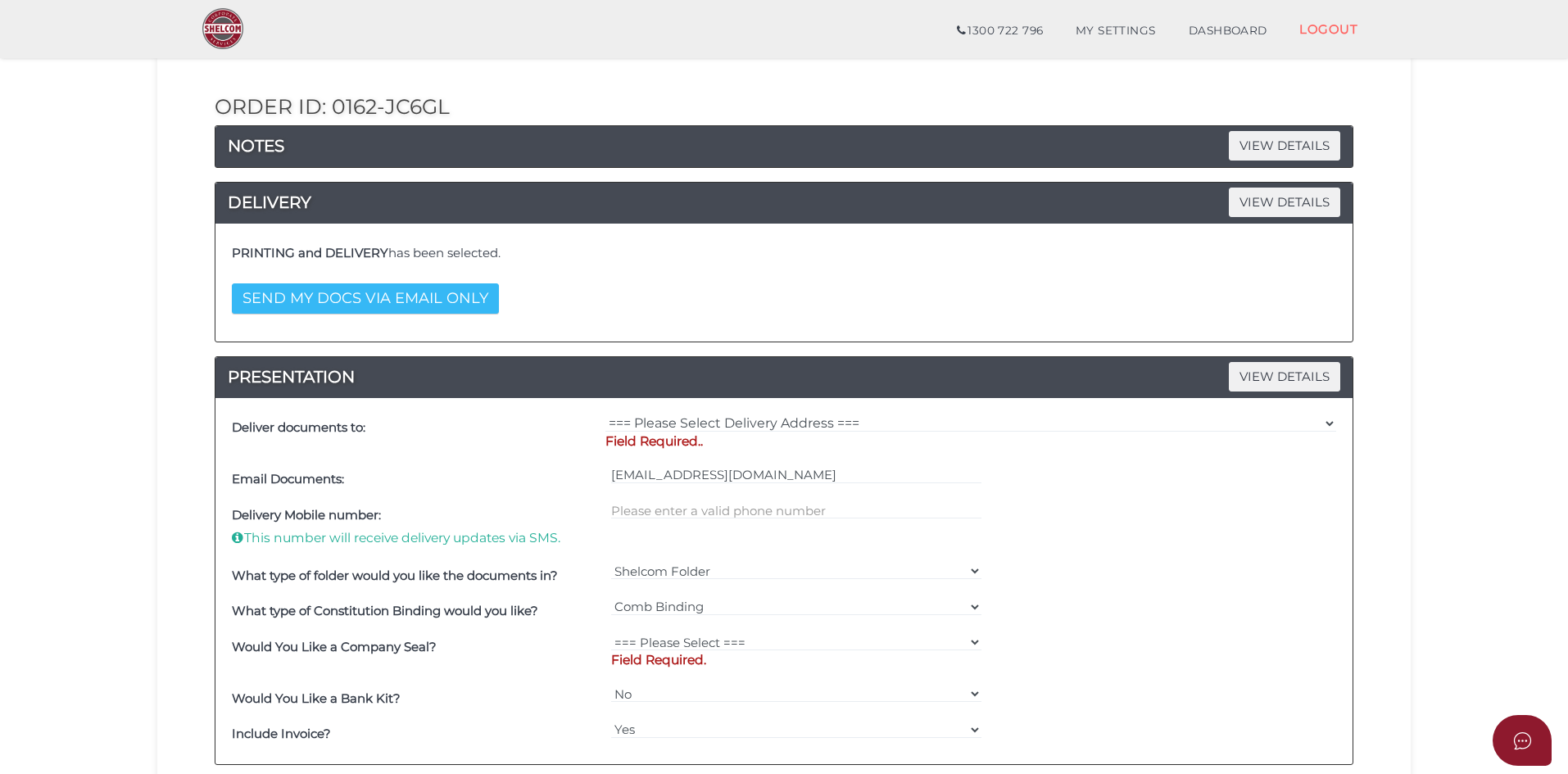
click at [351, 296] on button "SEND MY DOCS VIA EMAIL ONLY" at bounding box center [365, 298] width 267 height 31
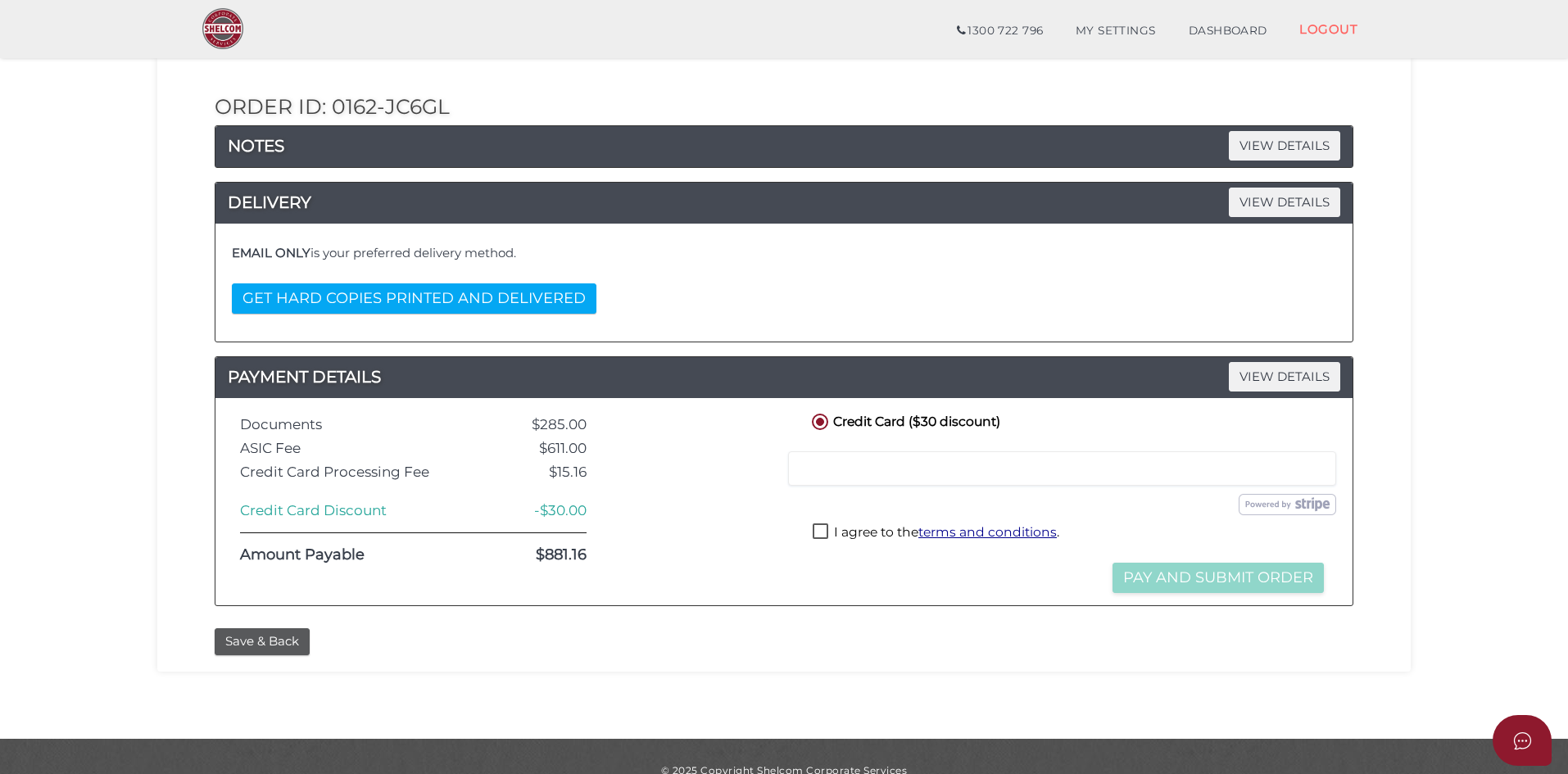
click at [828, 534] on label "I agree to the terms and conditions ." at bounding box center [936, 534] width 247 height 20
checkbox input "true"
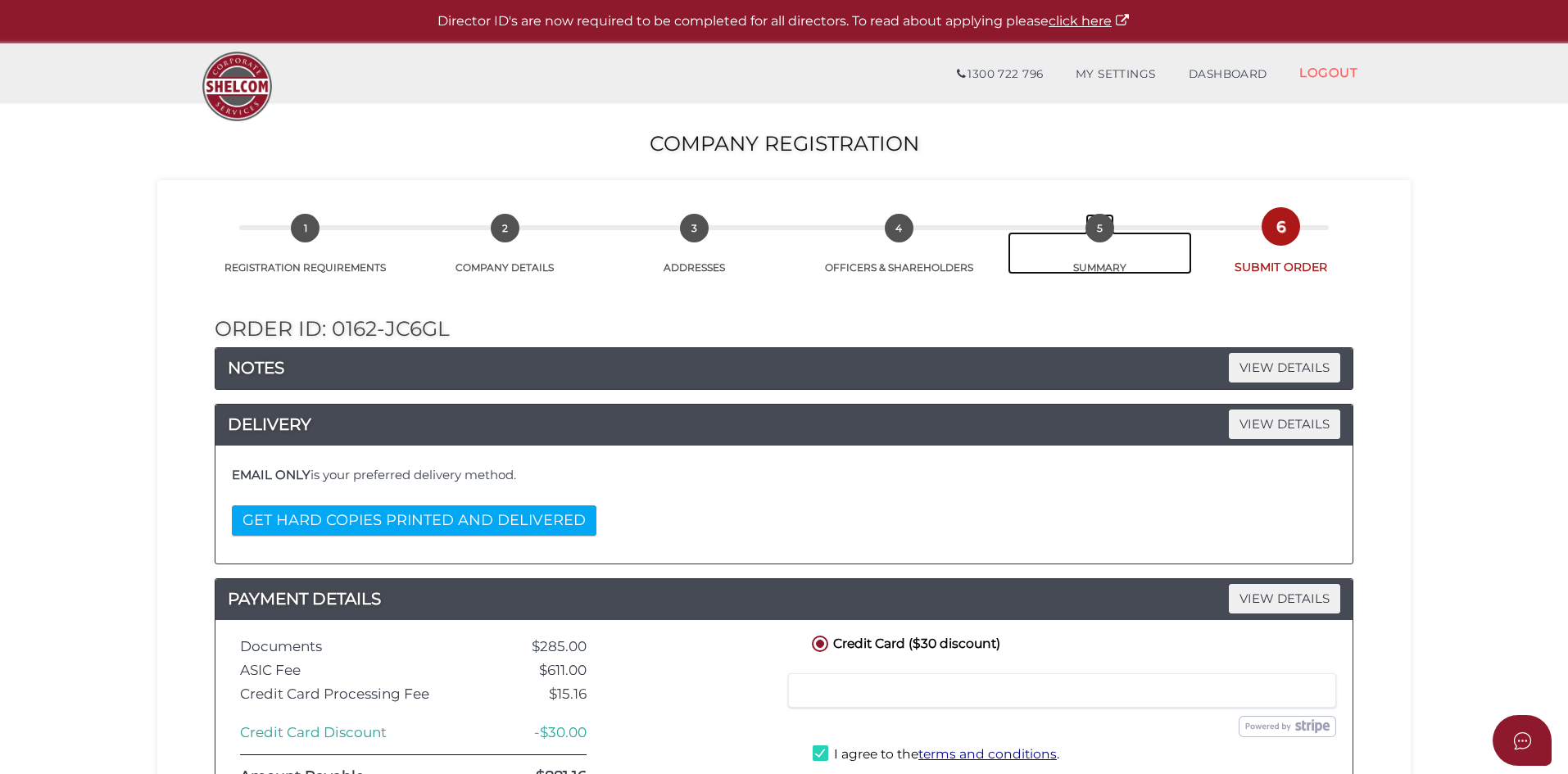
click at [1098, 266] on link "5 SUMMARY" at bounding box center [1100, 253] width 185 height 43
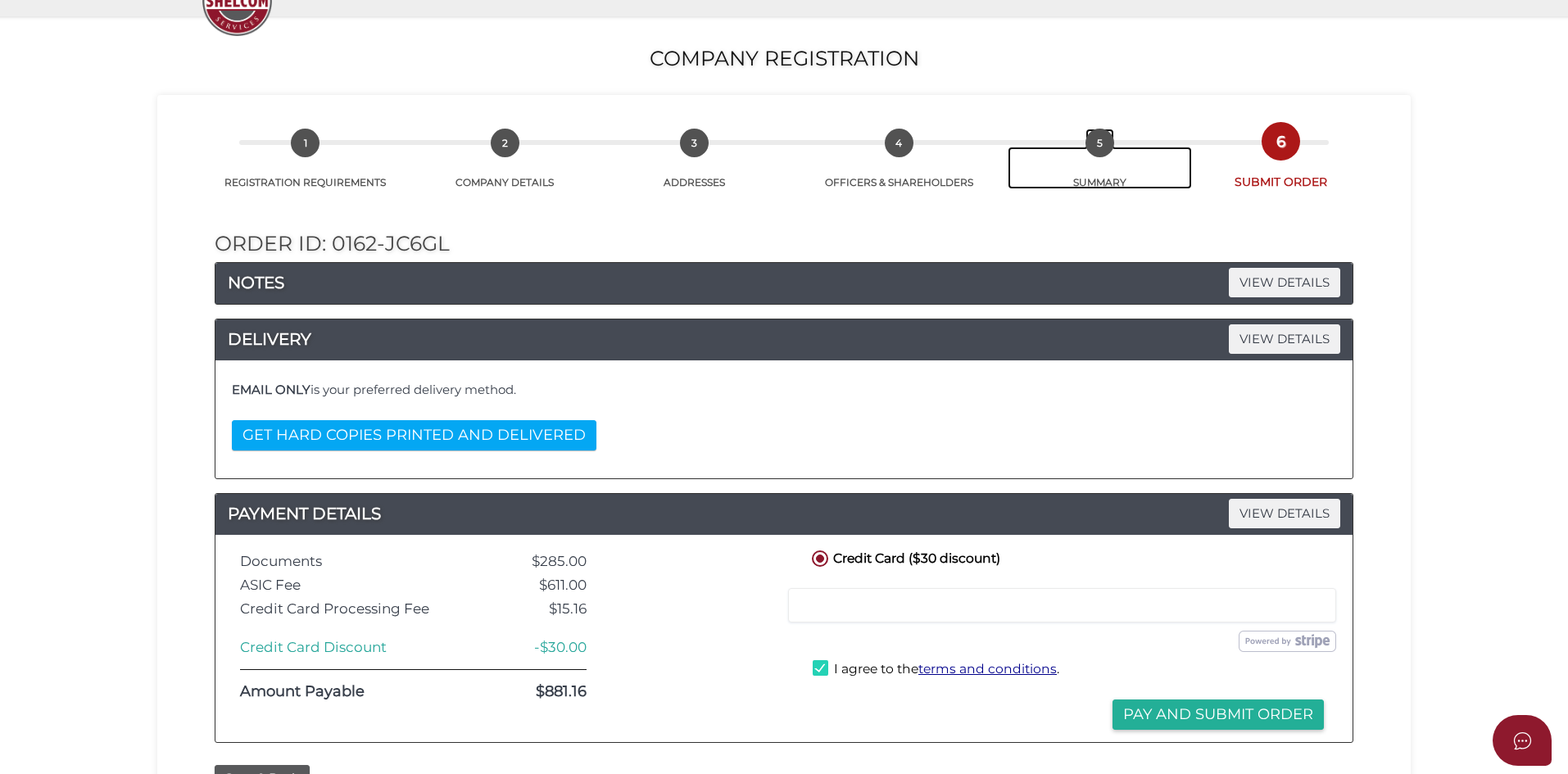
scroll to position [192, 0]
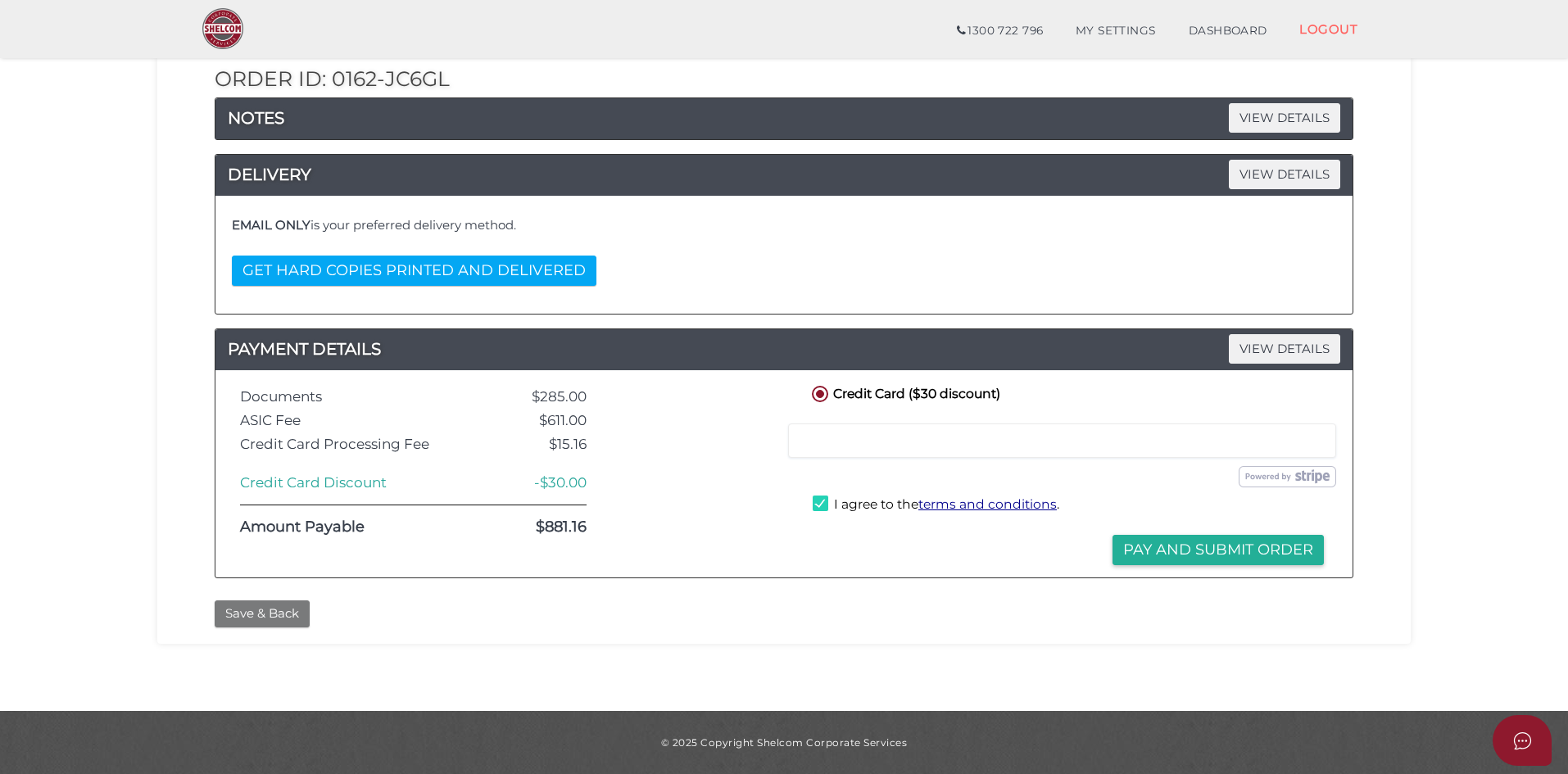
click at [265, 621] on button "Save & Back" at bounding box center [262, 614] width 95 height 27
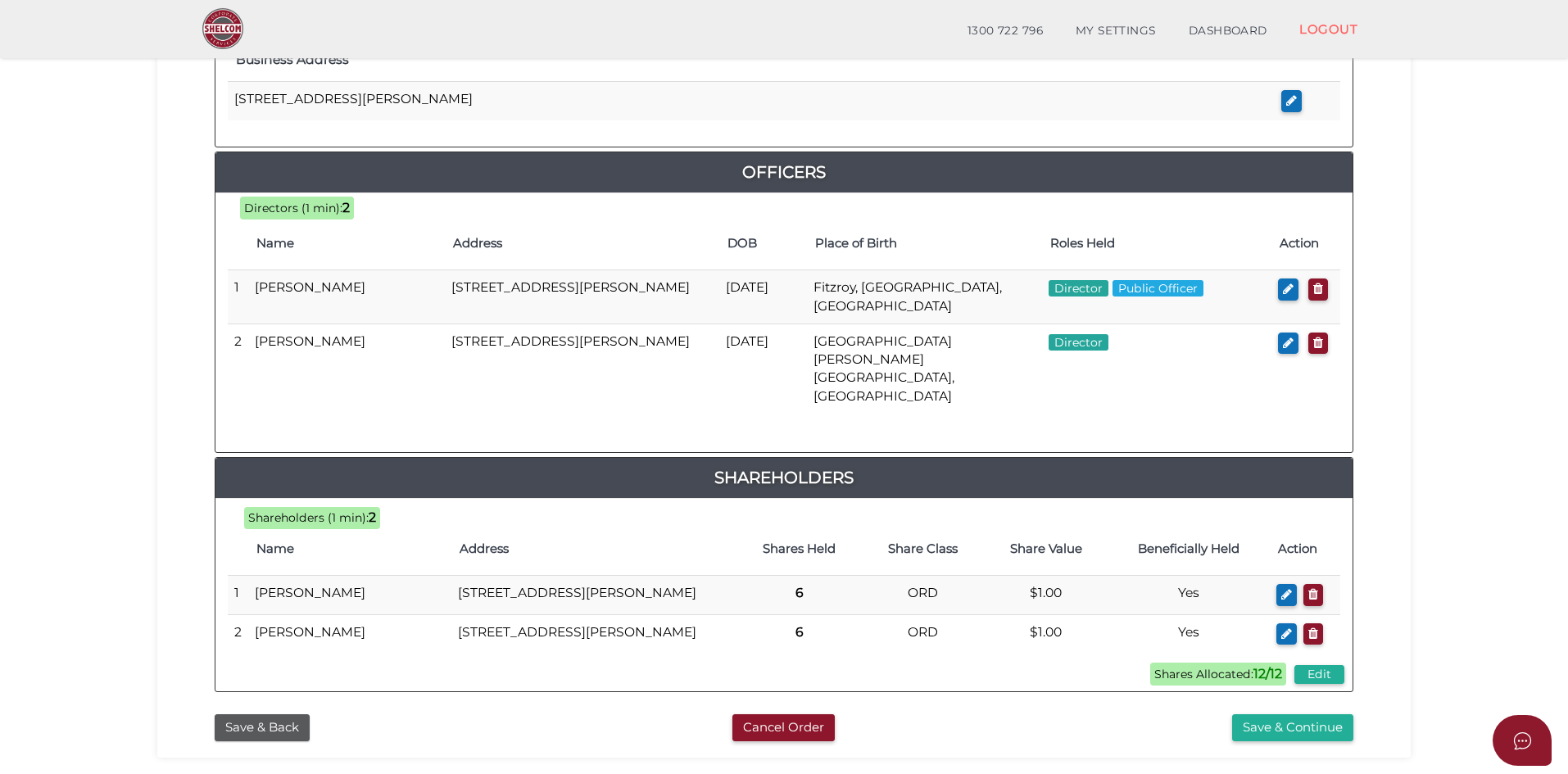
scroll to position [783, 0]
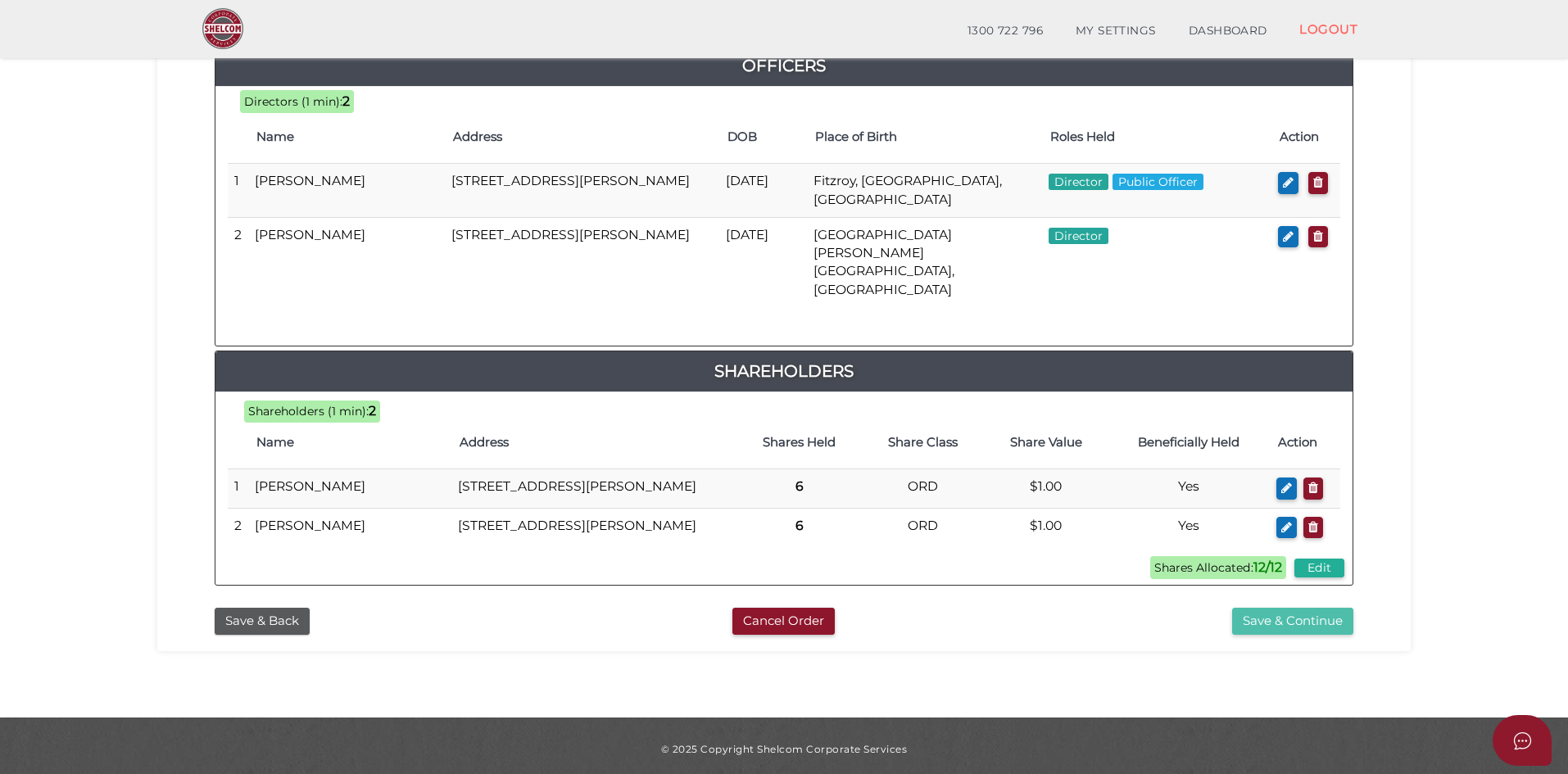
click at [1280, 612] on button "Save & Continue" at bounding box center [1293, 621] width 121 height 27
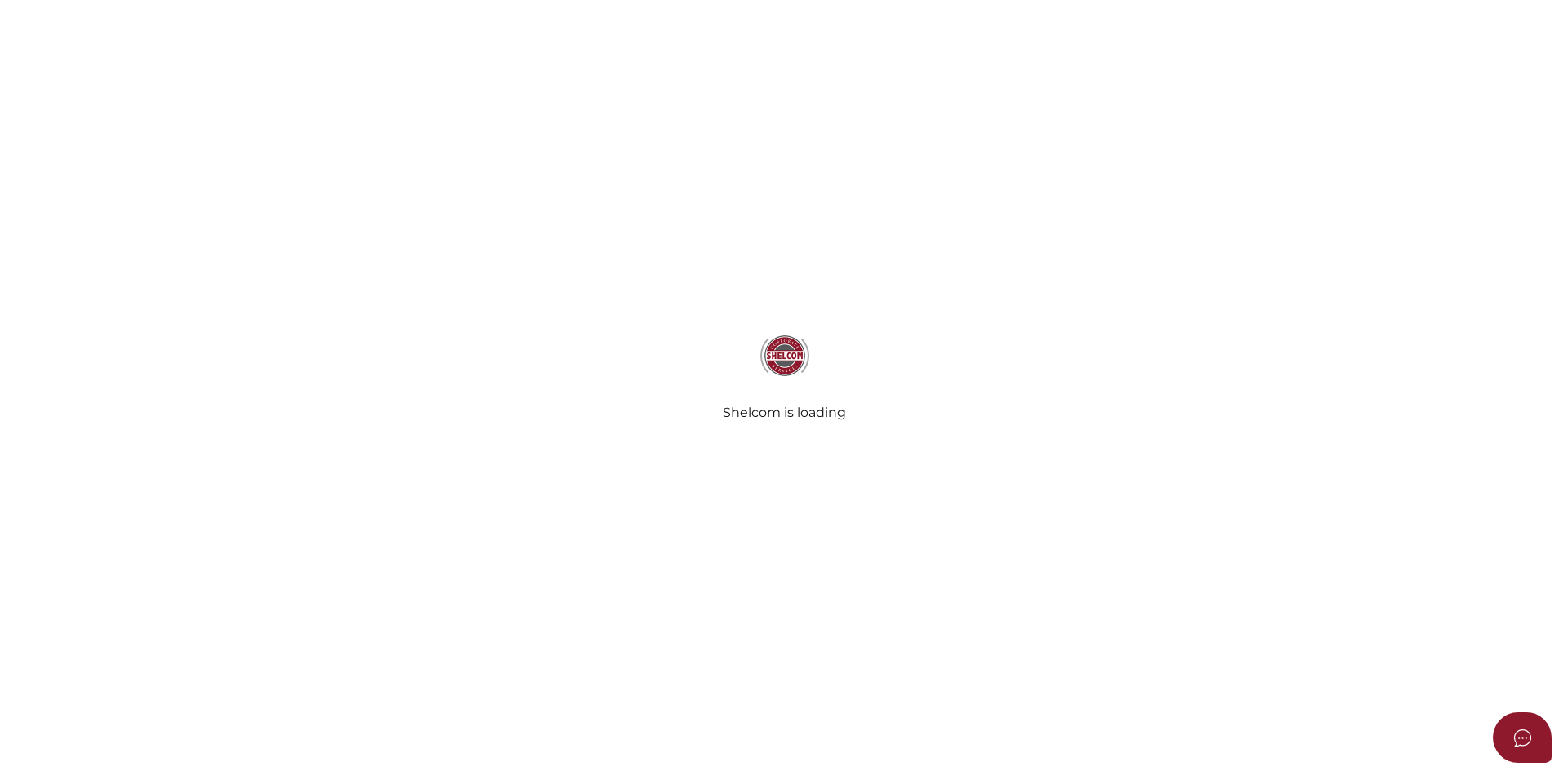
select select "Comb Binding"
select select "No"
radio input "true"
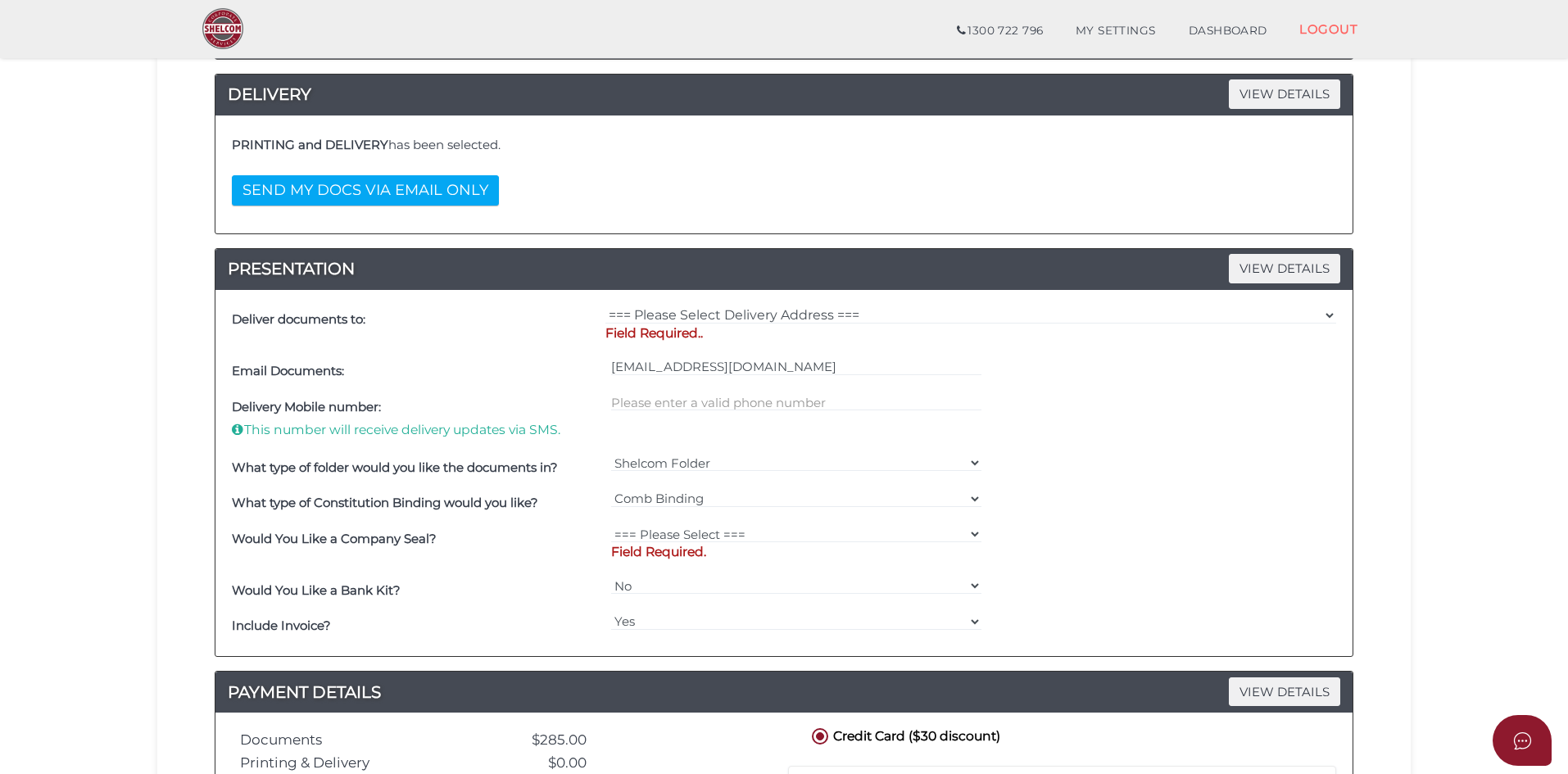
scroll to position [410, 0]
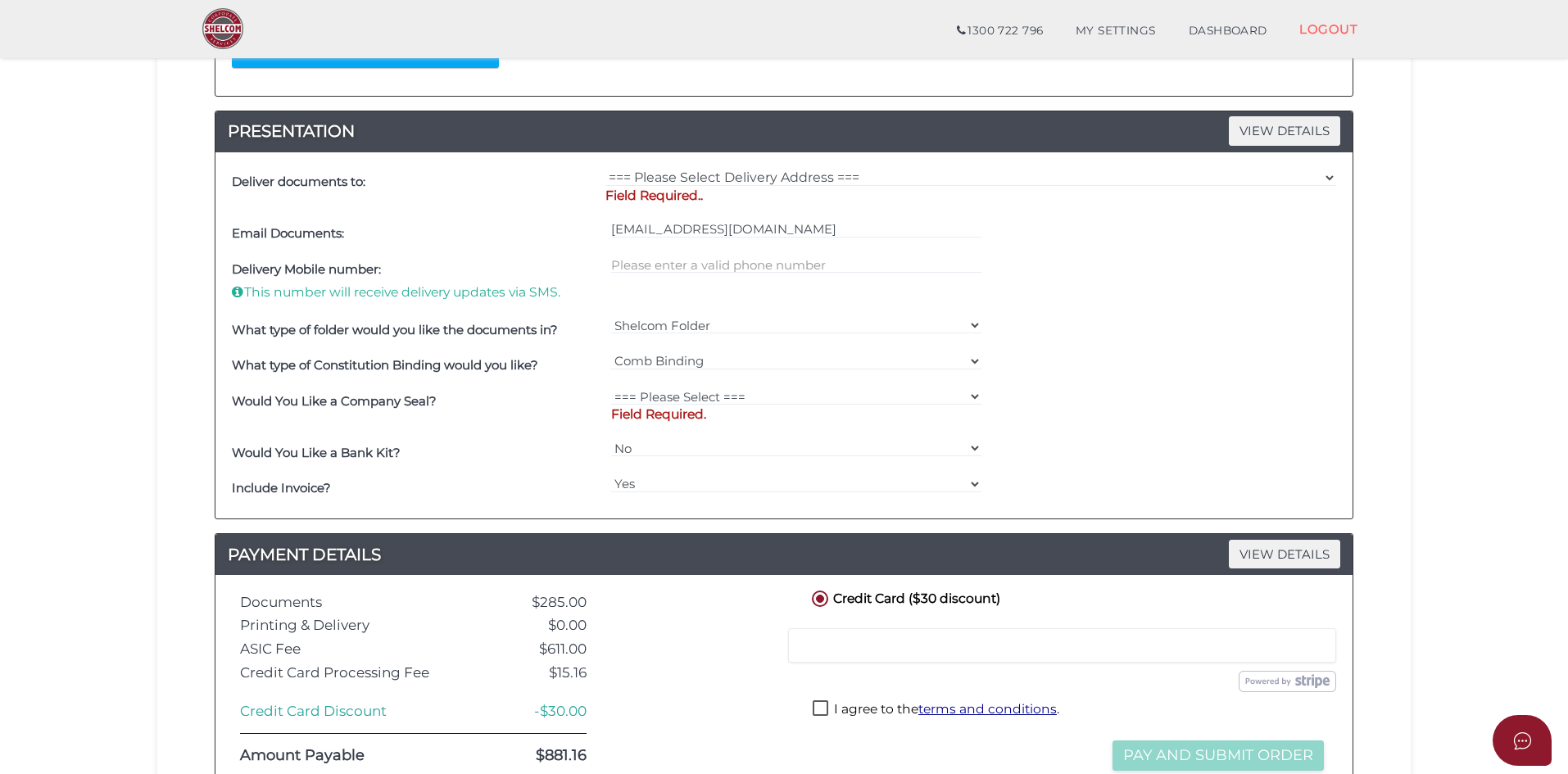
click at [818, 711] on label "I agree to the terms and conditions ." at bounding box center [936, 711] width 247 height 20
checkbox input "true"
click at [839, 635] on div at bounding box center [1062, 645] width 548 height 34
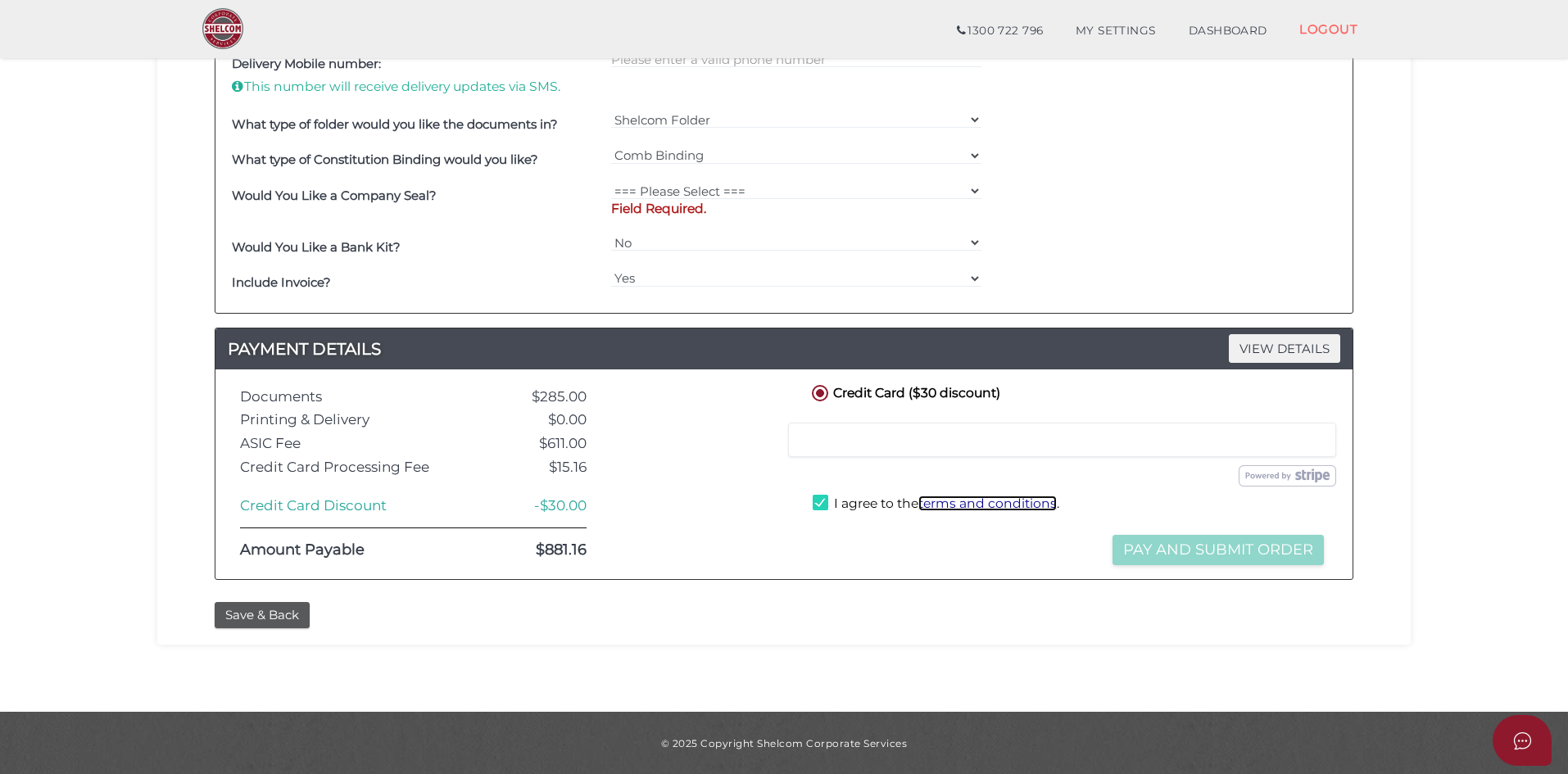
scroll to position [616, 0]
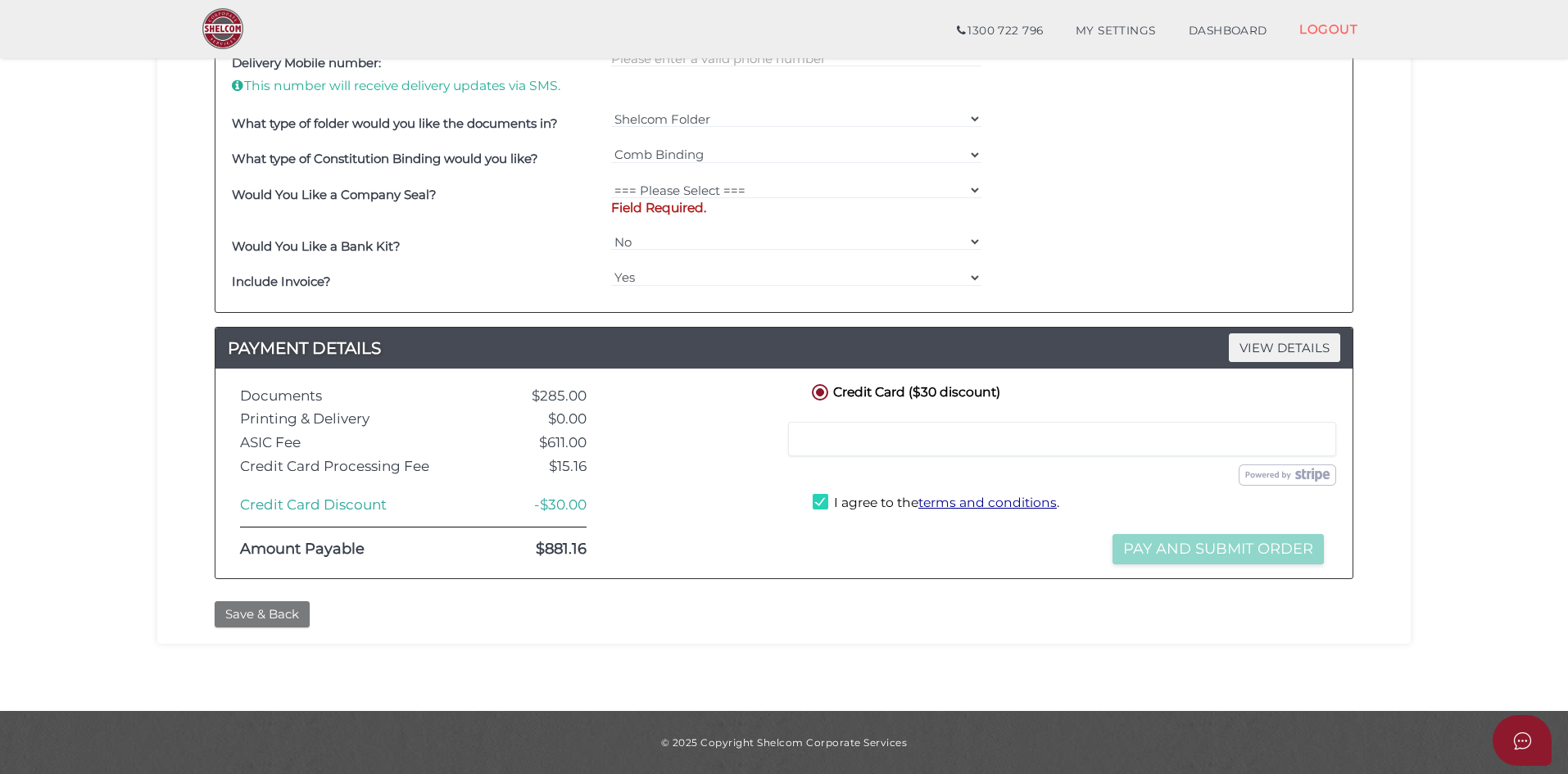
click at [243, 611] on button "Save & Back" at bounding box center [262, 615] width 95 height 27
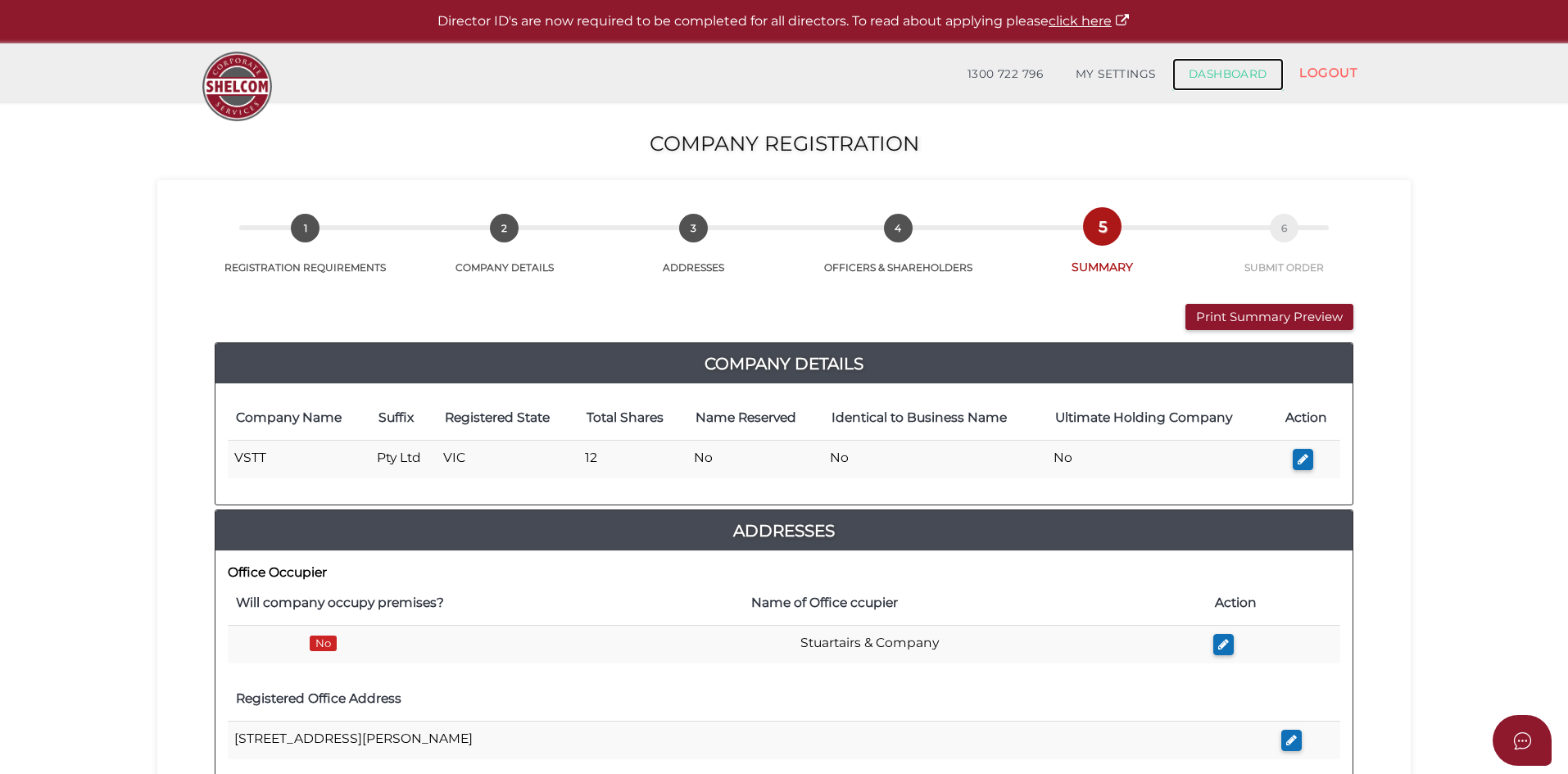
click at [1241, 75] on link "DASHBOARD" at bounding box center [1229, 74] width 112 height 33
click at [1265, 322] on button "Print Summary Preview" at bounding box center [1270, 317] width 168 height 27
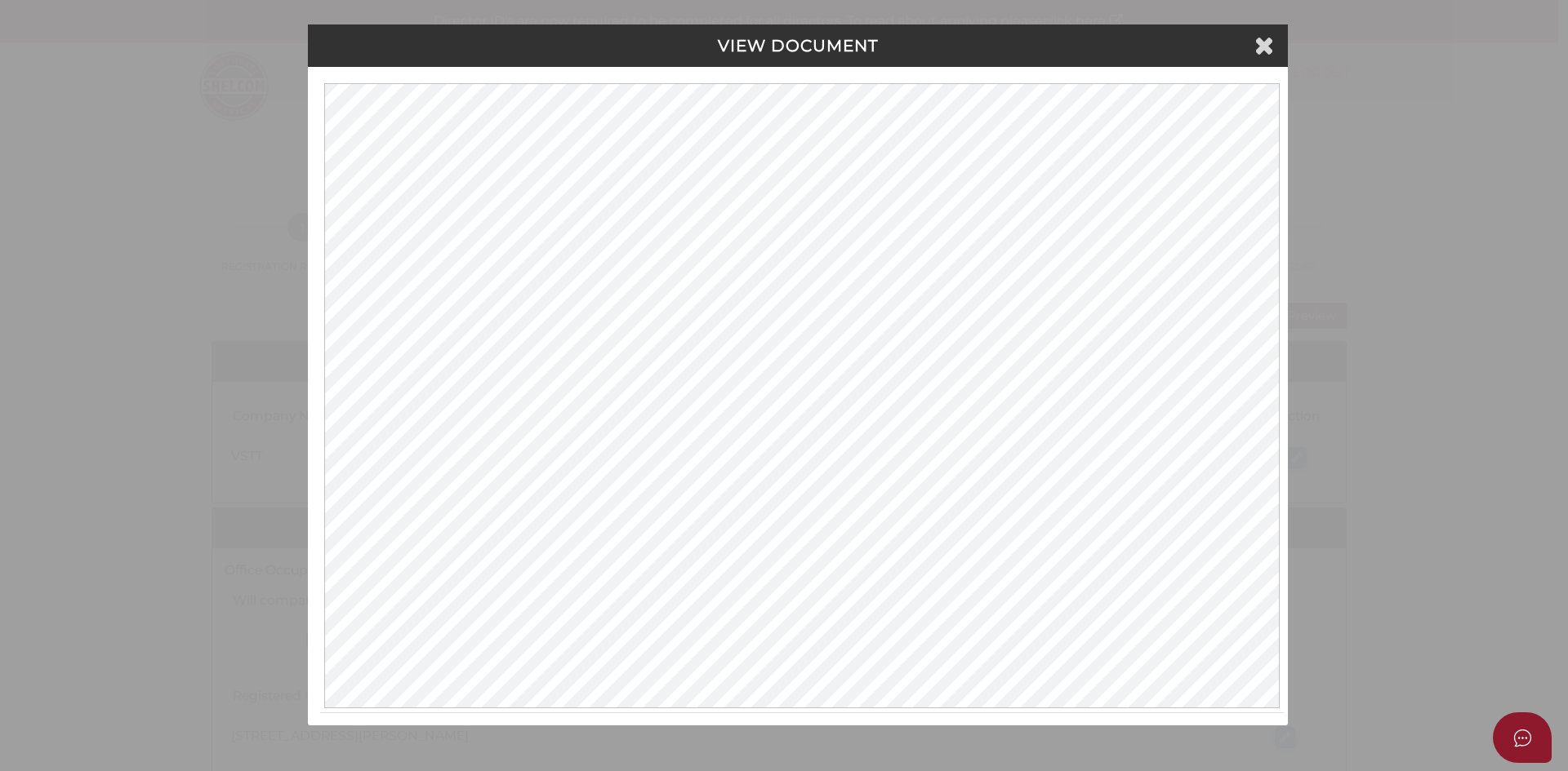
click at [1274, 45] on h4 "VIEW DOCUMENT" at bounding box center [797, 45] width 955 height 18
click at [1263, 42] on icon at bounding box center [1263, 45] width 19 height 24
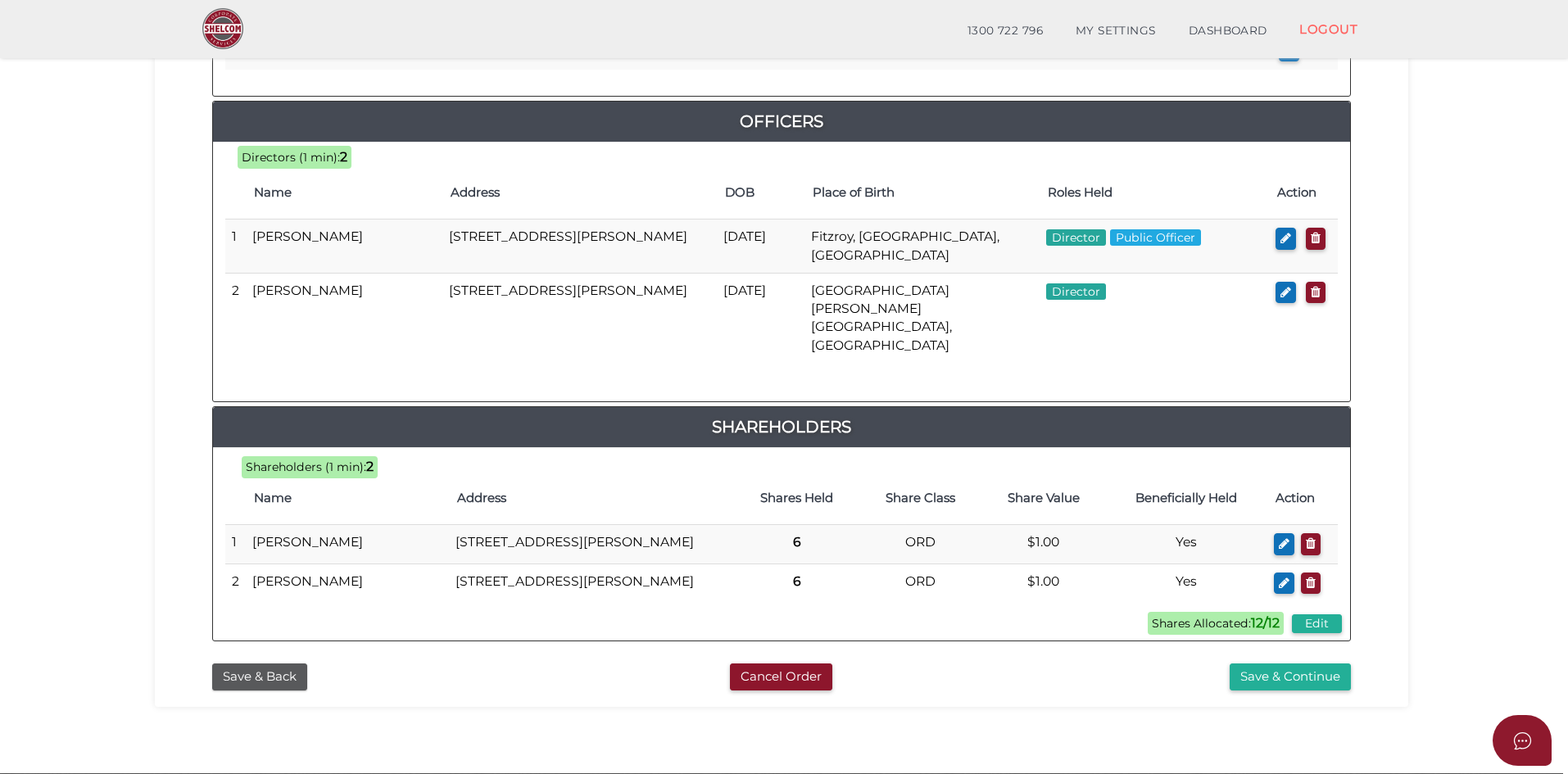
scroll to position [783, 0]
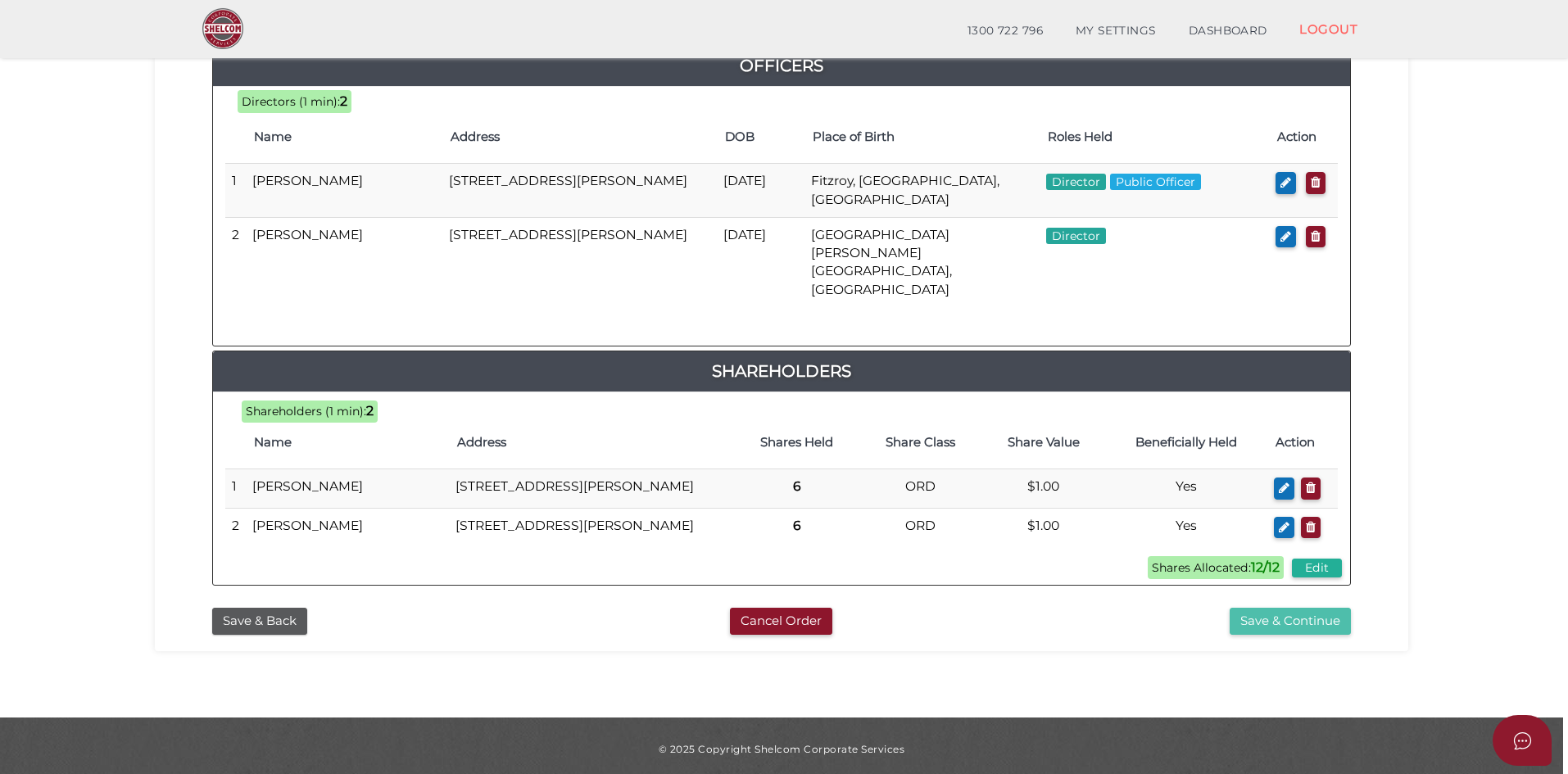
click at [1291, 618] on button "Save & Continue" at bounding box center [1290, 621] width 121 height 27
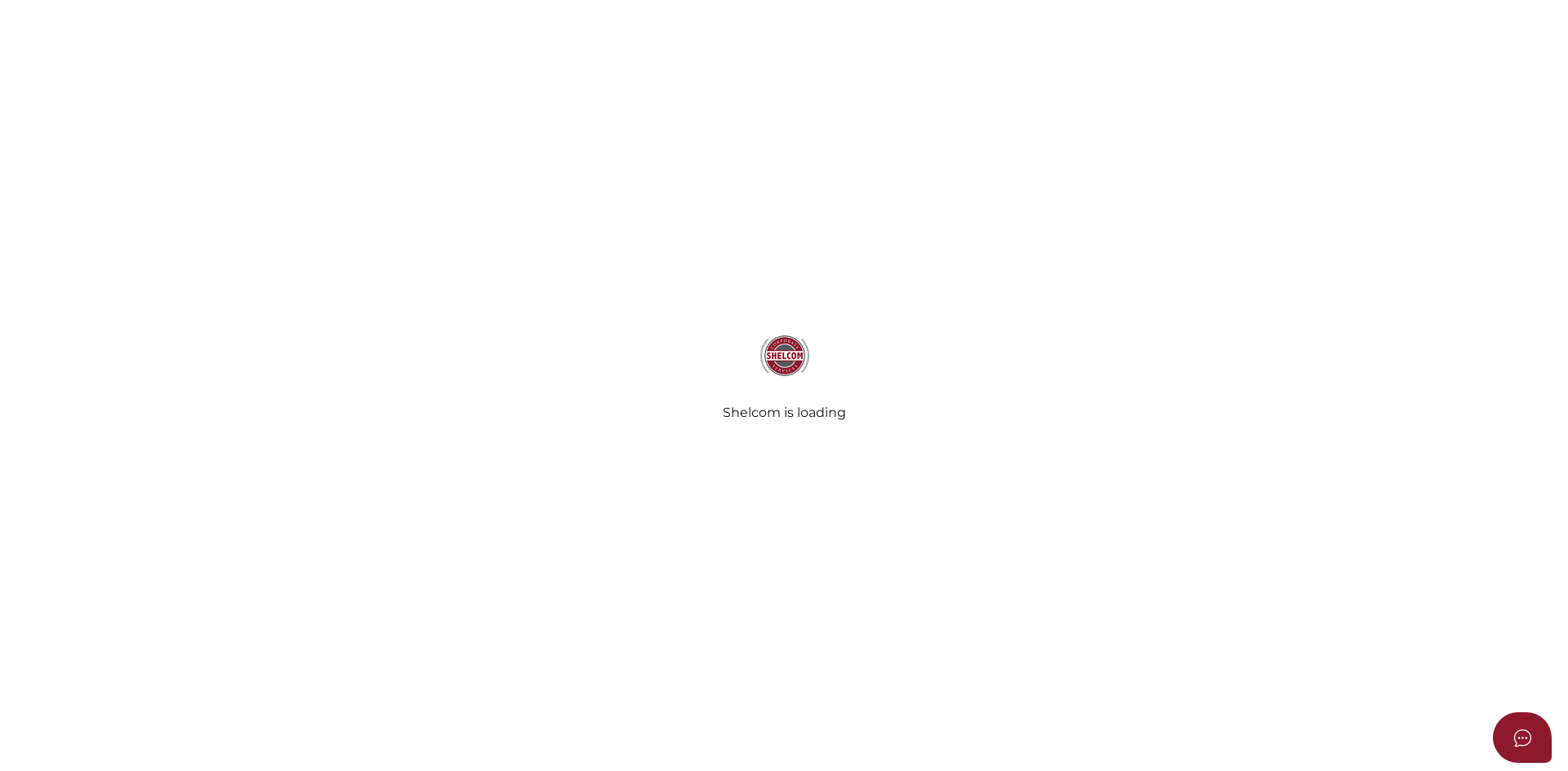
select select "Comb Binding"
select select "No"
radio input "true"
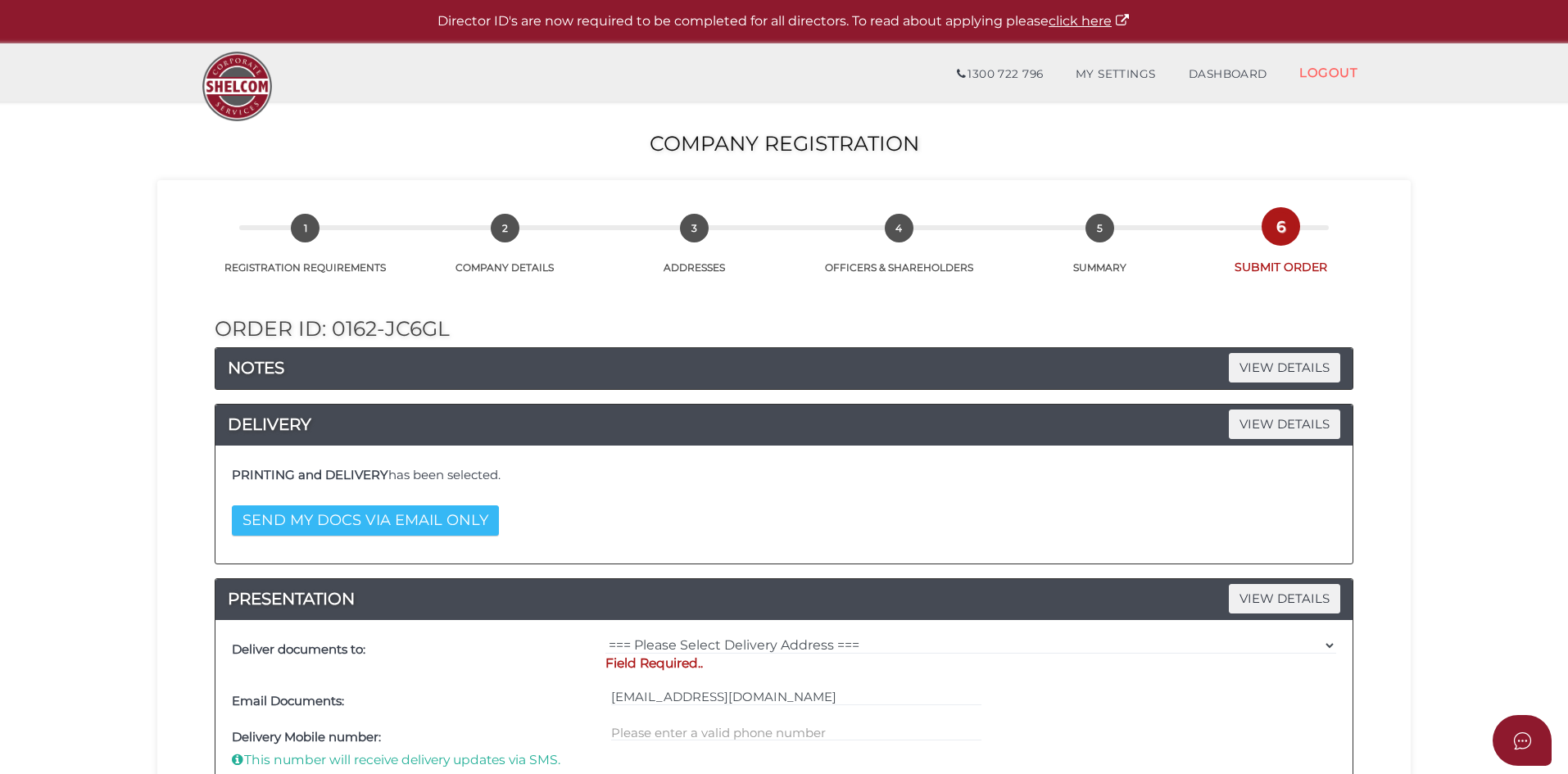
click at [315, 529] on button "SEND MY DOCS VIA EMAIL ONLY" at bounding box center [365, 521] width 267 height 31
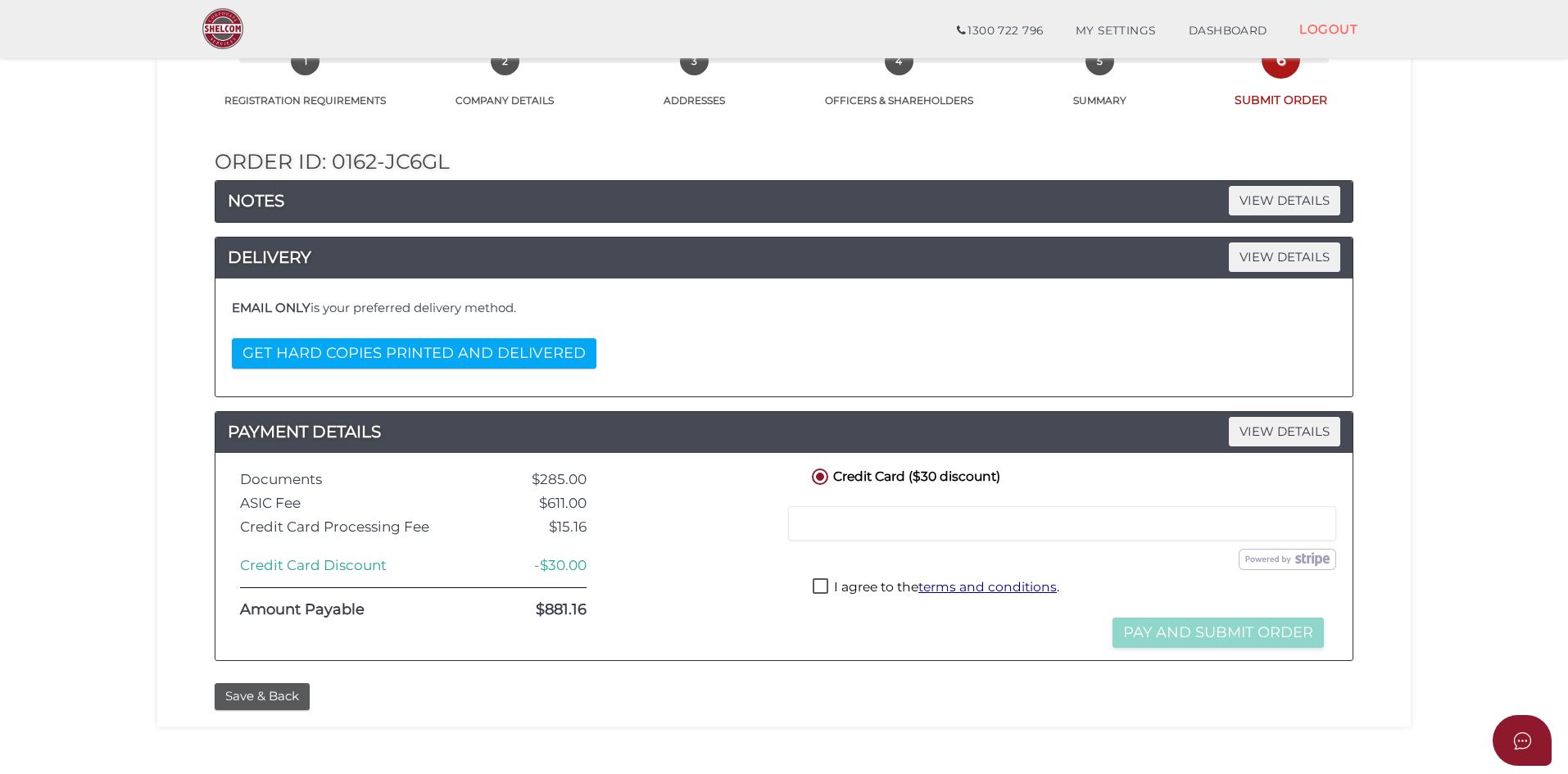
scroll to position [192, 0]
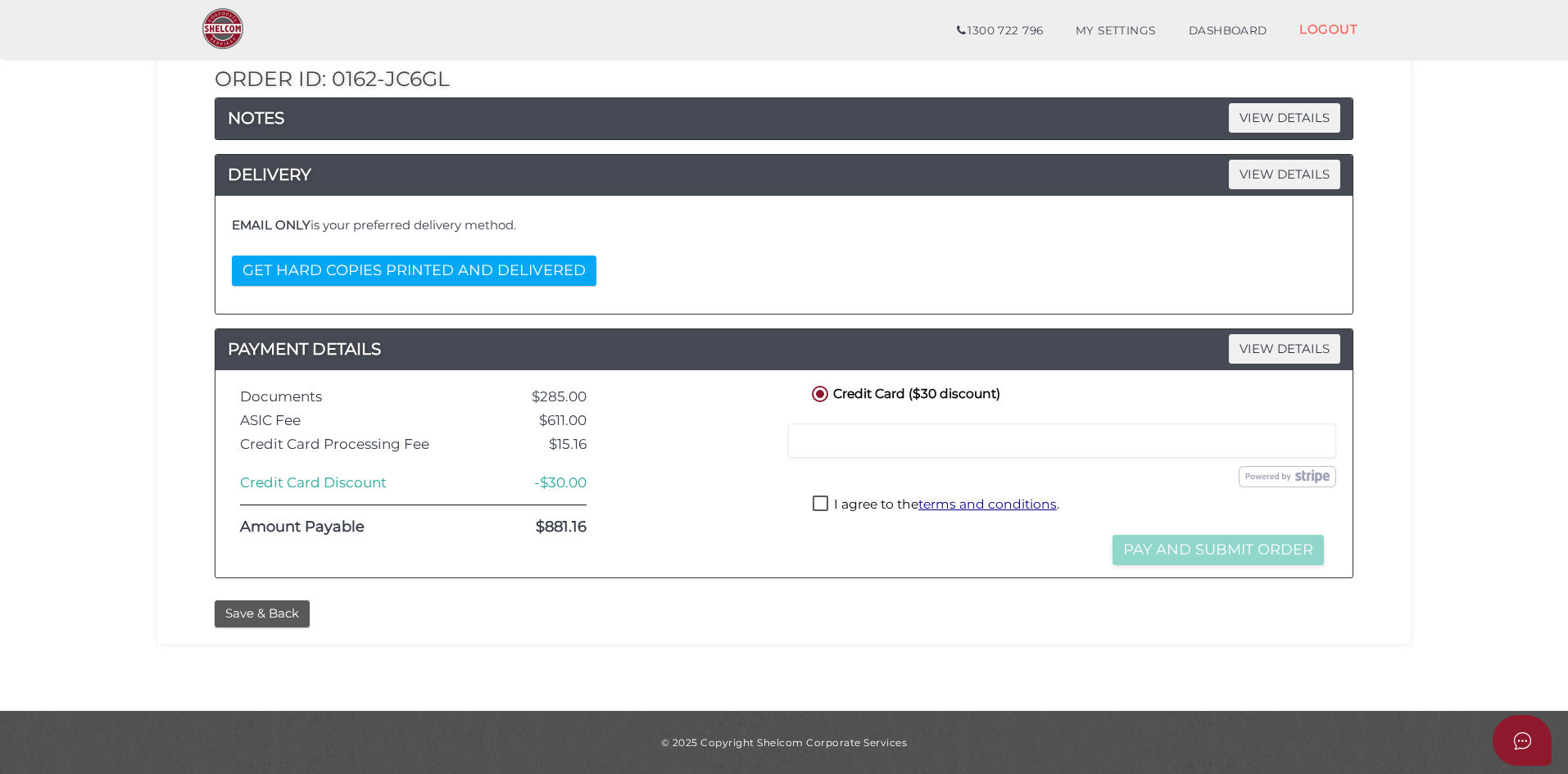
click at [819, 504] on label "I agree to the terms and conditions ." at bounding box center [936, 506] width 247 height 20
checkbox input "true"
click at [1207, 549] on button "Pay and Submit Order" at bounding box center [1218, 550] width 211 height 31
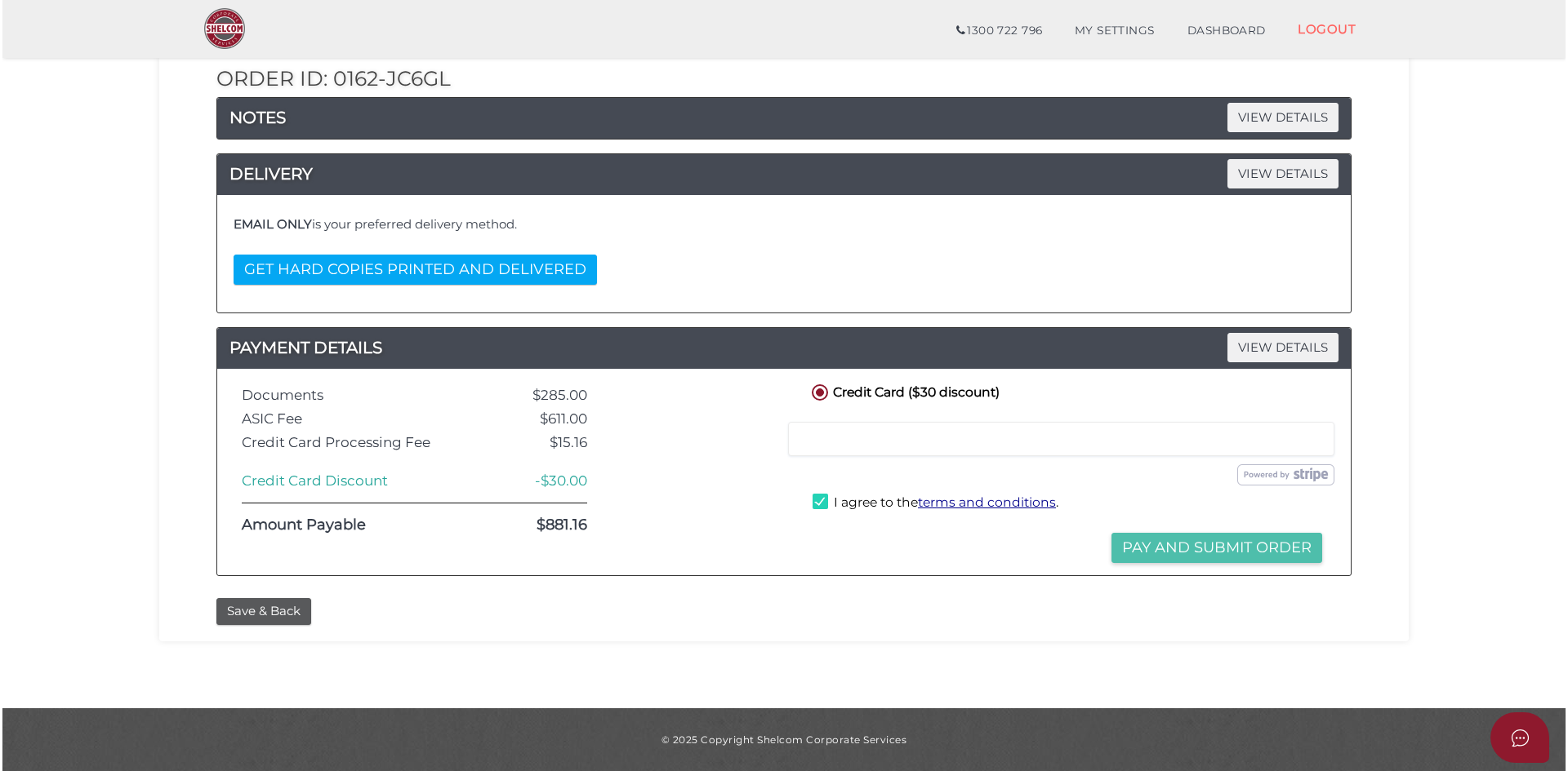
scroll to position [0, 0]
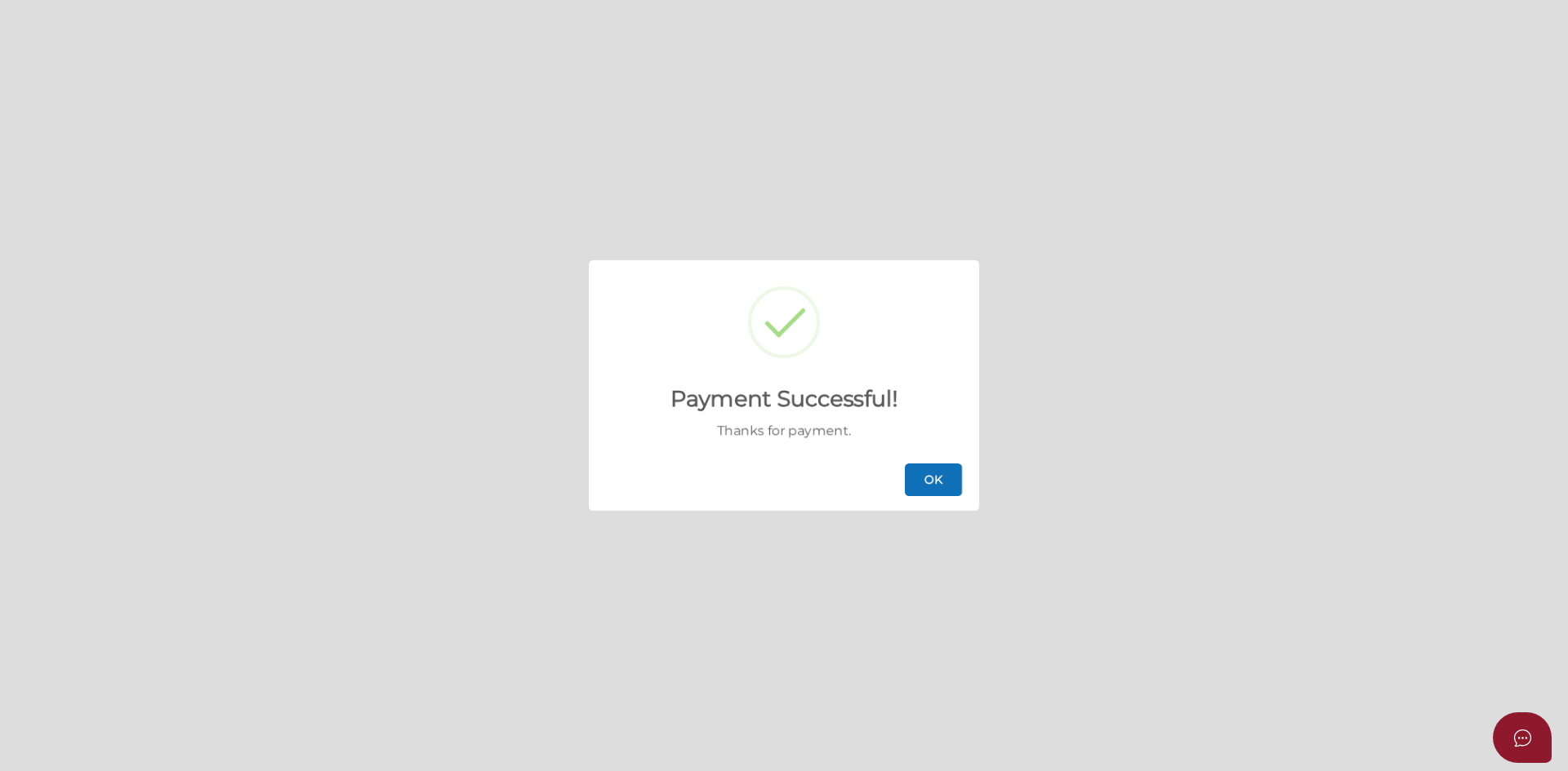
click at [939, 483] on button "OK" at bounding box center [934, 480] width 58 height 32
